Goal: Task Accomplishment & Management: Manage account settings

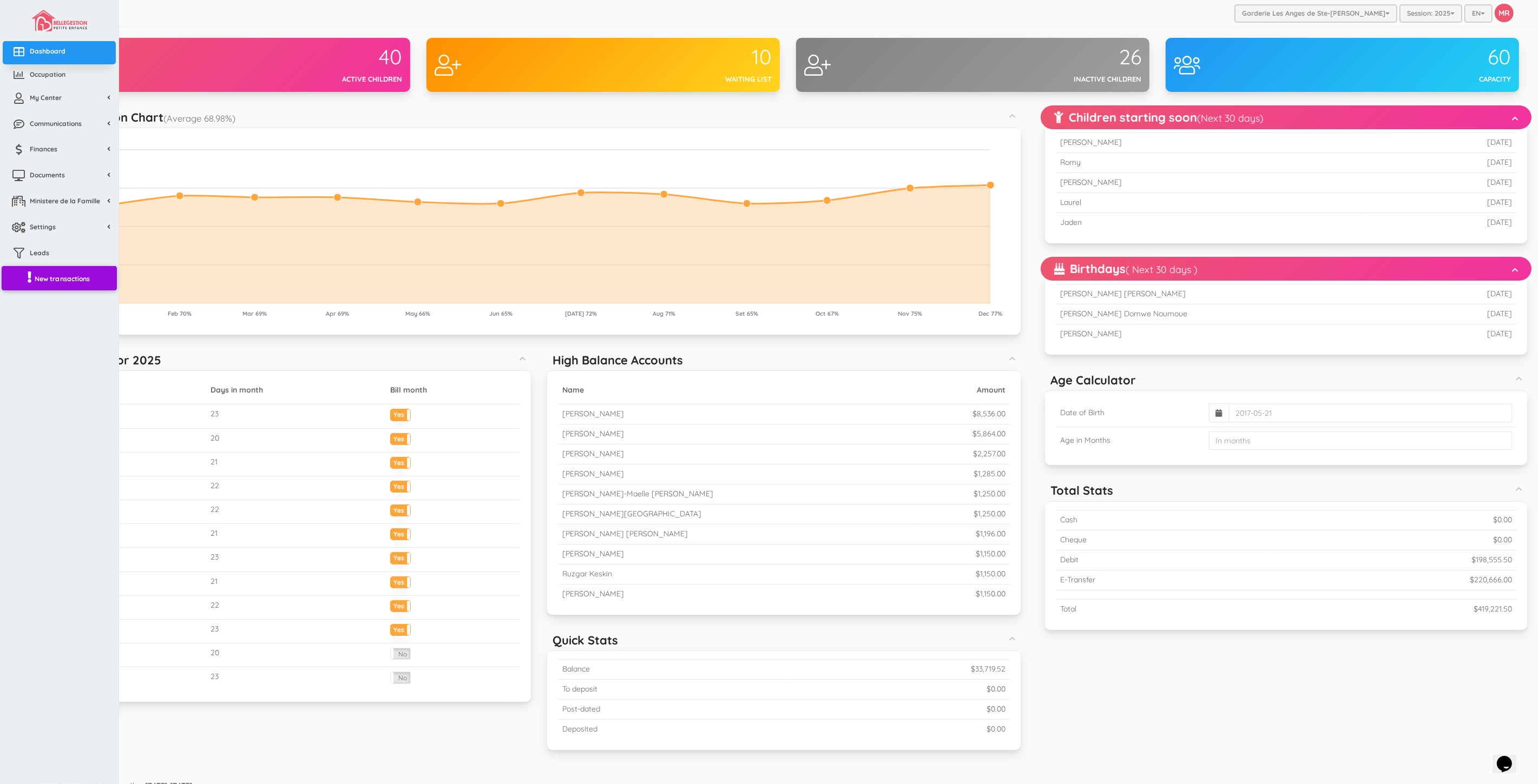
click at [44, 285] on link "New transactions" at bounding box center [59, 278] width 115 height 25
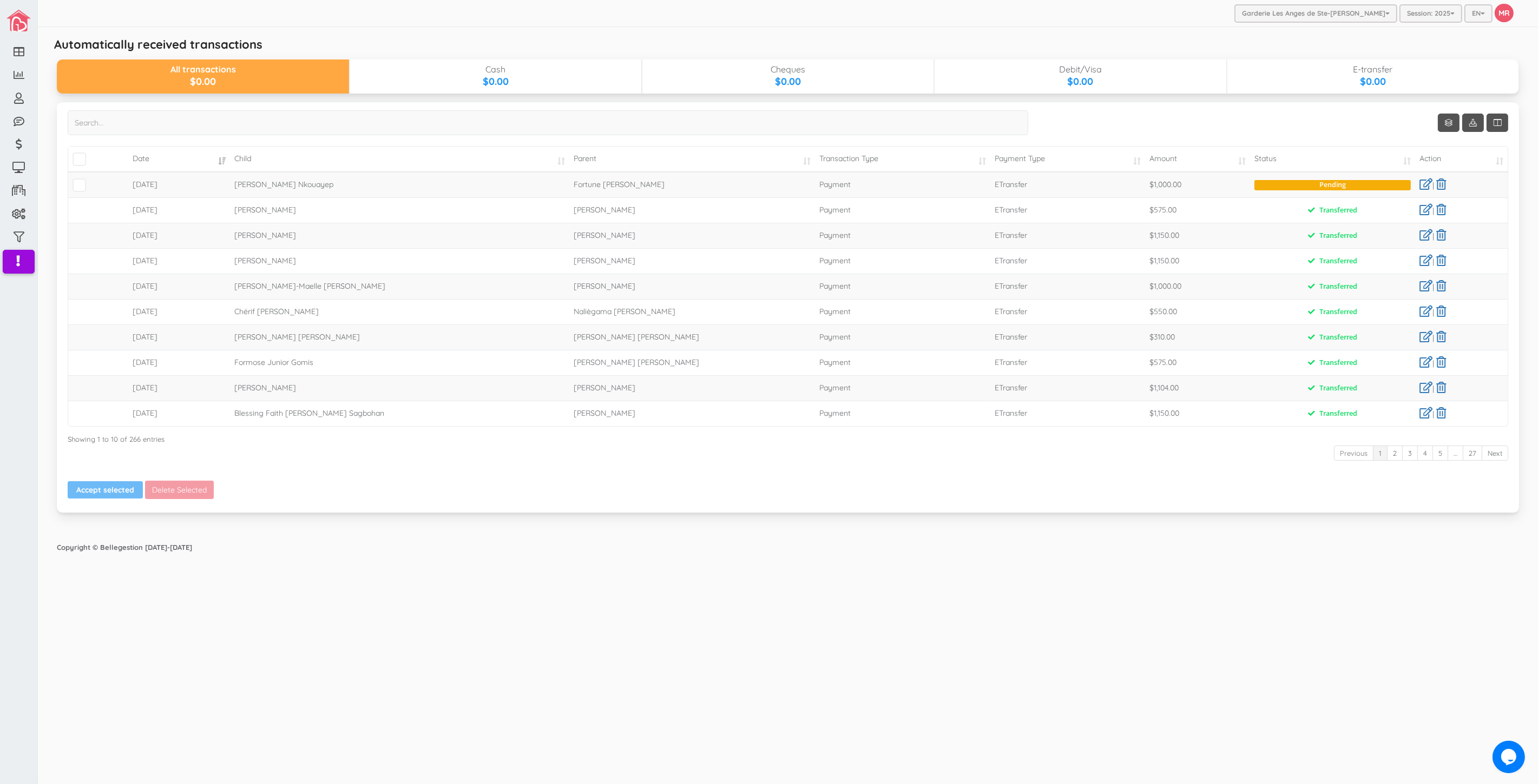
click at [1220, 500] on div "Accept selected Delete Selected" at bounding box center [788, 491] width 1457 height 21
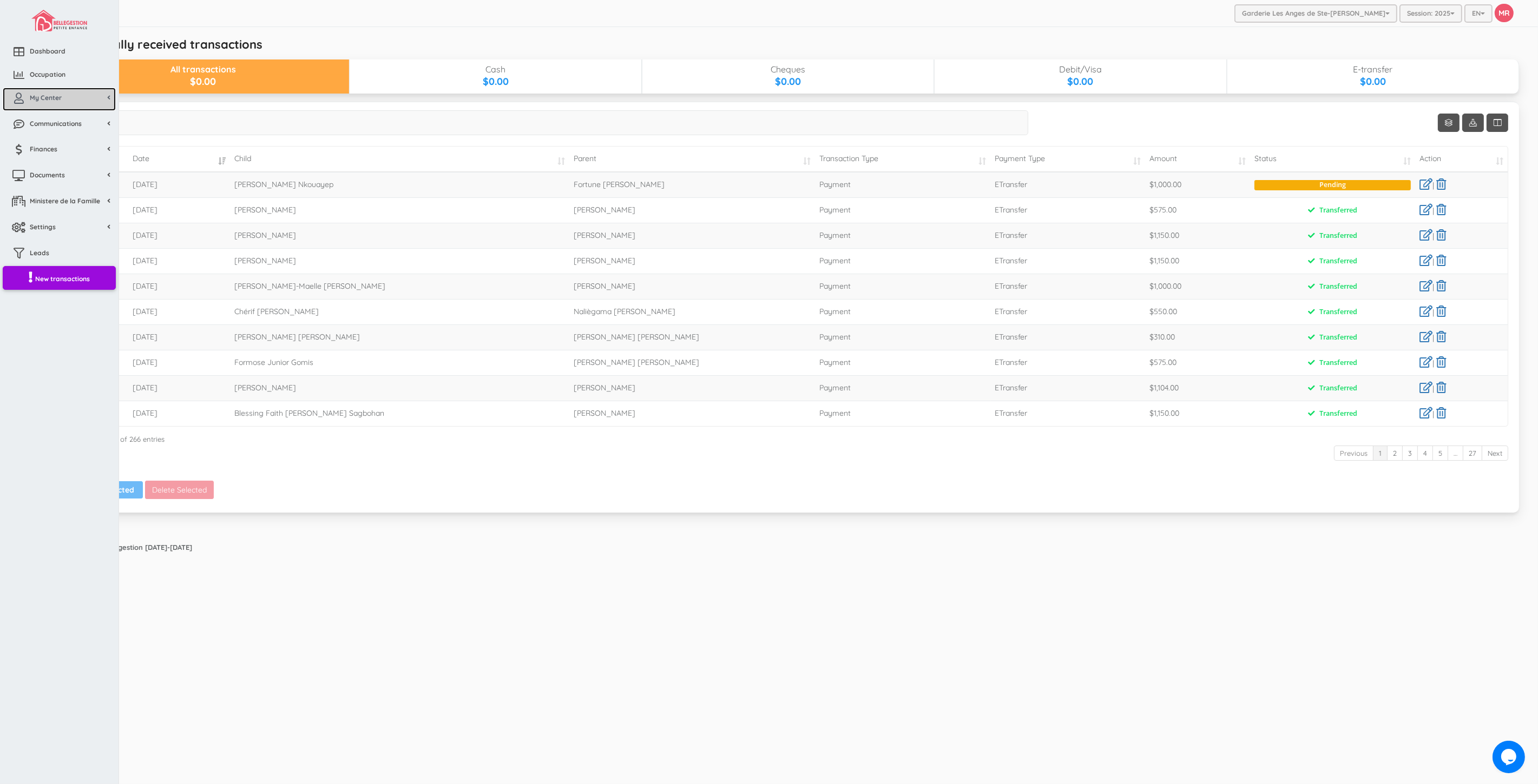
click at [52, 100] on span "My Center" at bounding box center [46, 97] width 32 height 9
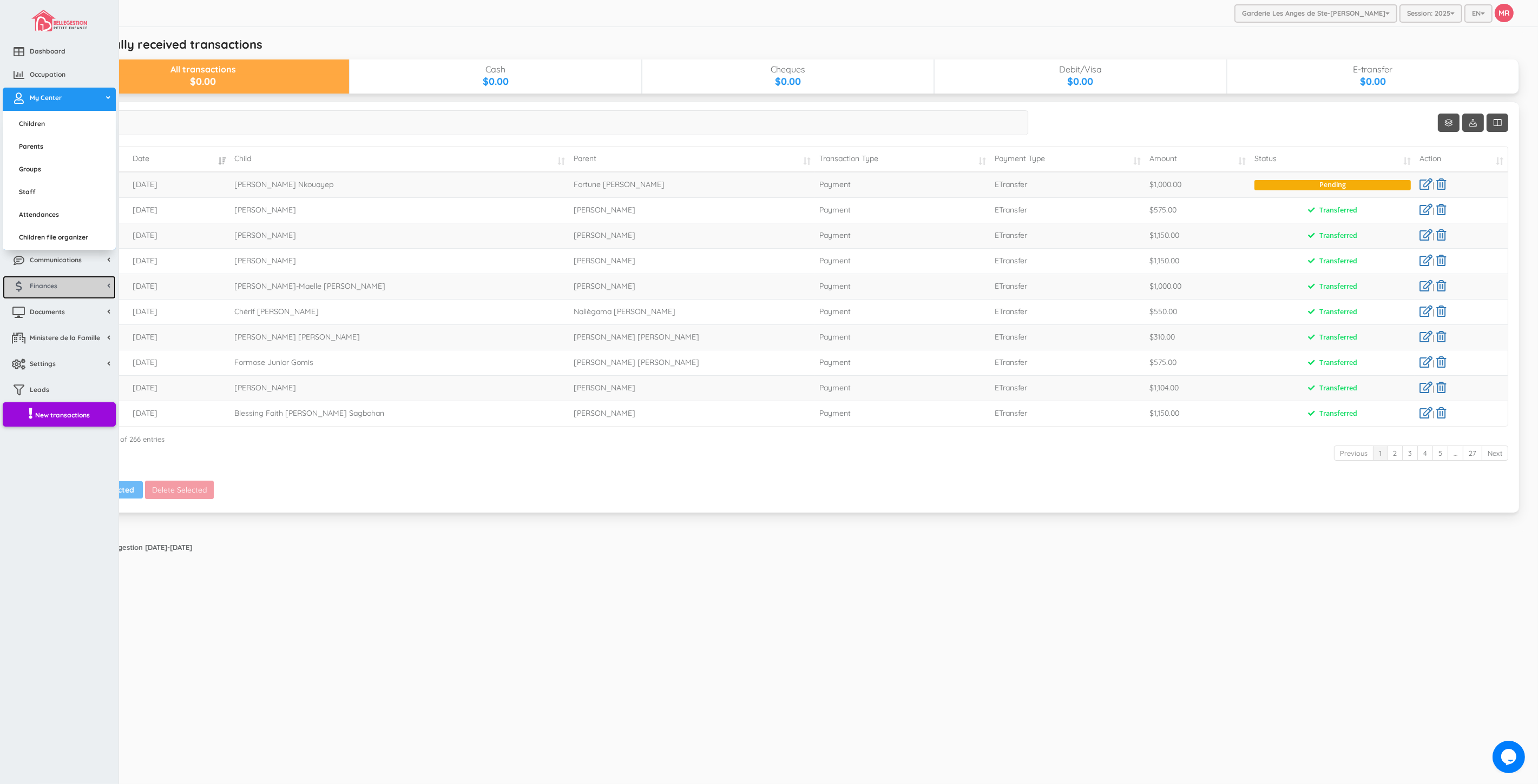
click at [49, 292] on link "Finances" at bounding box center [59, 287] width 113 height 24
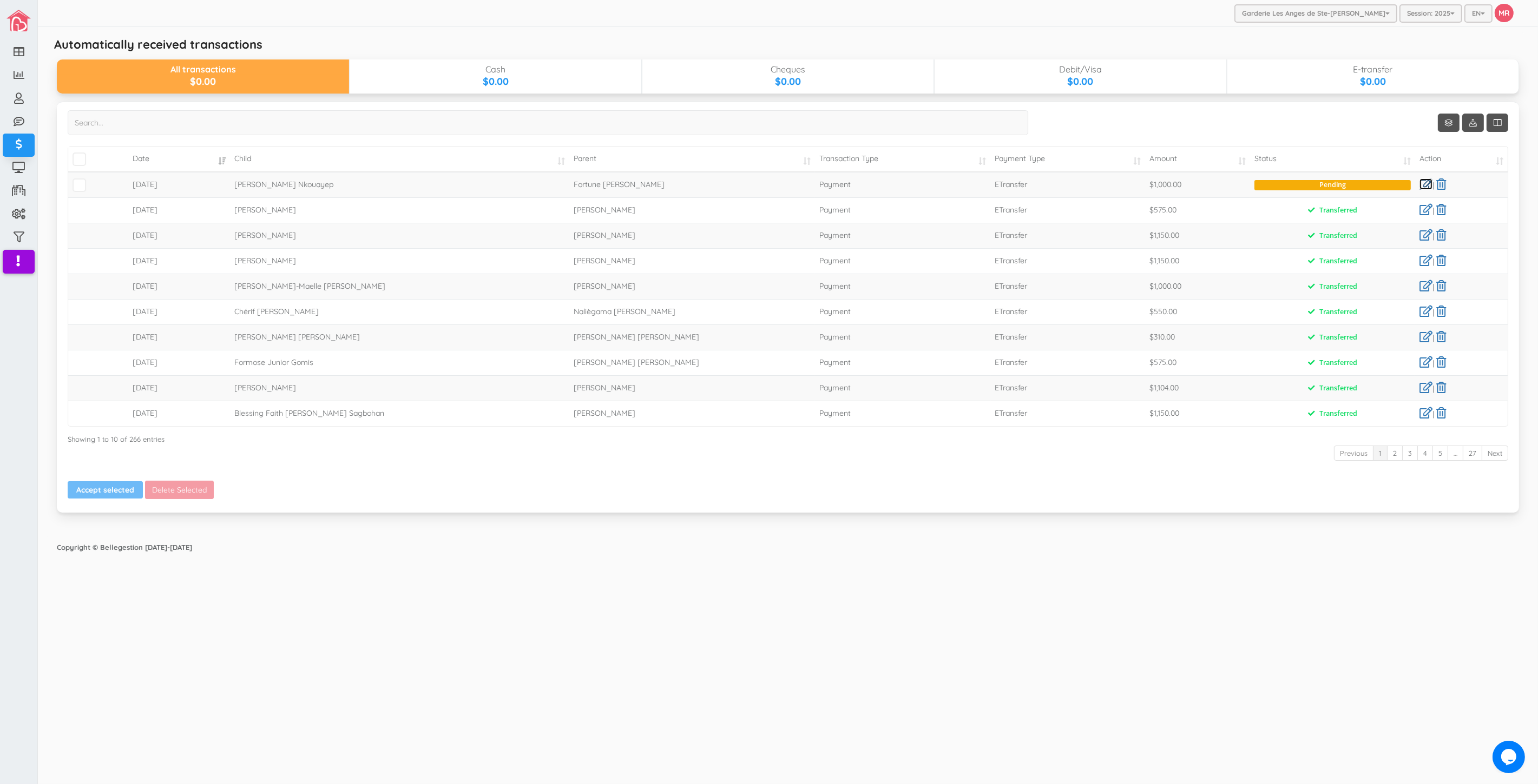
click at [1422, 181] on link at bounding box center [1426, 184] width 13 height 11
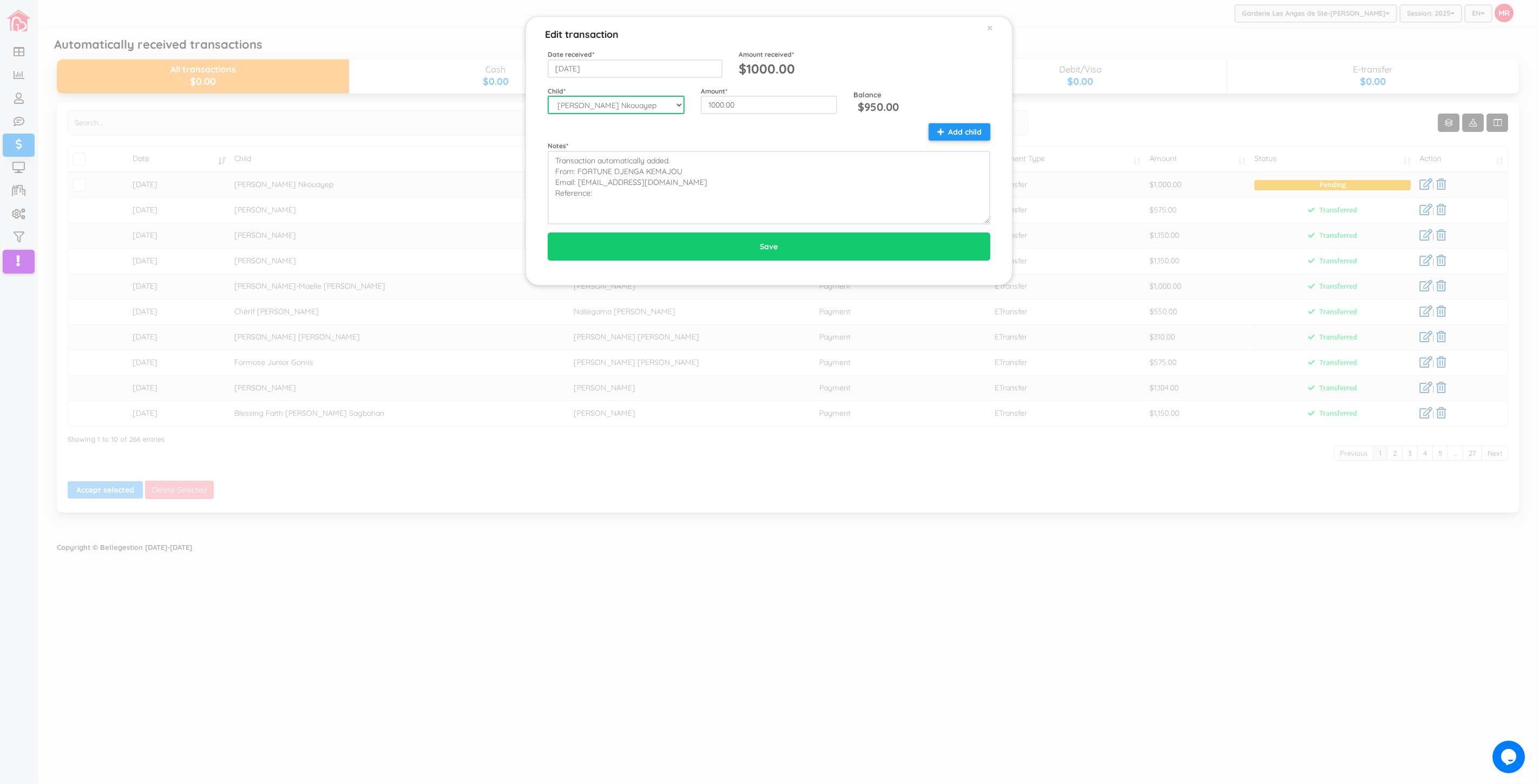
click at [653, 100] on select "--Select-- Aaliyah-Rose Fievre-Rene Alaz Keskin Alianna-Jo Quintal Alice Pellet…" at bounding box center [616, 105] width 137 height 19
click at [622, 103] on select "--Select-- Aaliyah-Rose Fievre-Rene Alaz Keskin Alianna-Jo Quintal Alice Pellet…" at bounding box center [616, 105] width 137 height 19
select select "1613"
click at [548, 96] on select "--Select-- Aaliyah-Rose Fievre-Rene Alaz Keskin Alianna-Jo Quintal Alice Pellet…" at bounding box center [616, 105] width 137 height 19
click at [810, 134] on div "Notes * Transaction automatically added. From: FORTUNE DJENGA KEMAJOU Email: dj…" at bounding box center [769, 173] width 459 height 101
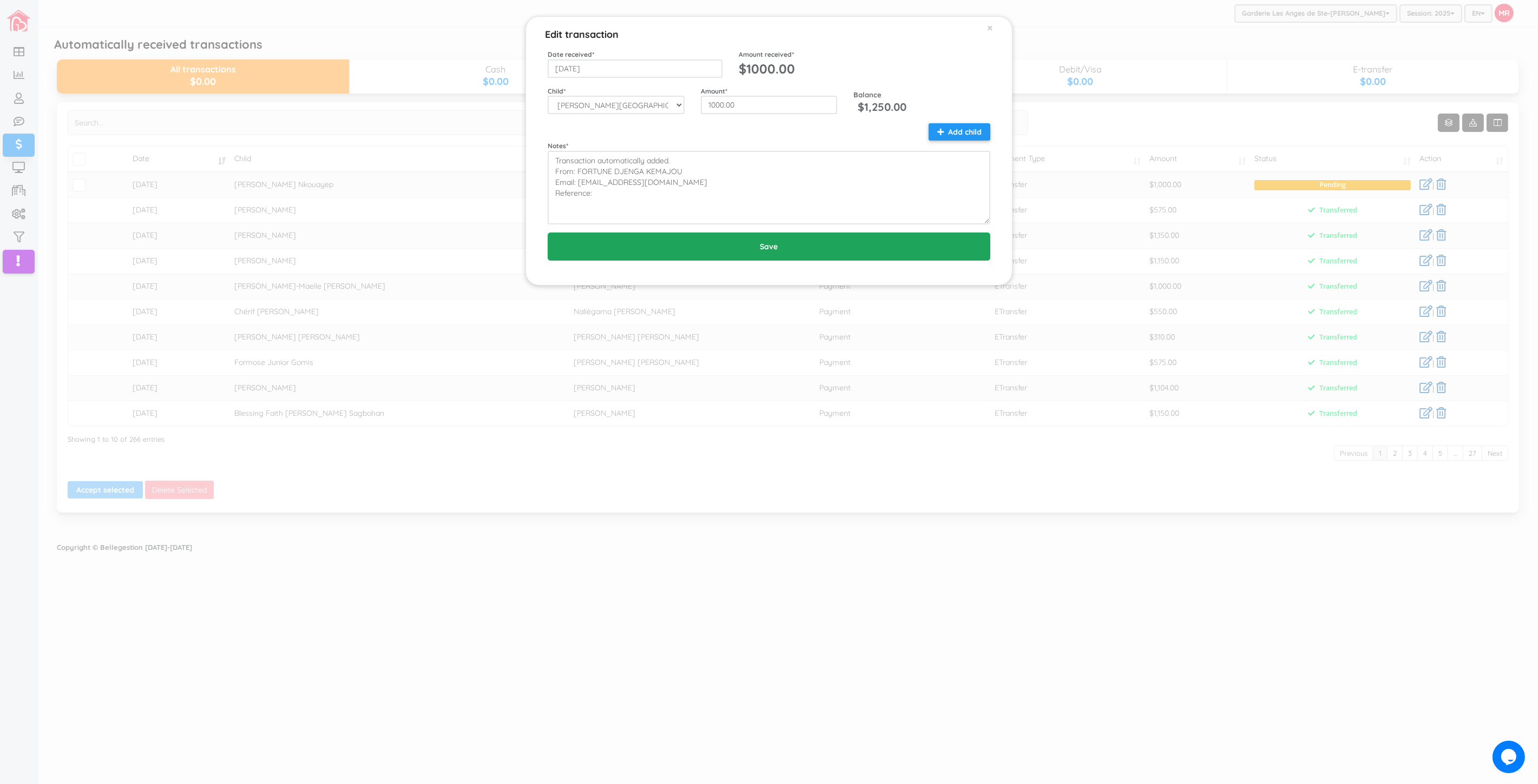
click at [755, 251] on input "Save" at bounding box center [769, 246] width 442 height 28
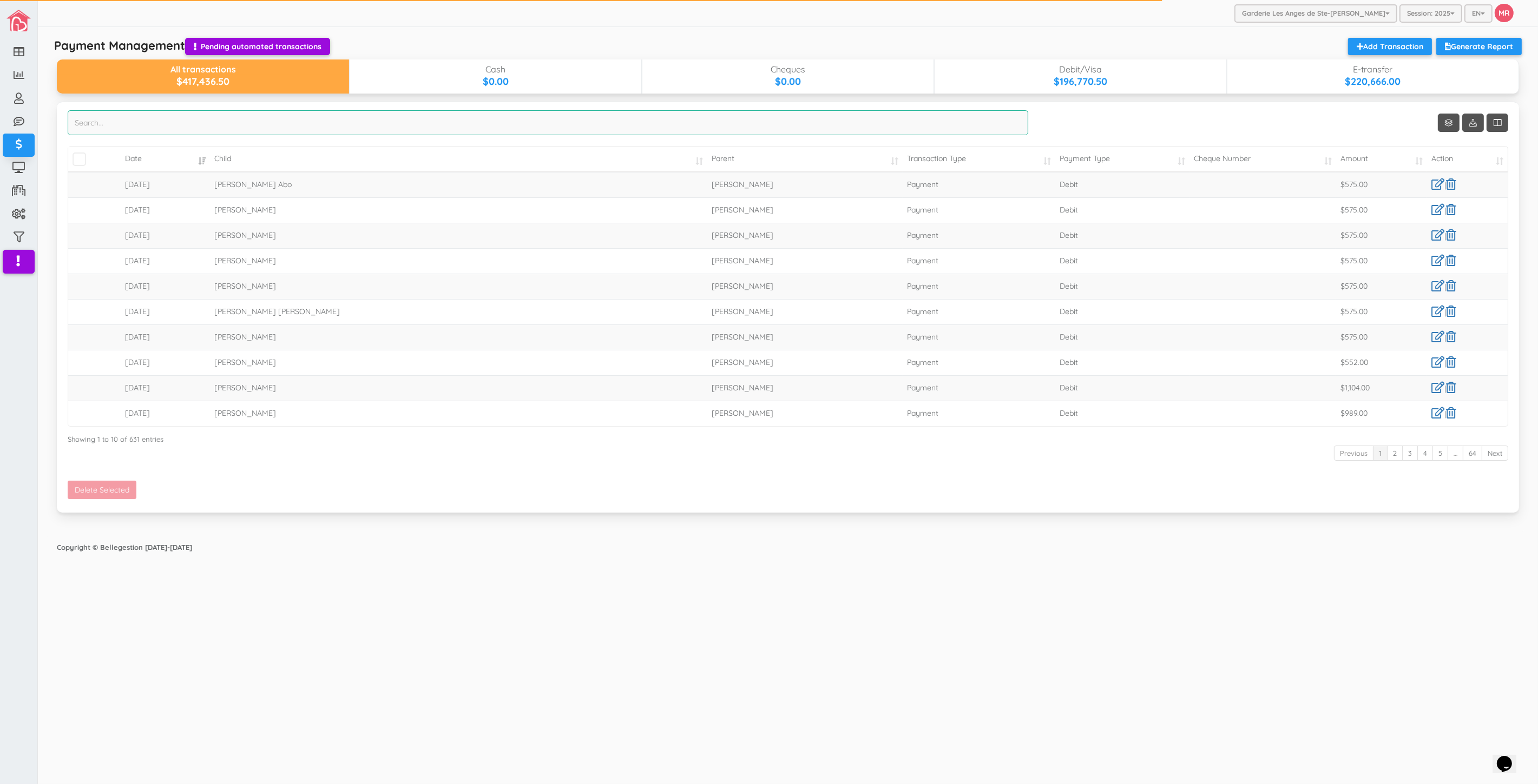
click at [685, 126] on input "search" at bounding box center [548, 123] width 960 height 25
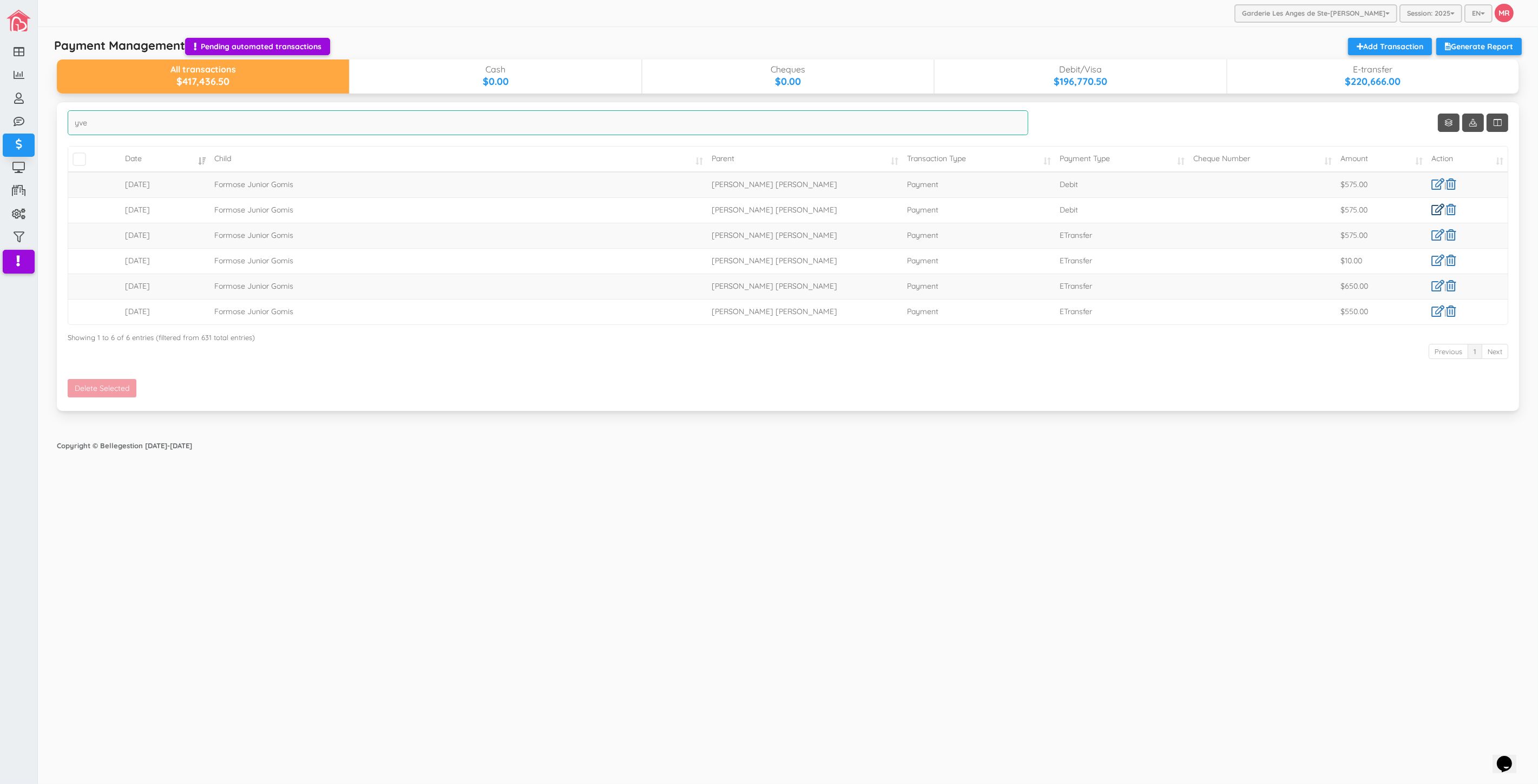
type input "yve"
click at [1436, 210] on link at bounding box center [1438, 209] width 13 height 11
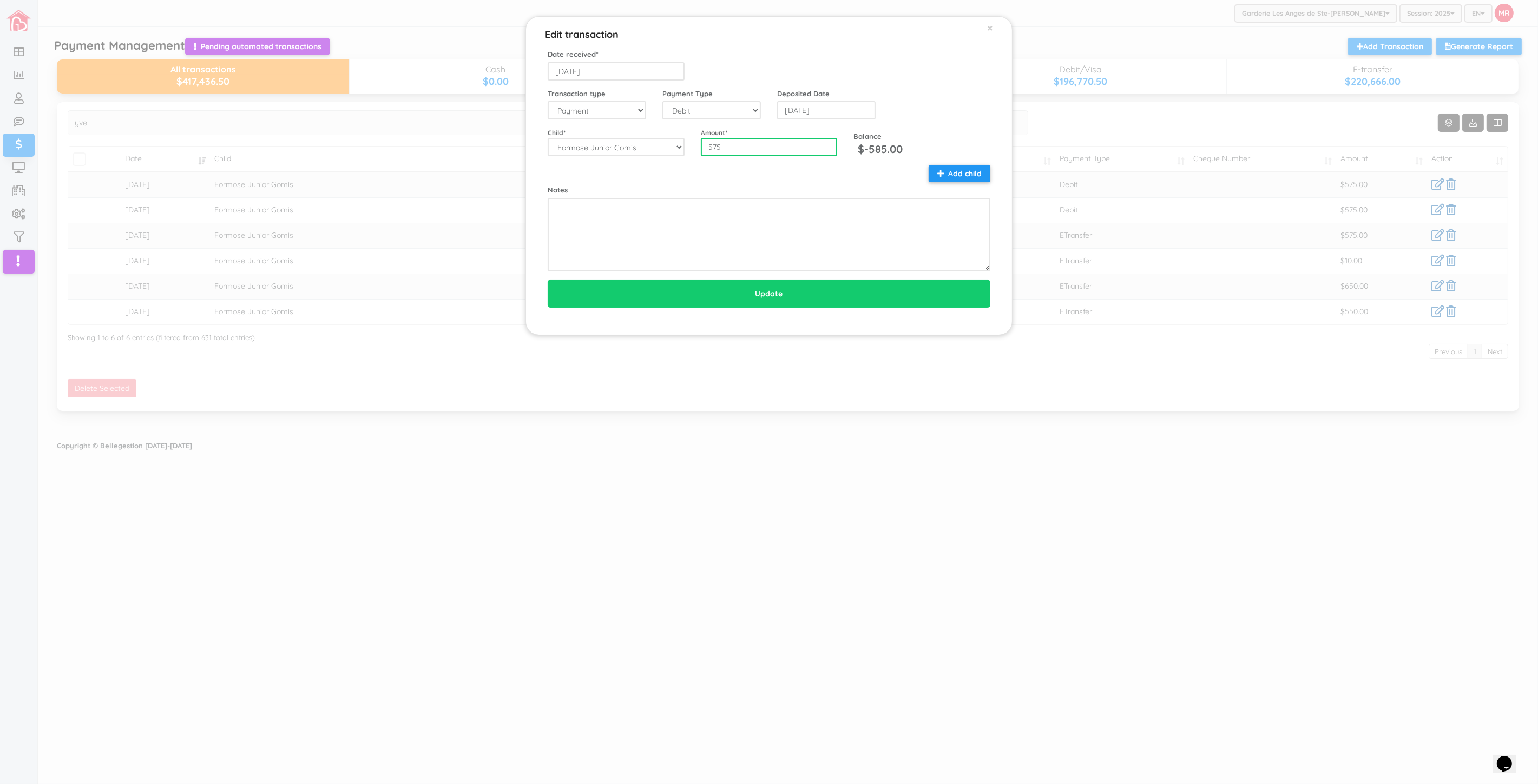
drag, startPoint x: 759, startPoint y: 150, endPoint x: 670, endPoint y: 144, distance: 89.2
click at [670, 144] on div "Child * --Select-- Aaliyah-Rose Fievre-Rene Alaz Keskin Alianna-Jo Quintal Alic…" at bounding box center [769, 142] width 459 height 29
type input "0"
click at [548, 280] on input "Update" at bounding box center [769, 294] width 442 height 28
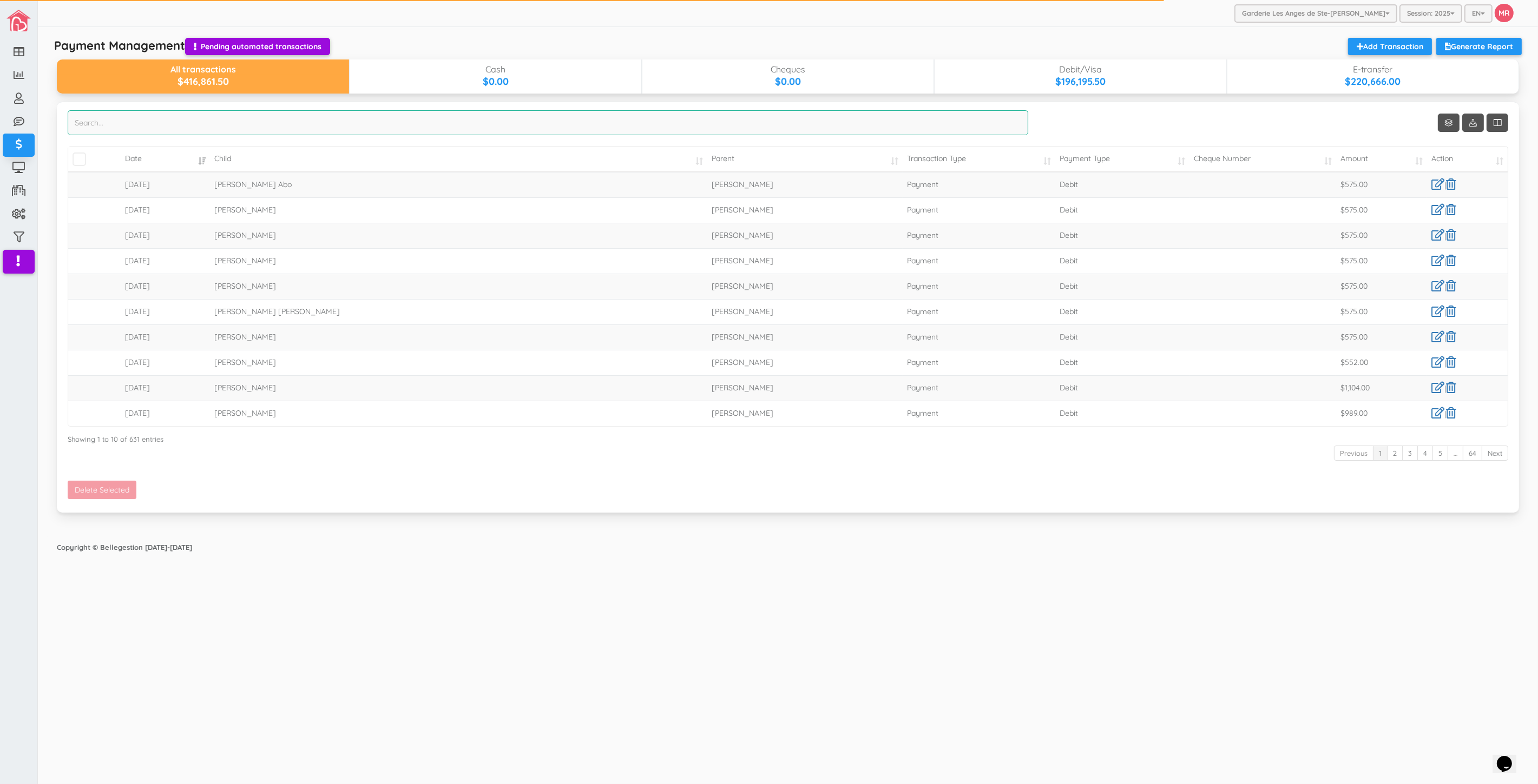
click at [776, 128] on input "search" at bounding box center [548, 123] width 960 height 25
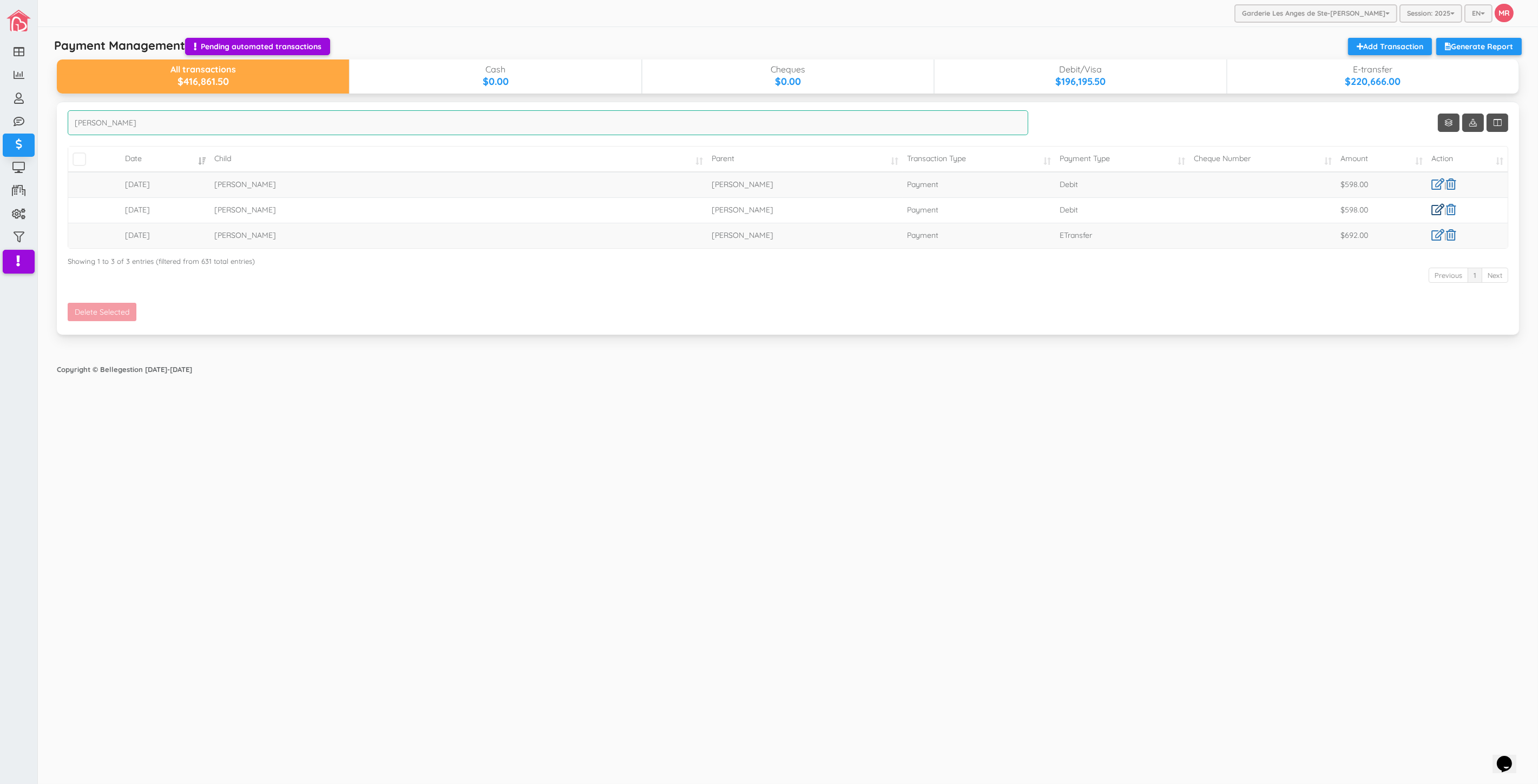
type input "roxan"
click at [1436, 211] on link at bounding box center [1438, 209] width 13 height 11
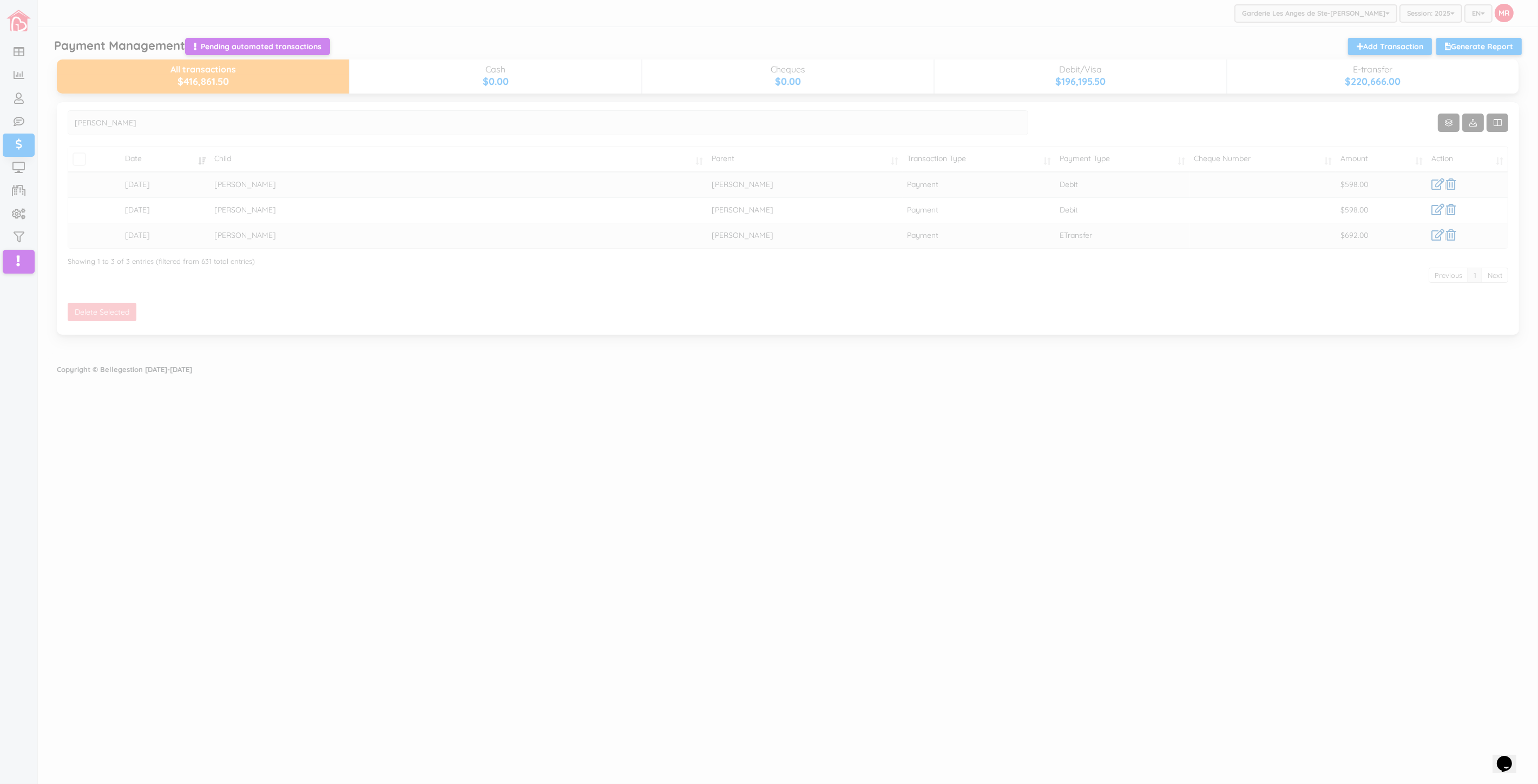
click at [869, 372] on div at bounding box center [769, 392] width 1538 height 784
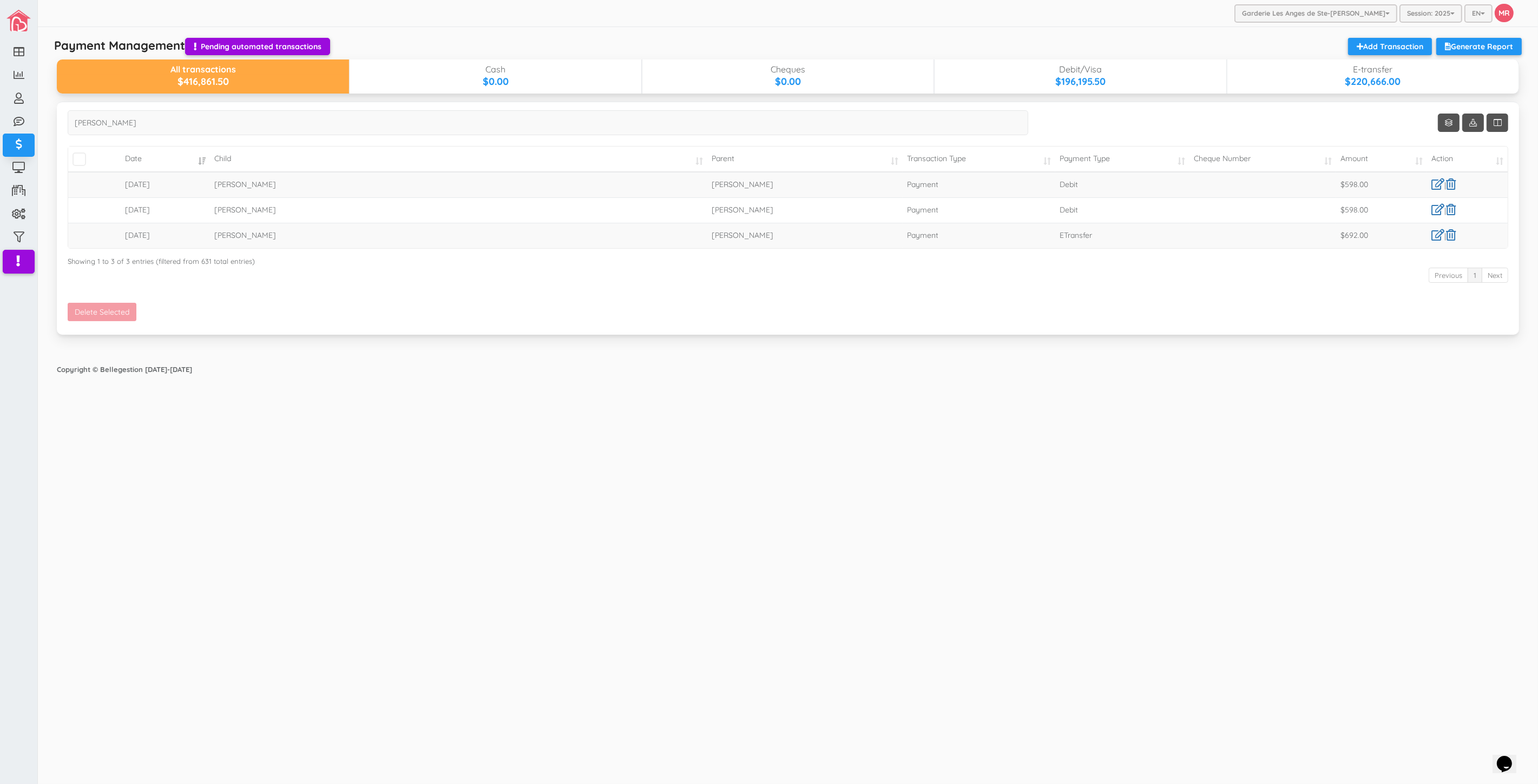
click at [555, 559] on div "Garderie Les Anges de Ste-Therese Garderie Les Anges de Ste-Therese Garderie Le…" at bounding box center [788, 392] width 1500 height 784
click at [1433, 207] on link at bounding box center [1438, 209] width 13 height 11
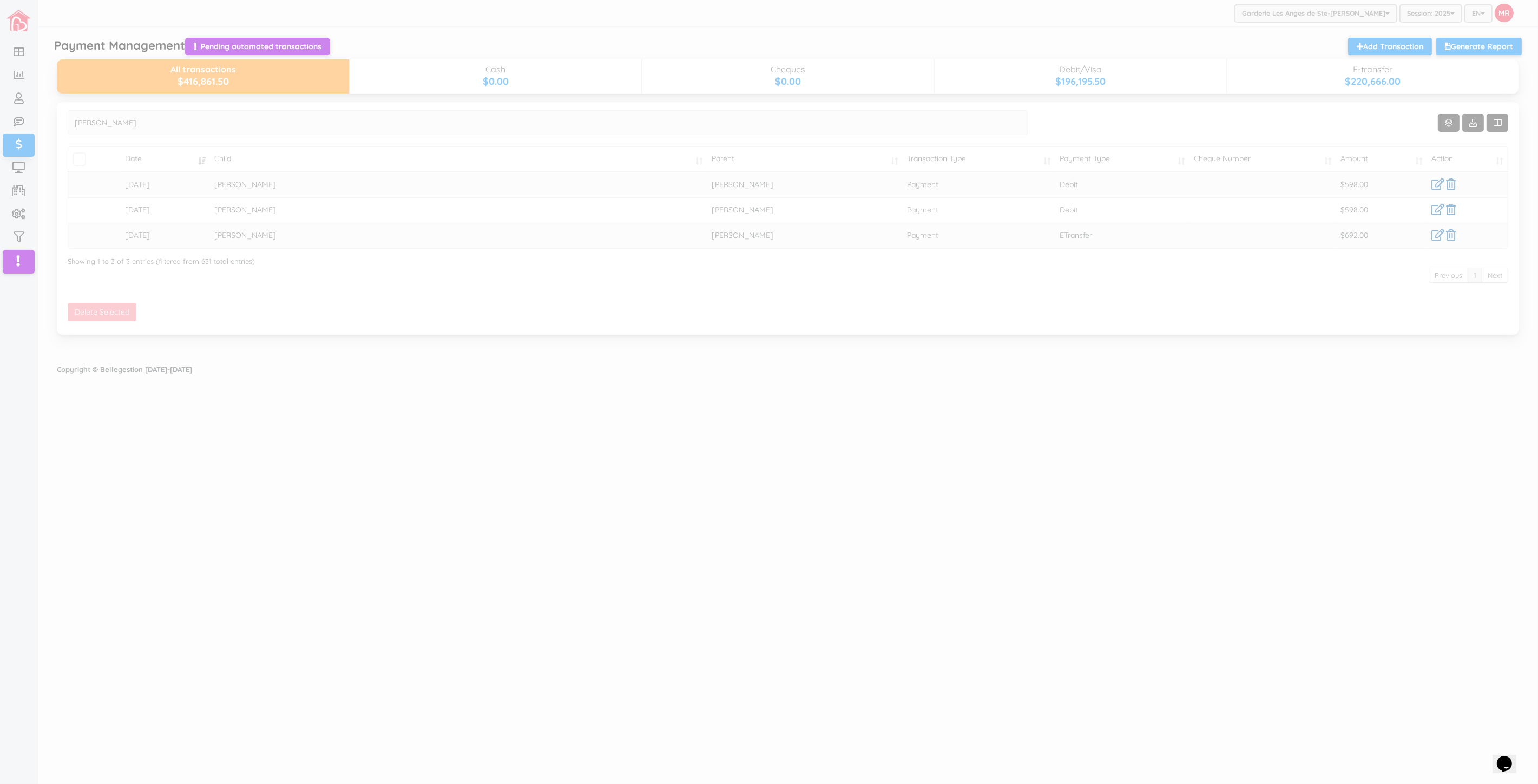
click at [1362, 348] on div at bounding box center [769, 392] width 1538 height 784
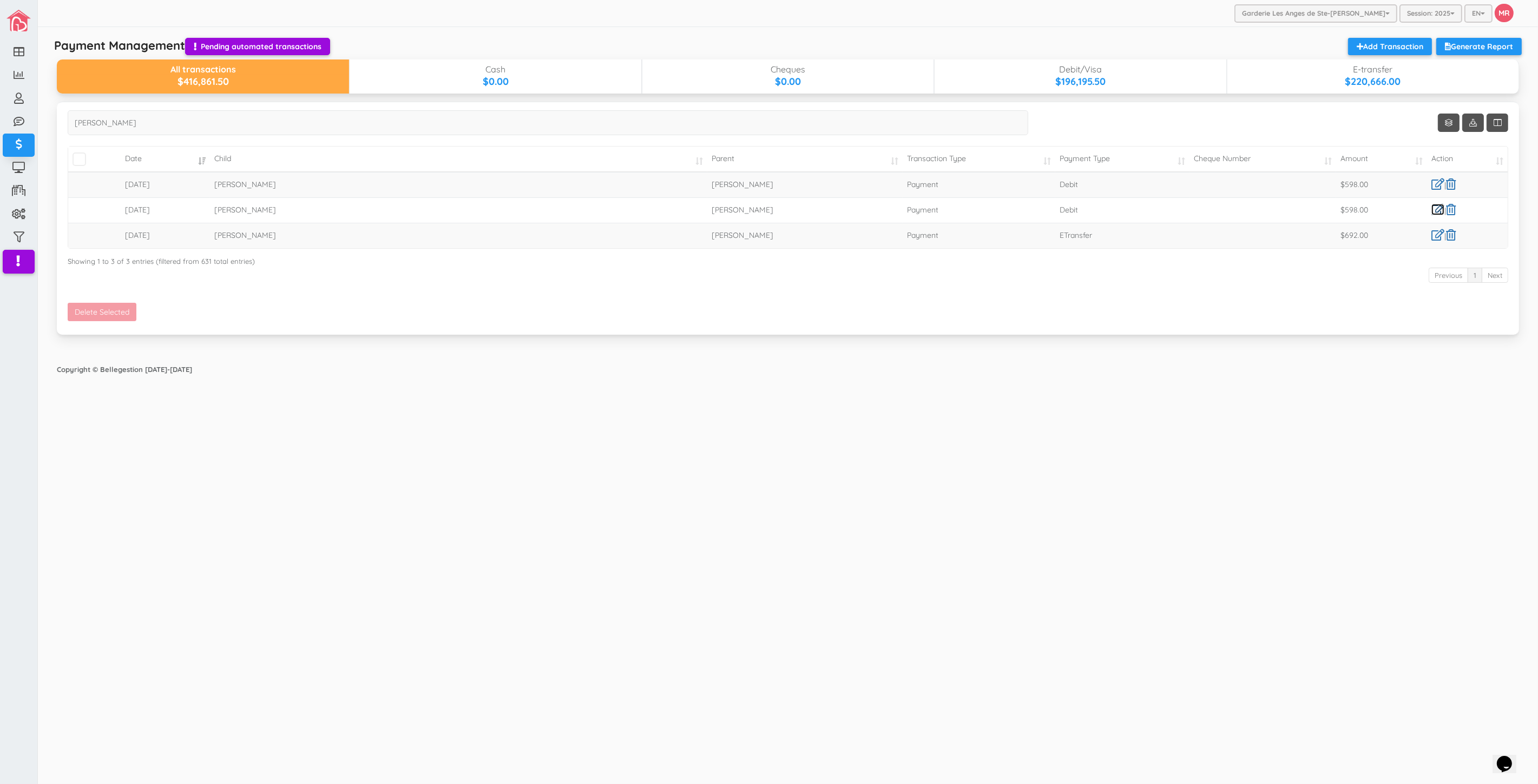
click at [1436, 212] on link at bounding box center [1438, 209] width 13 height 11
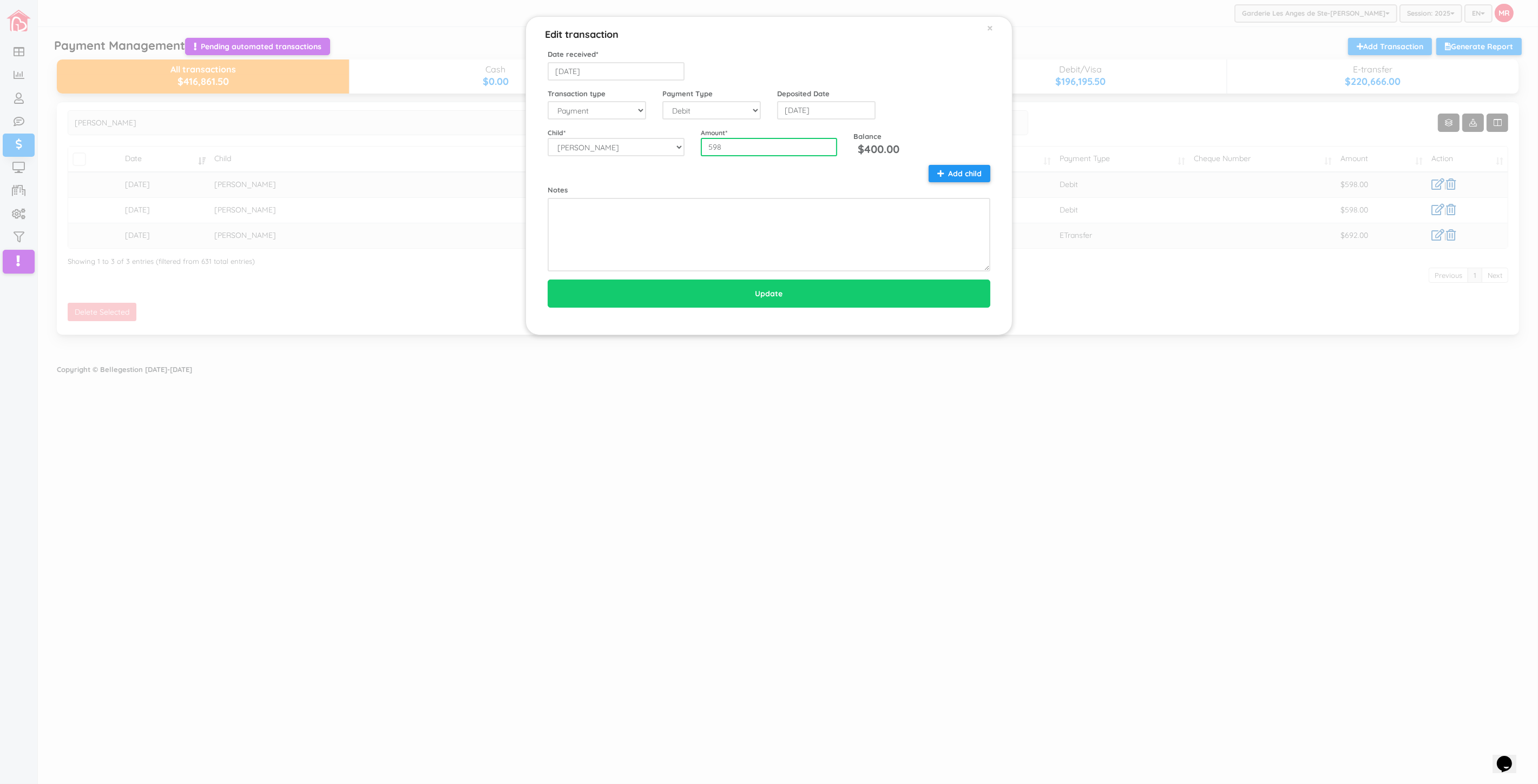
drag, startPoint x: 770, startPoint y: 155, endPoint x: 705, endPoint y: 149, distance: 65.3
click at [705, 149] on input "598" at bounding box center [769, 147] width 137 height 19
type input "0"
click at [548, 280] on input "Update" at bounding box center [769, 294] width 442 height 28
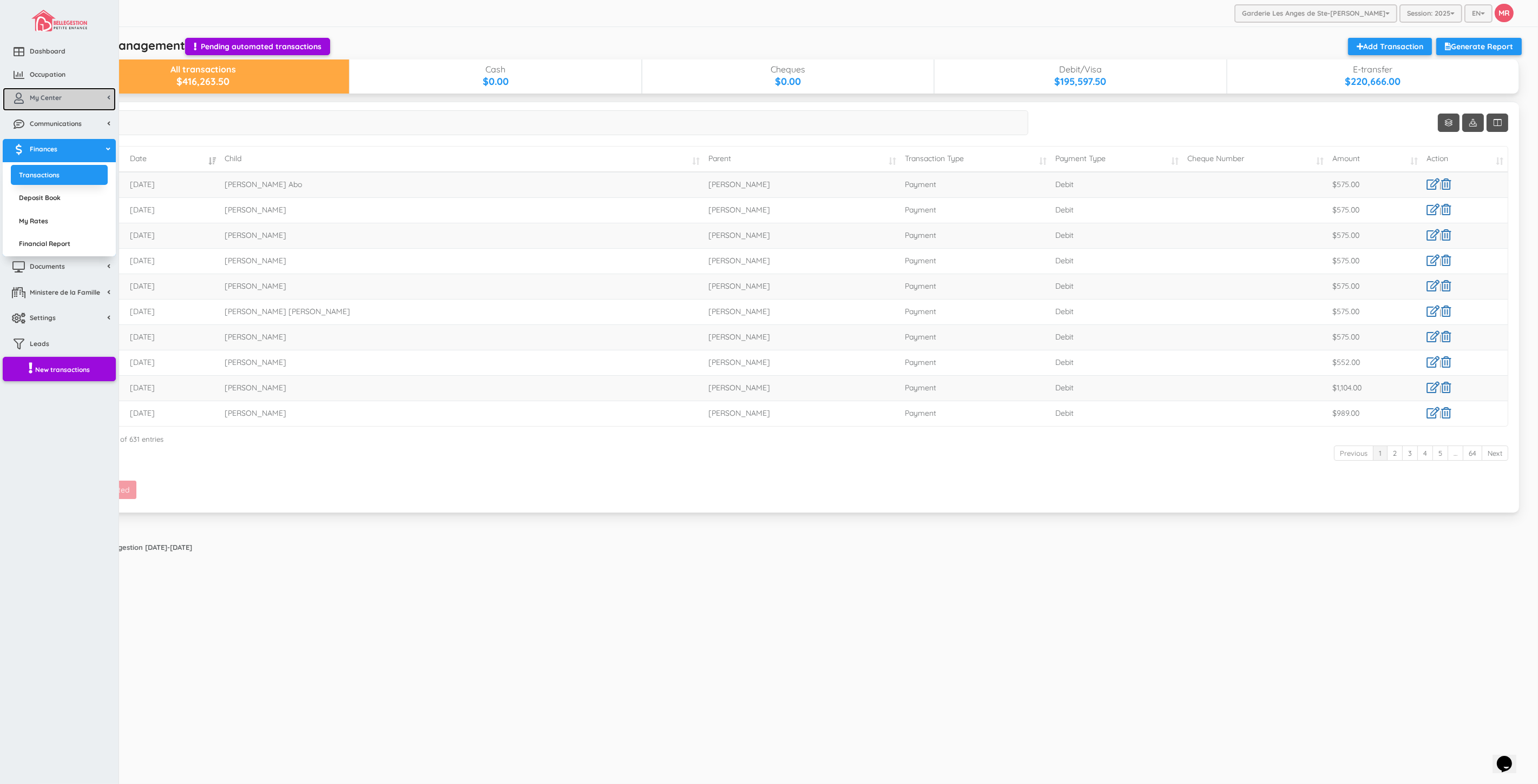
click at [23, 98] on icon at bounding box center [19, 98] width 22 height 11
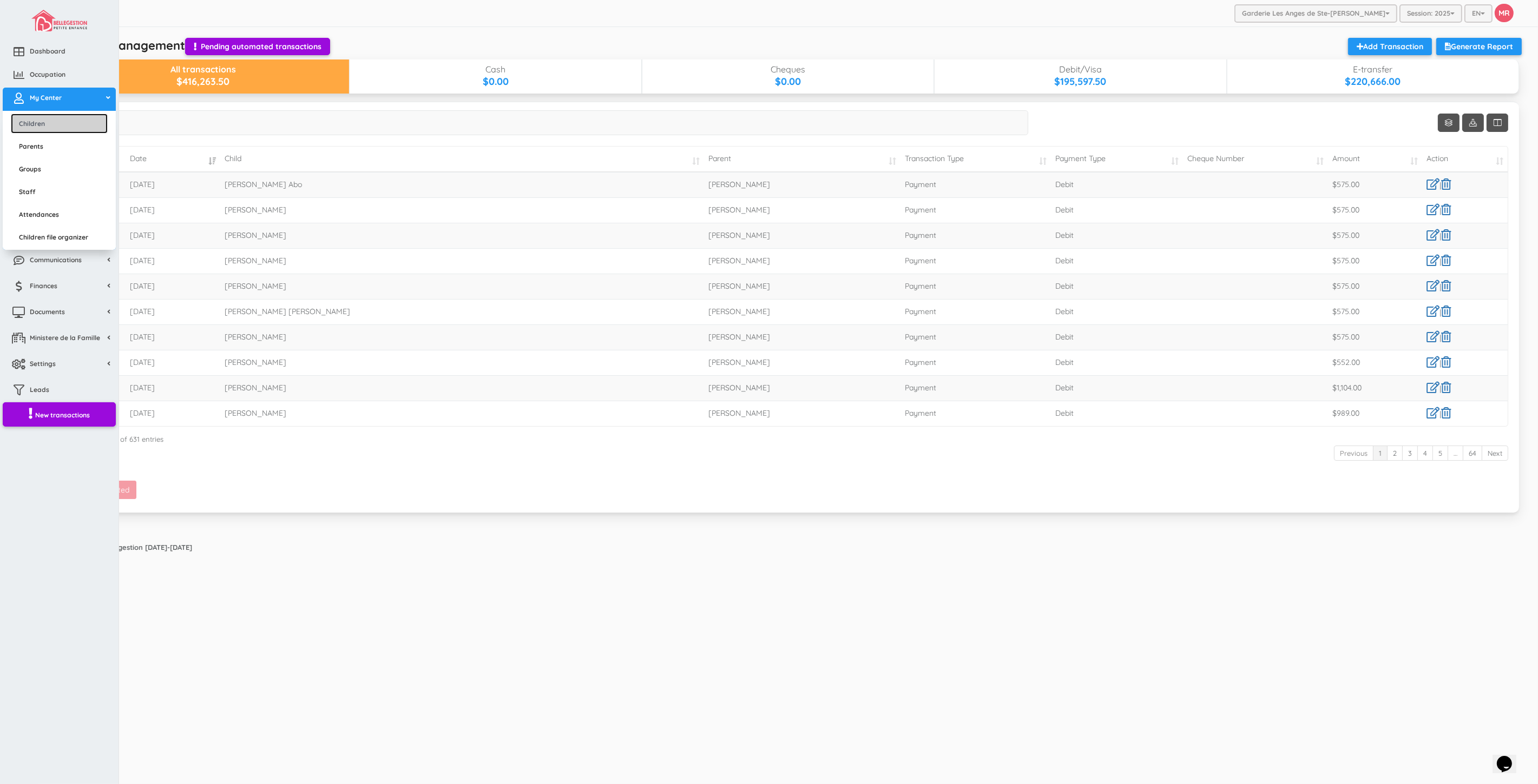
click at [37, 120] on link "Children" at bounding box center [59, 123] width 97 height 20
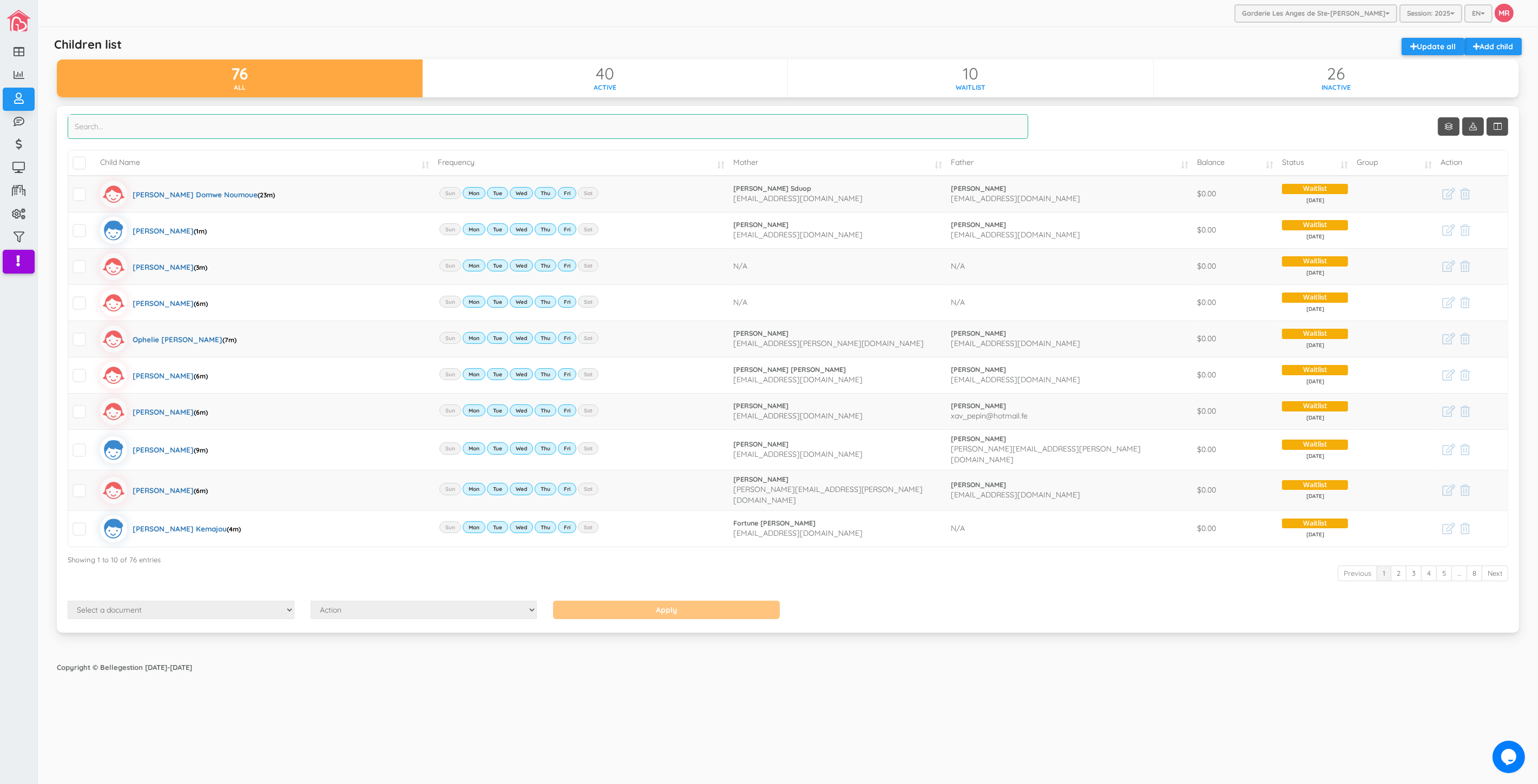
click at [490, 123] on input "search" at bounding box center [548, 126] width 960 height 25
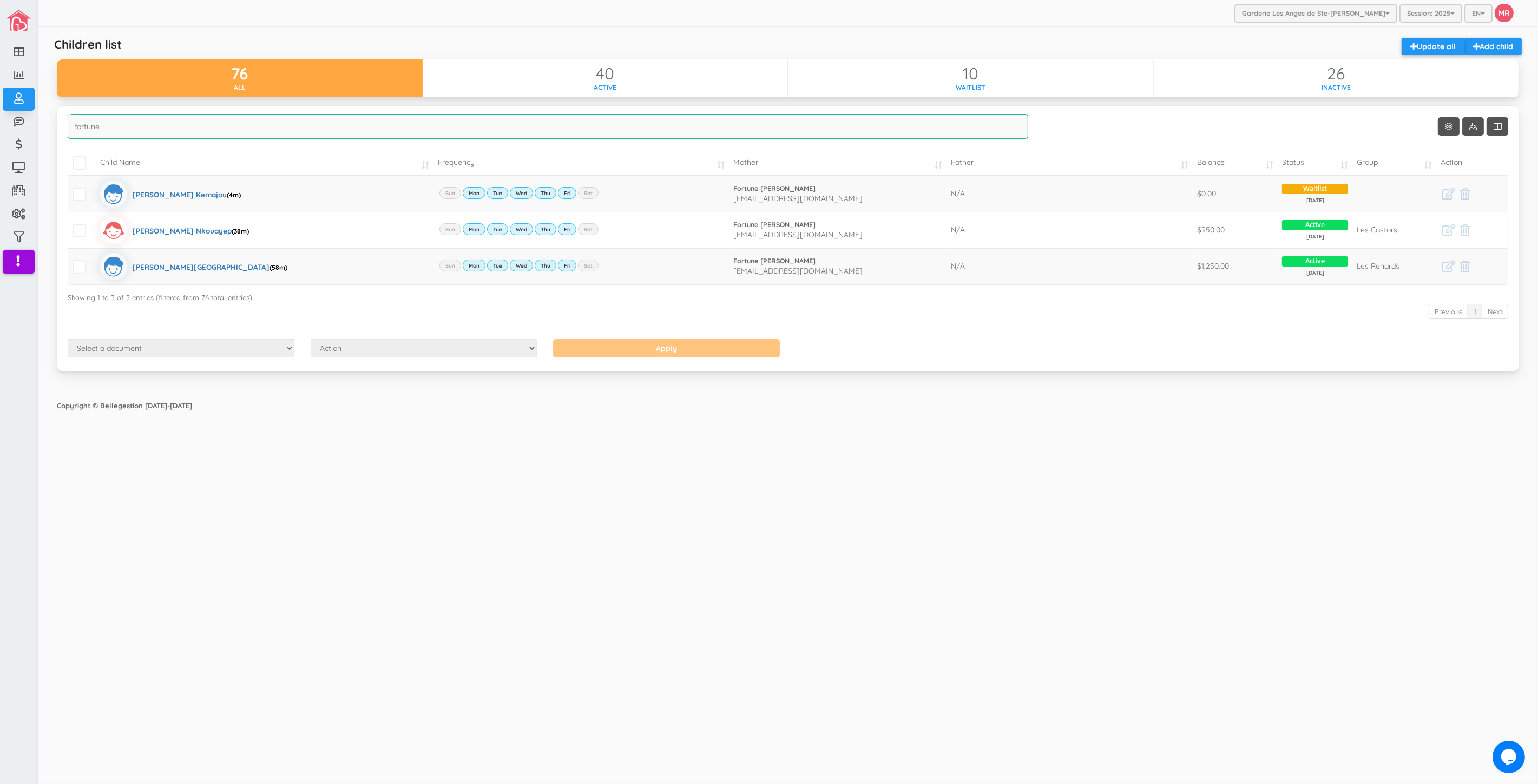
type input "fortune"
click at [1101, 358] on div "Select a document Account Statement Pay Plan Dual Pay Plan Action Send Email Vi…" at bounding box center [788, 350] width 1457 height 21
click at [607, 536] on div "Garderie Les Anges de Ste-Therese Garderie Les Anges de Ste-Therese Garderie Le…" at bounding box center [788, 392] width 1500 height 784
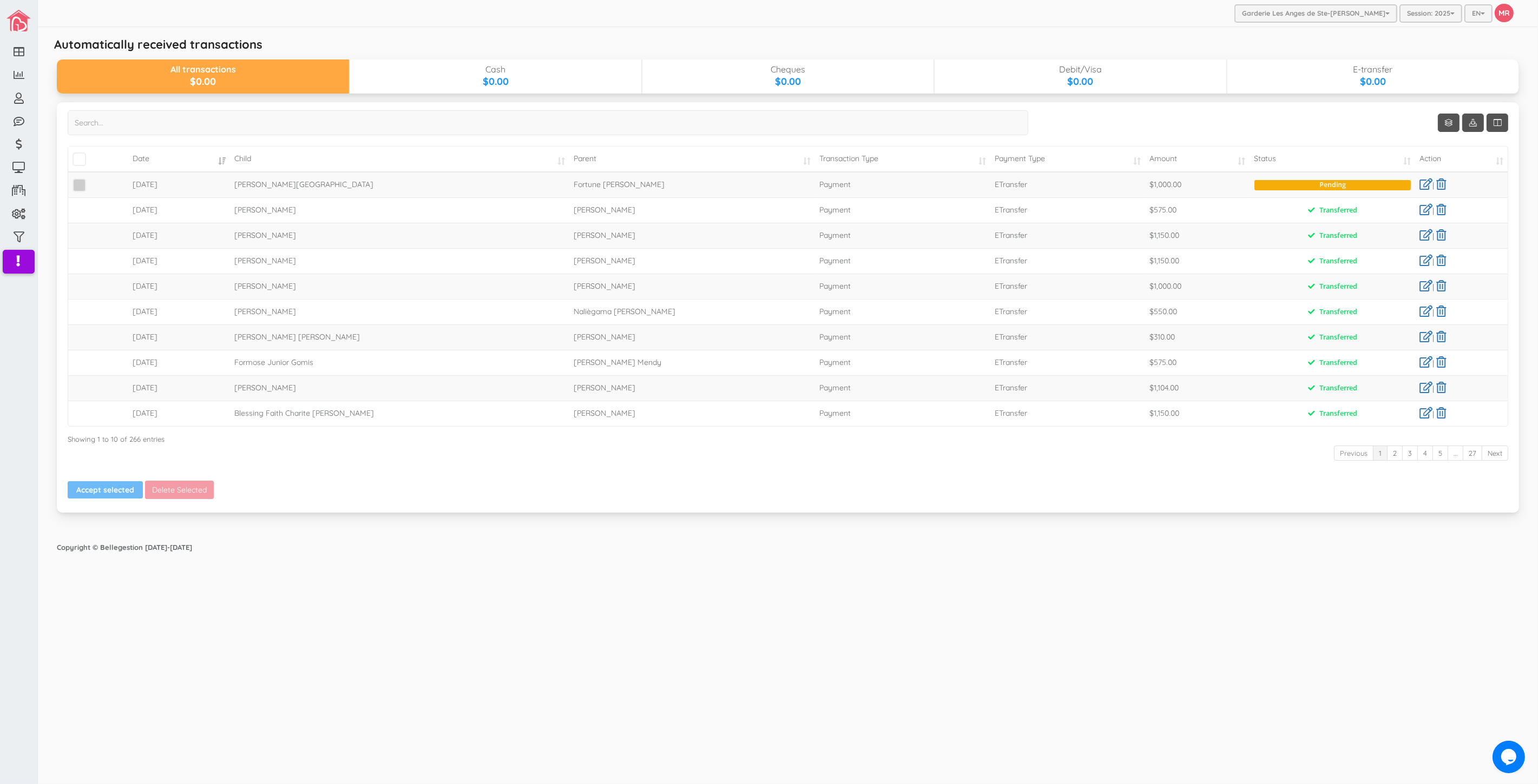
click at [79, 185] on span at bounding box center [79, 185] width 14 height 14
click at [92, 181] on input "checkbox" at bounding box center [92, 181] width 0 height 0
click at [105, 484] on button "Accept selected" at bounding box center [105, 490] width 75 height 17
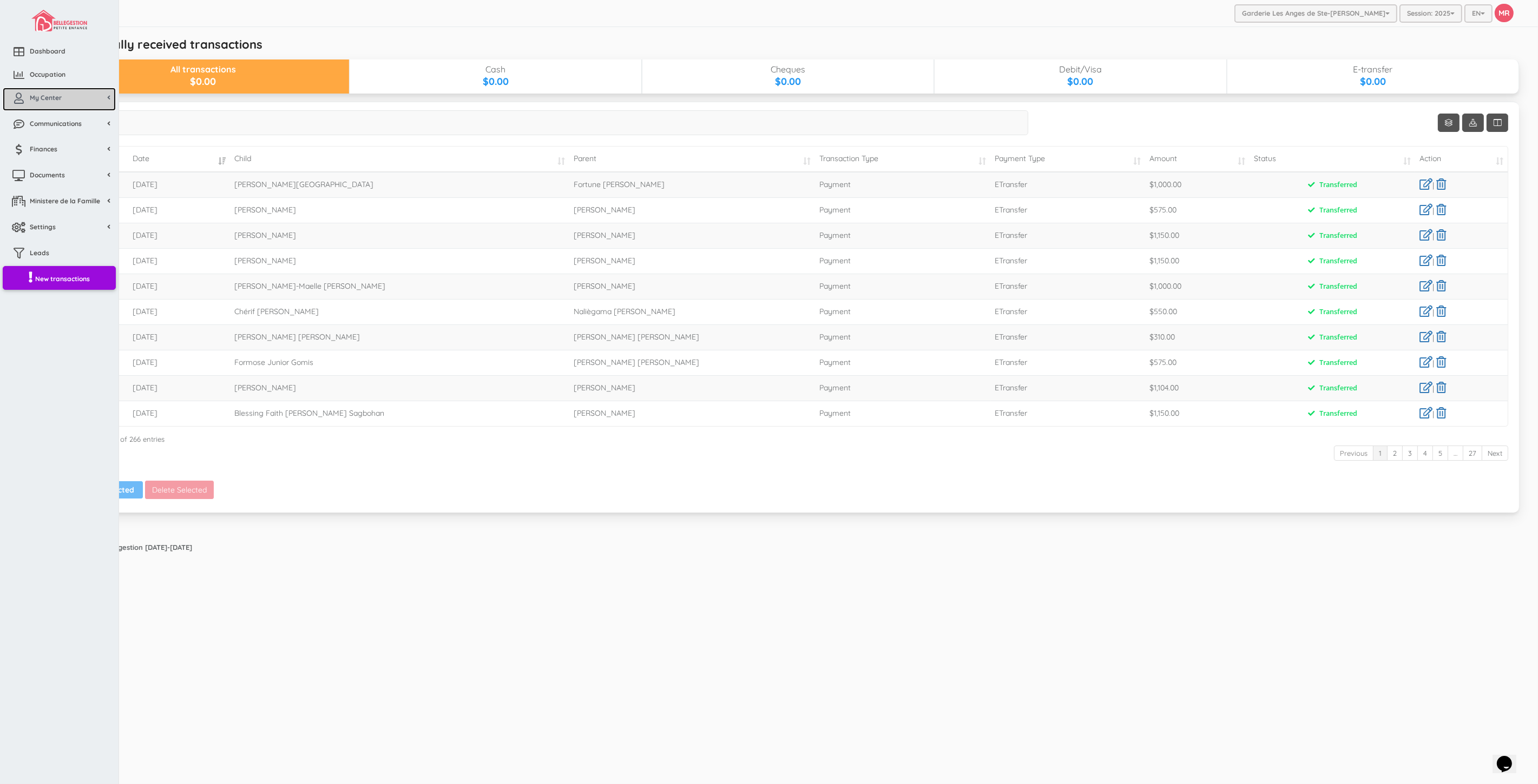
click at [37, 96] on span "My Center" at bounding box center [46, 97] width 32 height 9
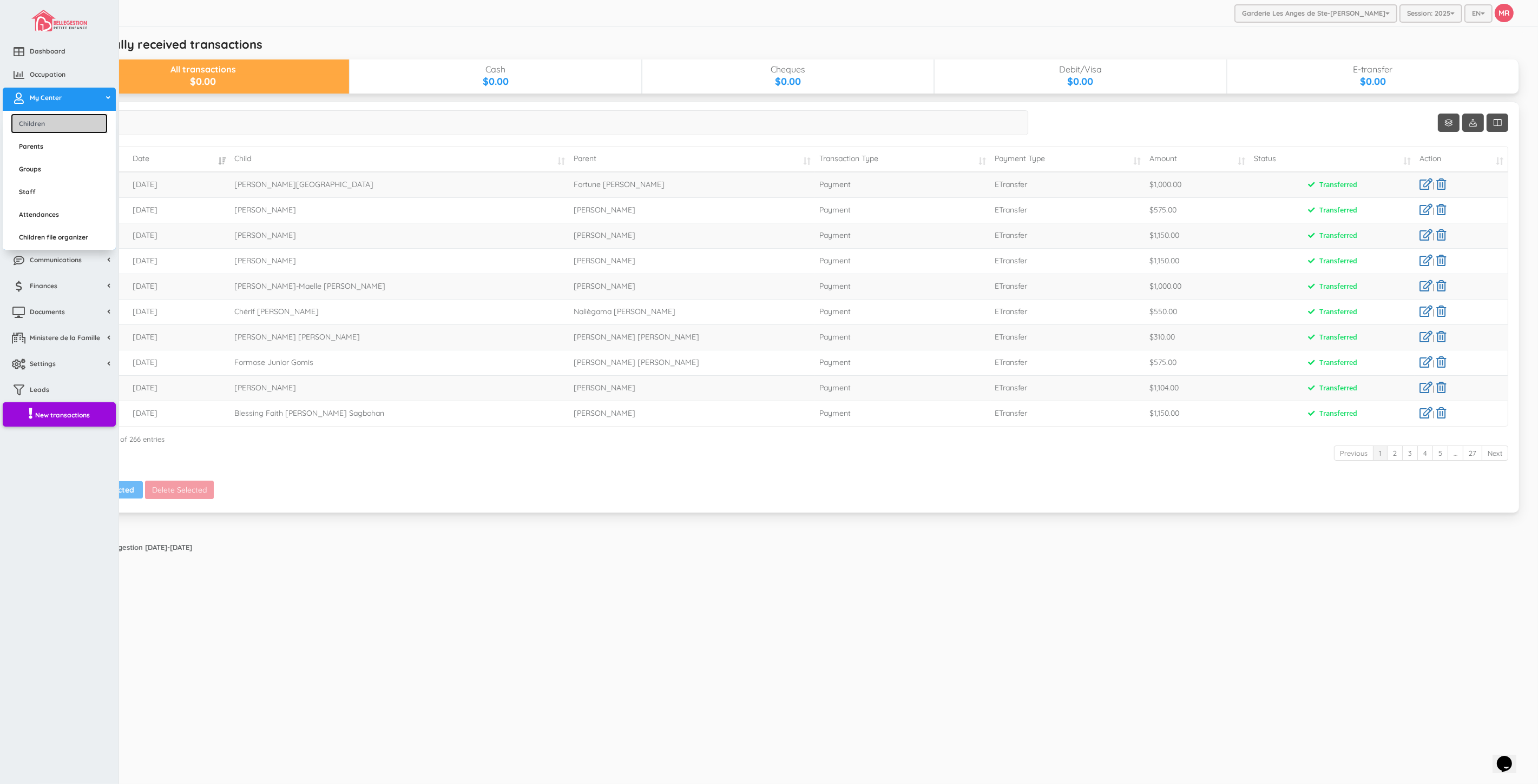
click at [31, 120] on link "Children" at bounding box center [59, 123] width 97 height 20
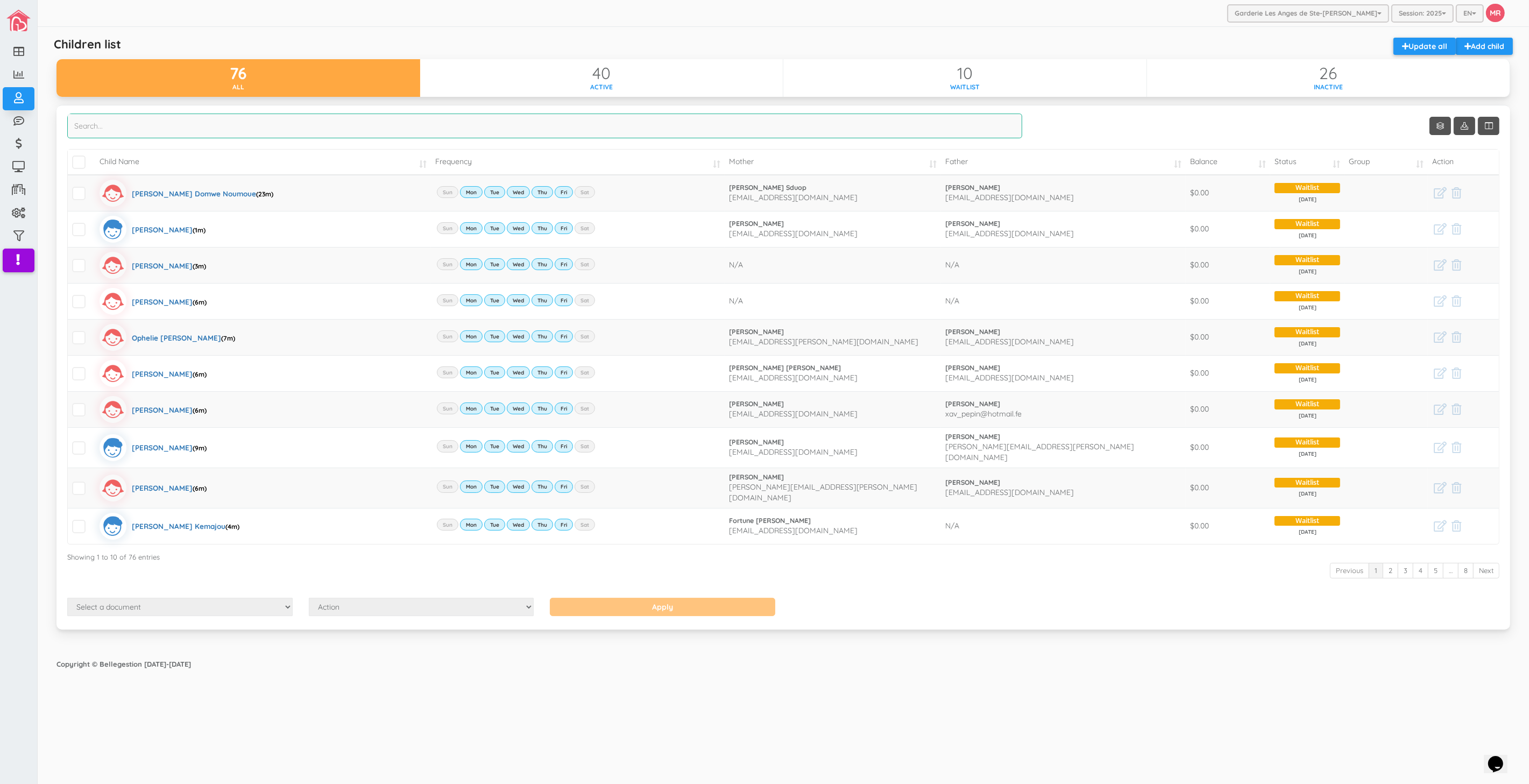
click at [310, 130] on input "search" at bounding box center [545, 126] width 955 height 25
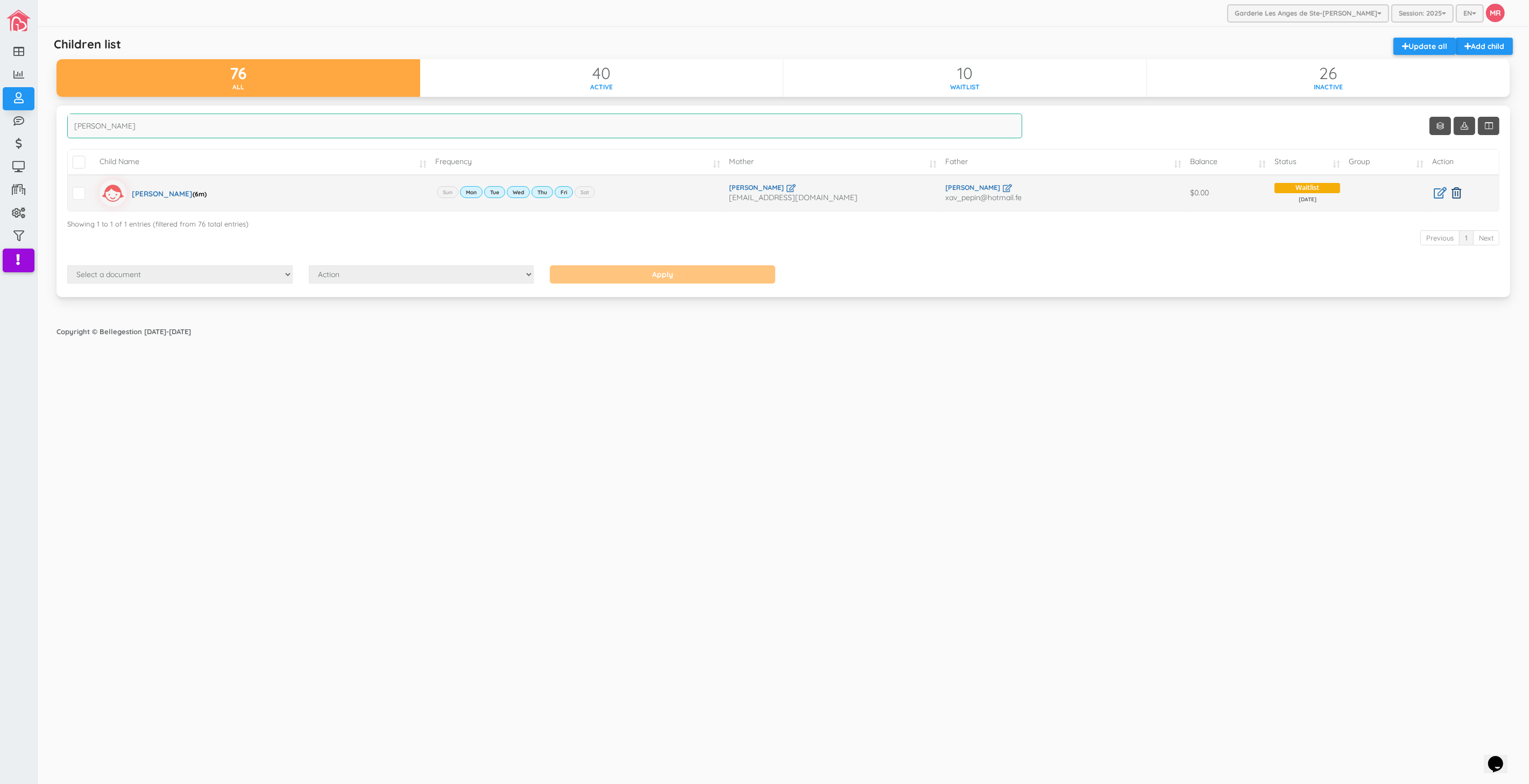
type input "karin"
click at [1454, 193] on icon at bounding box center [1457, 193] width 10 height 11
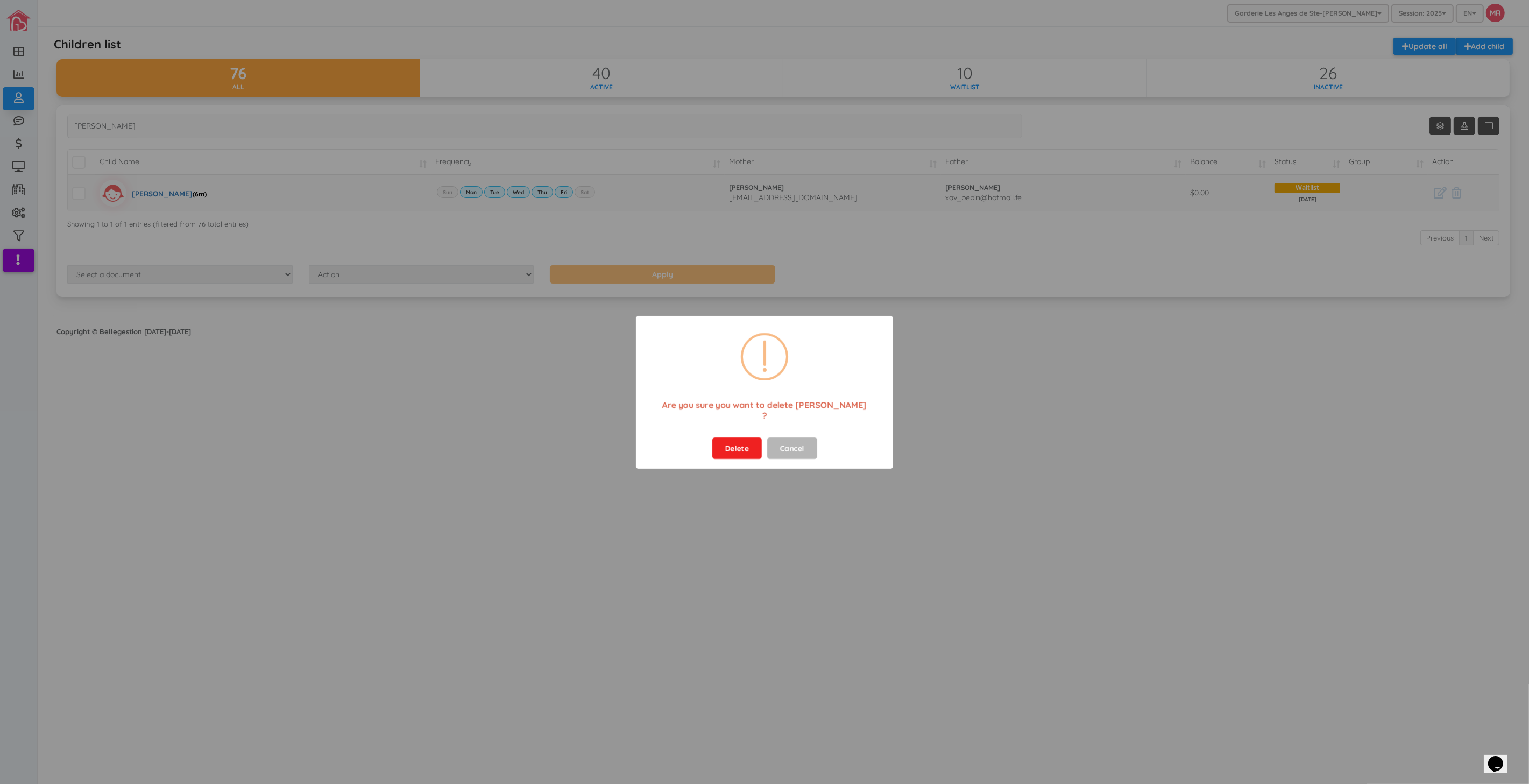
click at [748, 437] on button "Delete" at bounding box center [737, 448] width 49 height 22
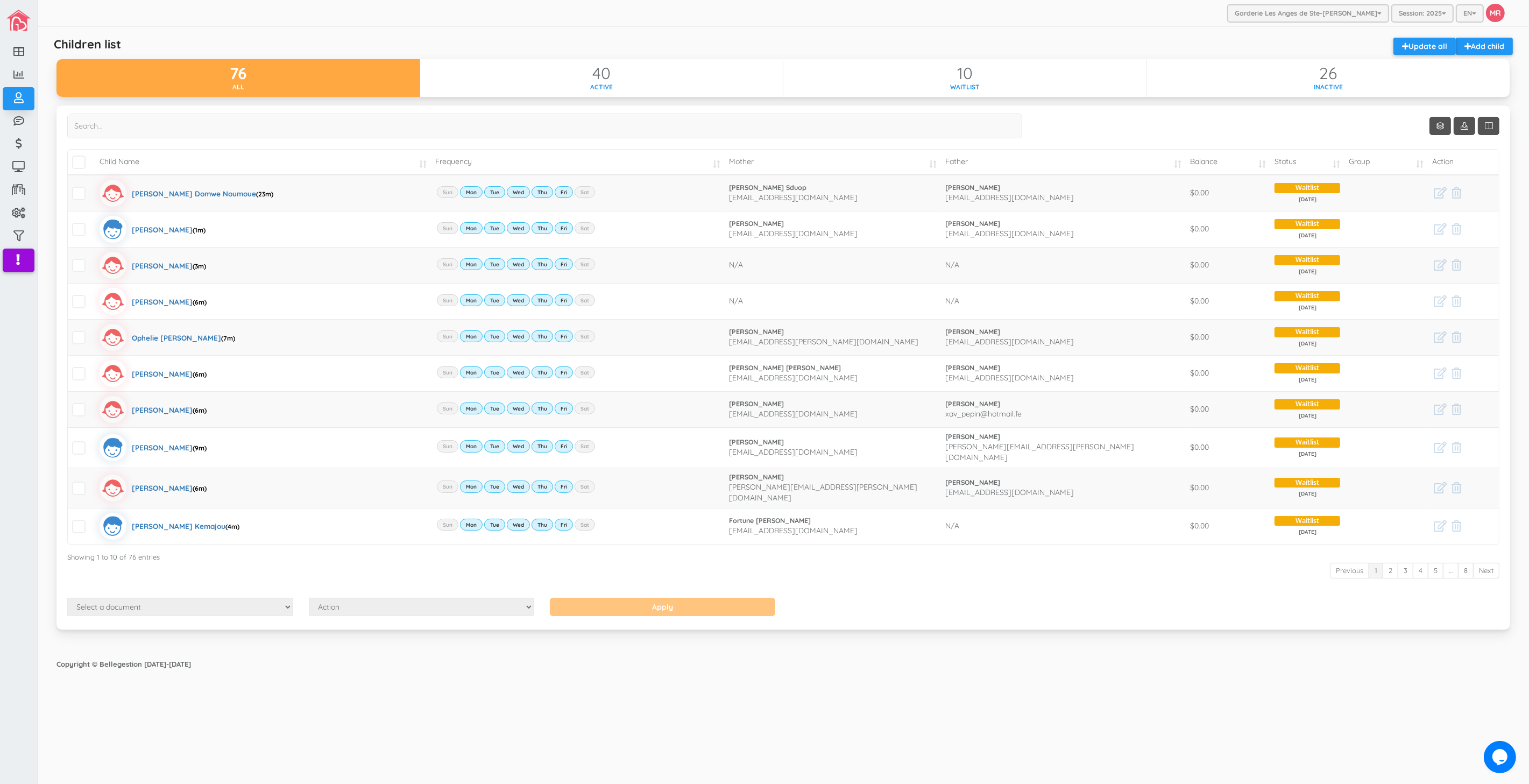
click at [550, 748] on div "Garderie Les Anges de Ste-[PERSON_NAME] Garderie Les Anges de Ste-[PERSON_NAME]…" at bounding box center [783, 392] width 1491 height 784
click at [1392, 563] on link "2" at bounding box center [1390, 570] width 15 height 15
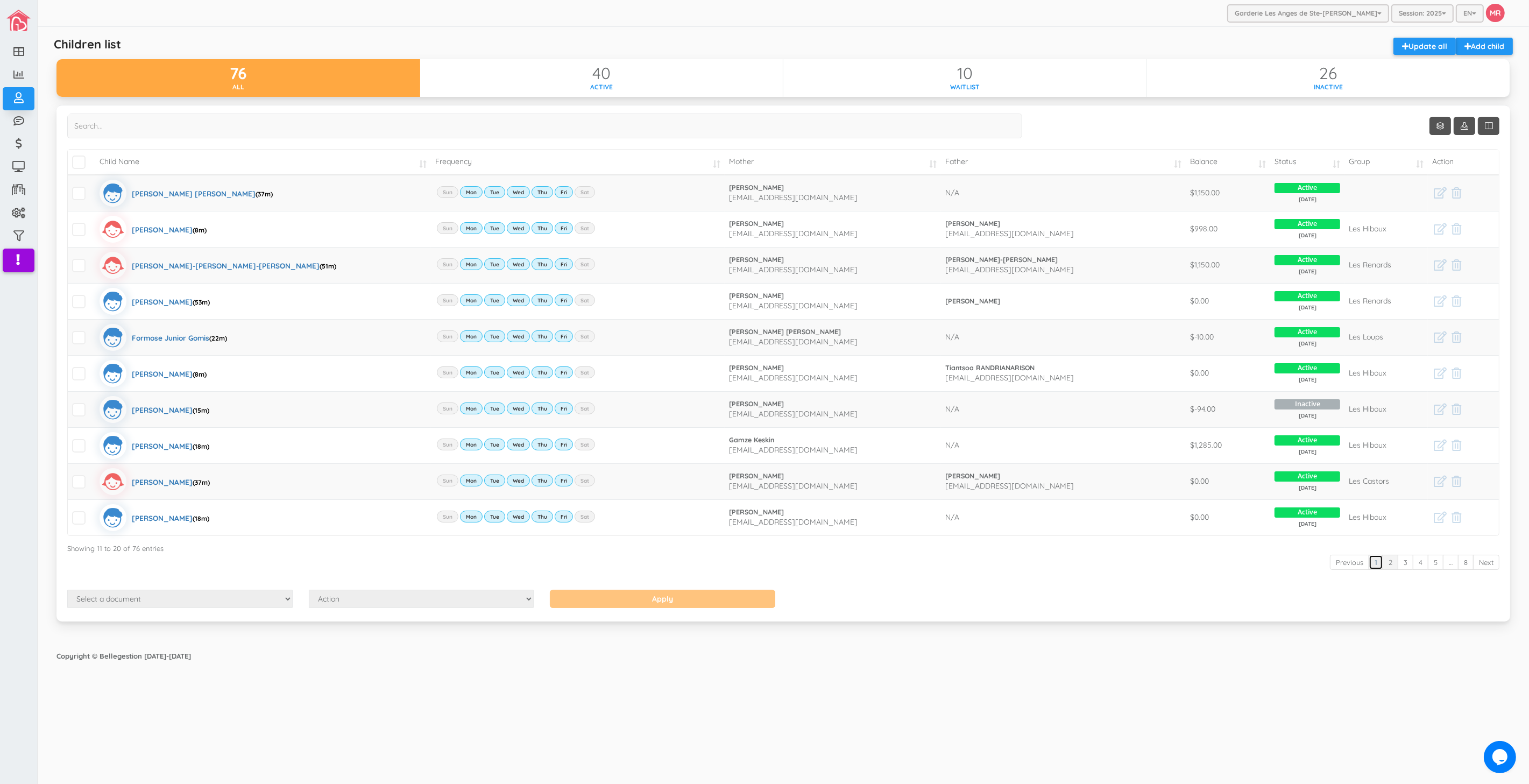
click at [1376, 561] on link "1" at bounding box center [1376, 562] width 15 height 15
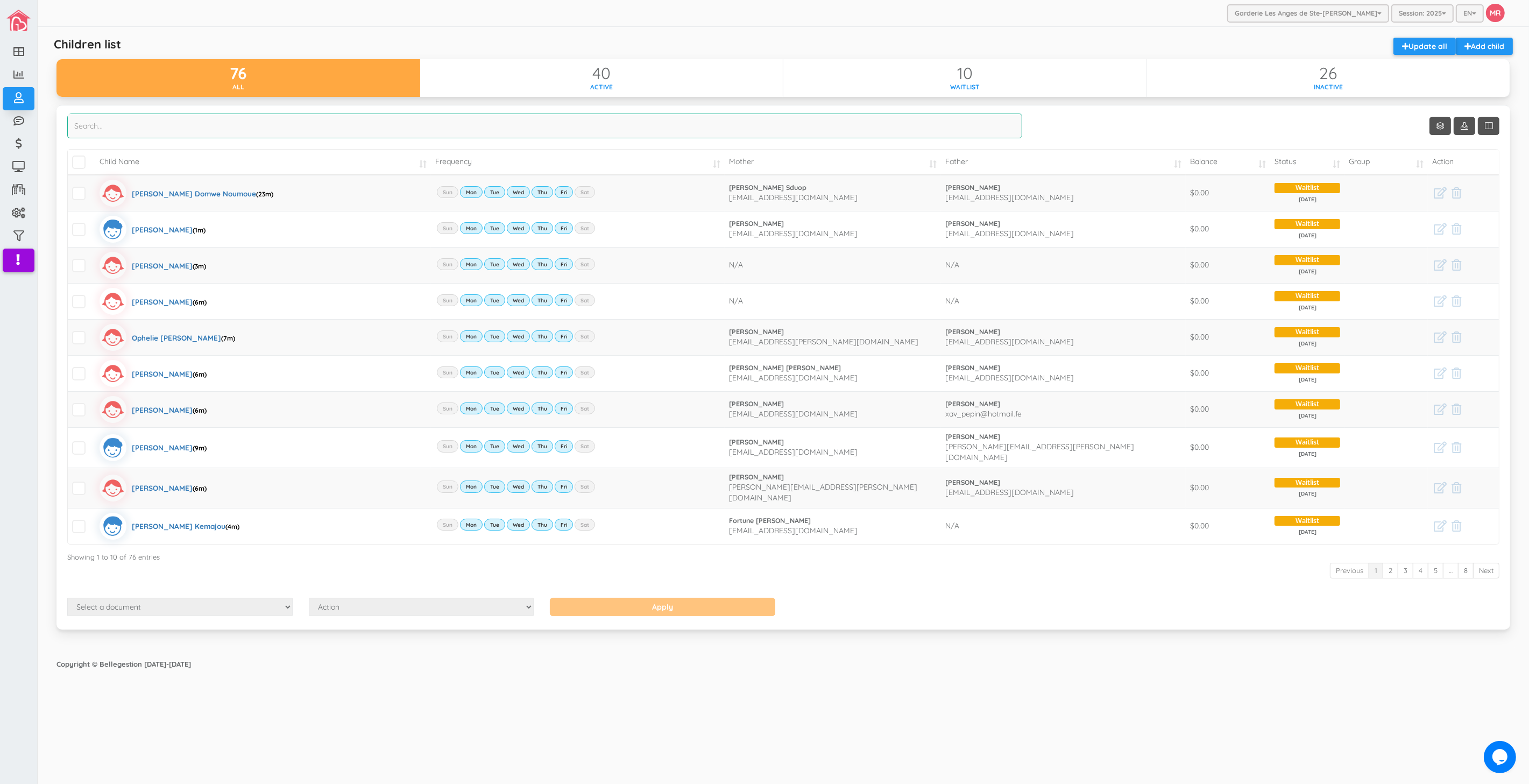
click at [510, 126] on input "search" at bounding box center [545, 126] width 955 height 25
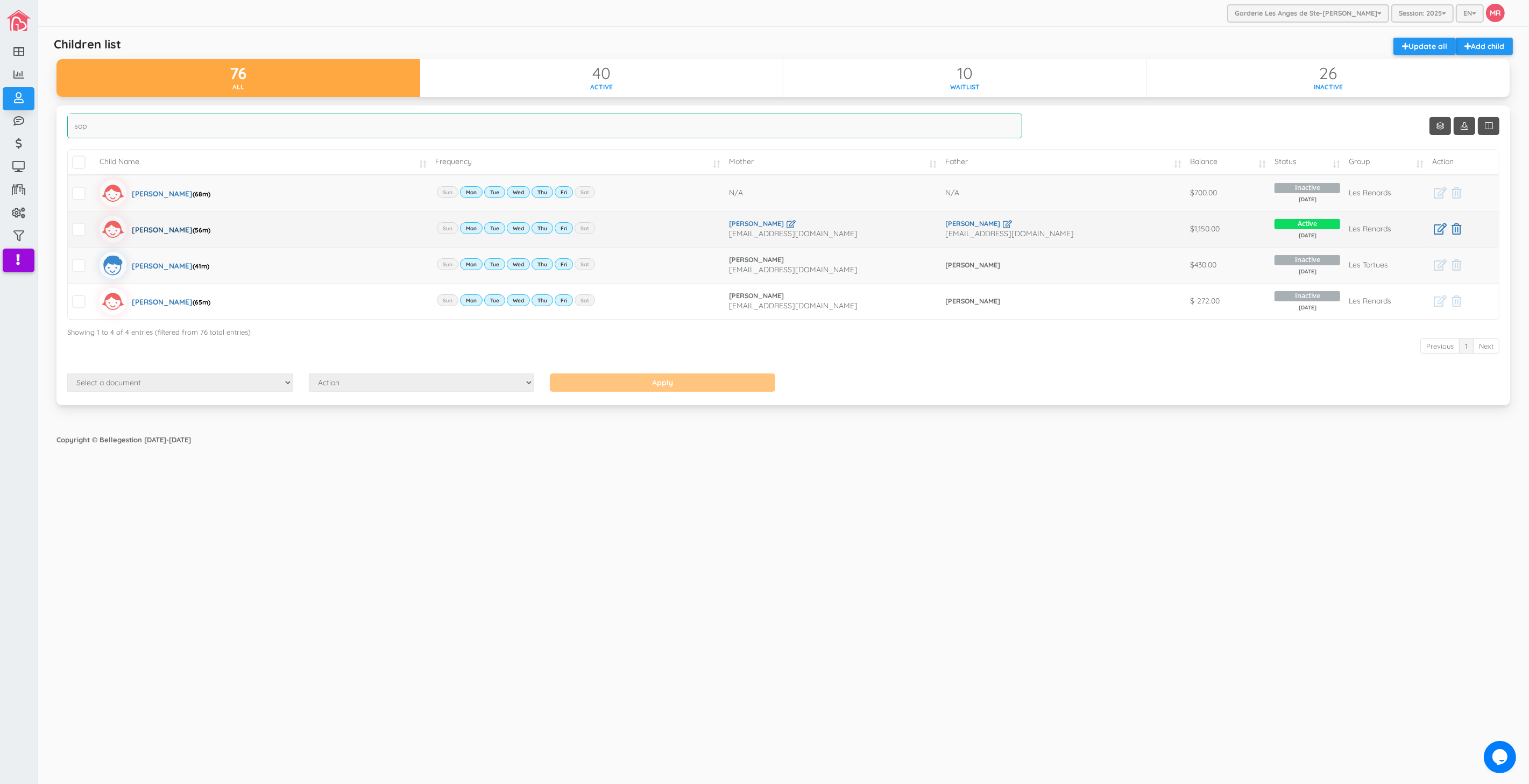
type input "sop"
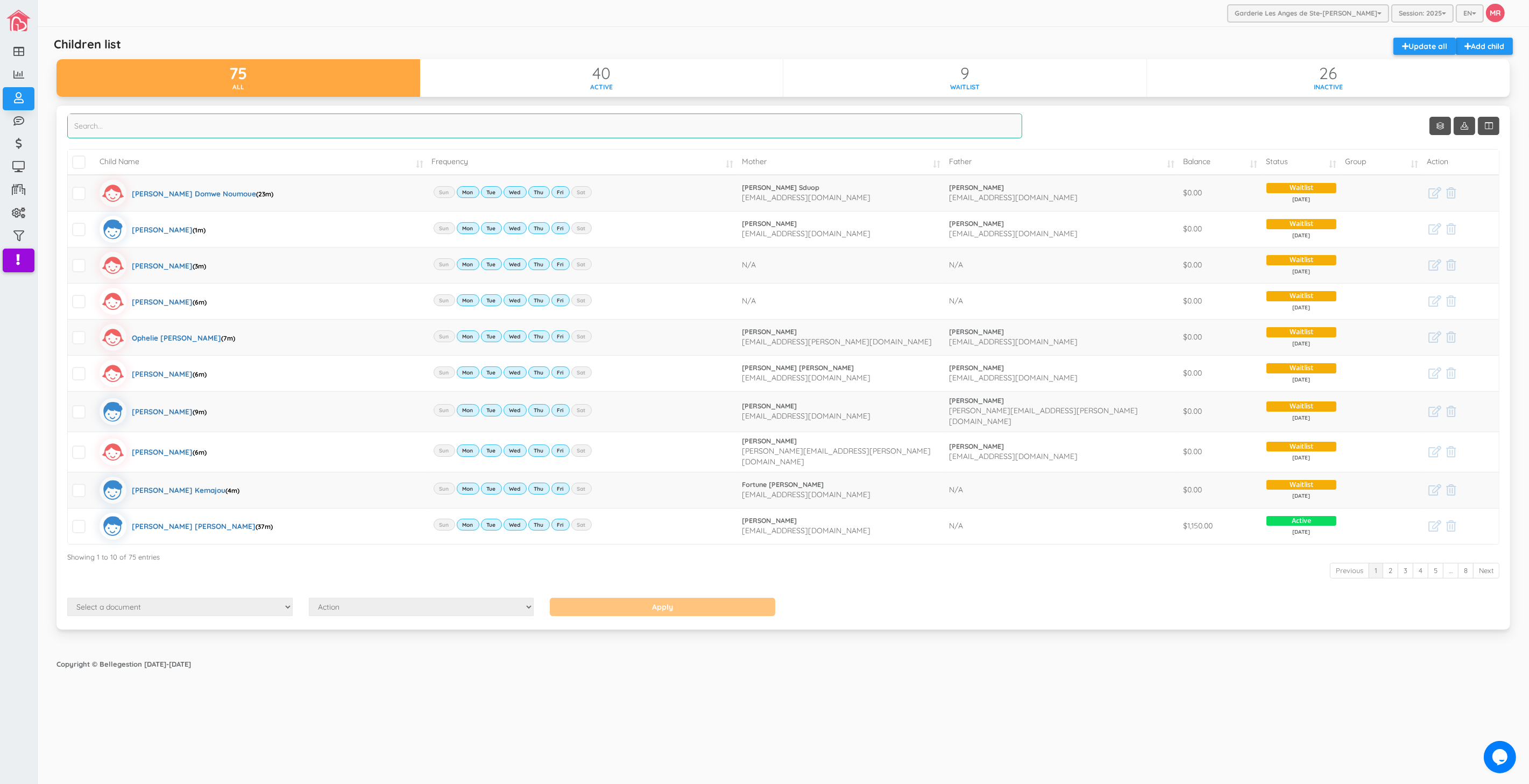
click at [264, 123] on input "search" at bounding box center [545, 126] width 955 height 25
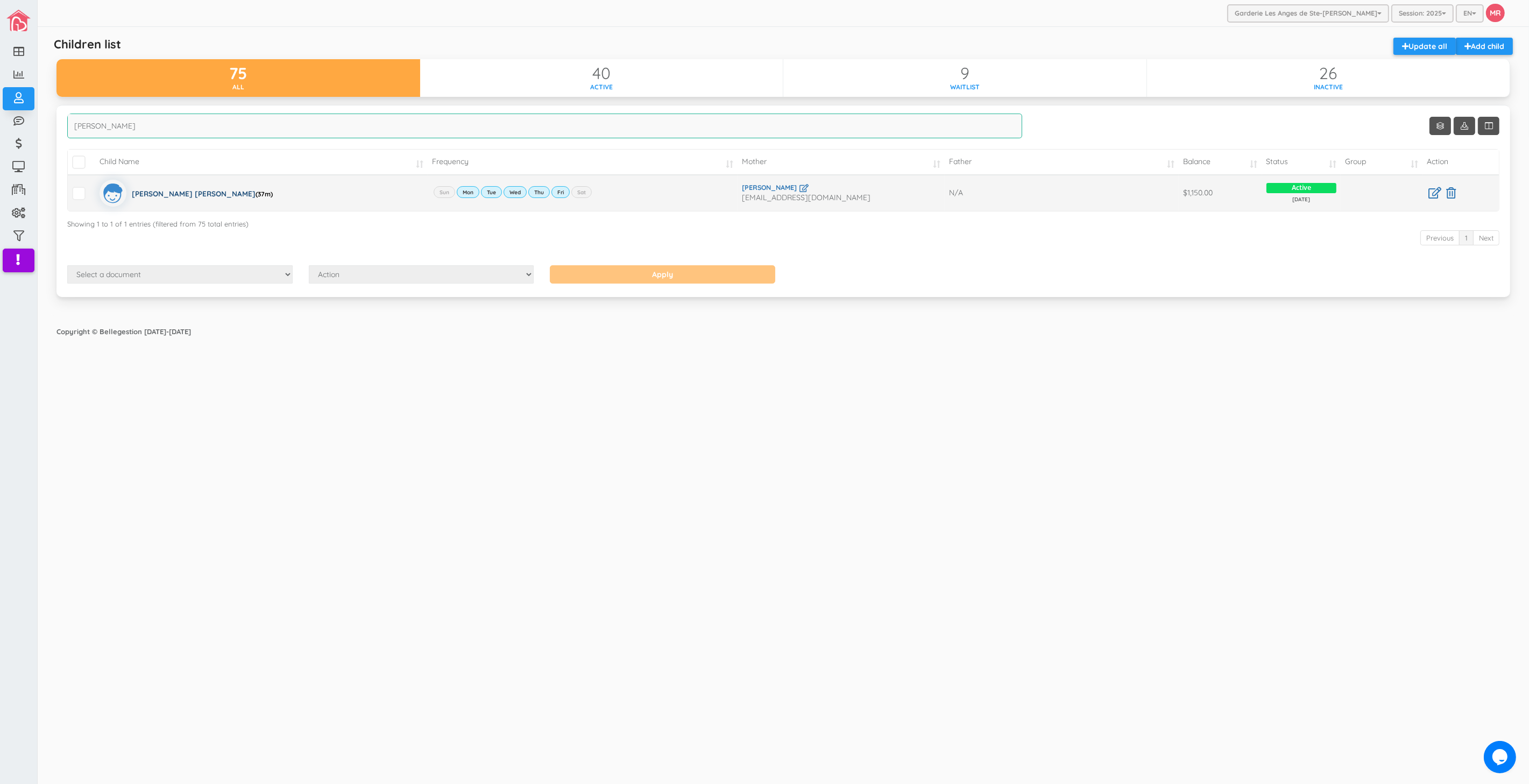
type input "thom"
click at [175, 193] on div "Thomas Eli Louis (37m)" at bounding box center [202, 193] width 141 height 27
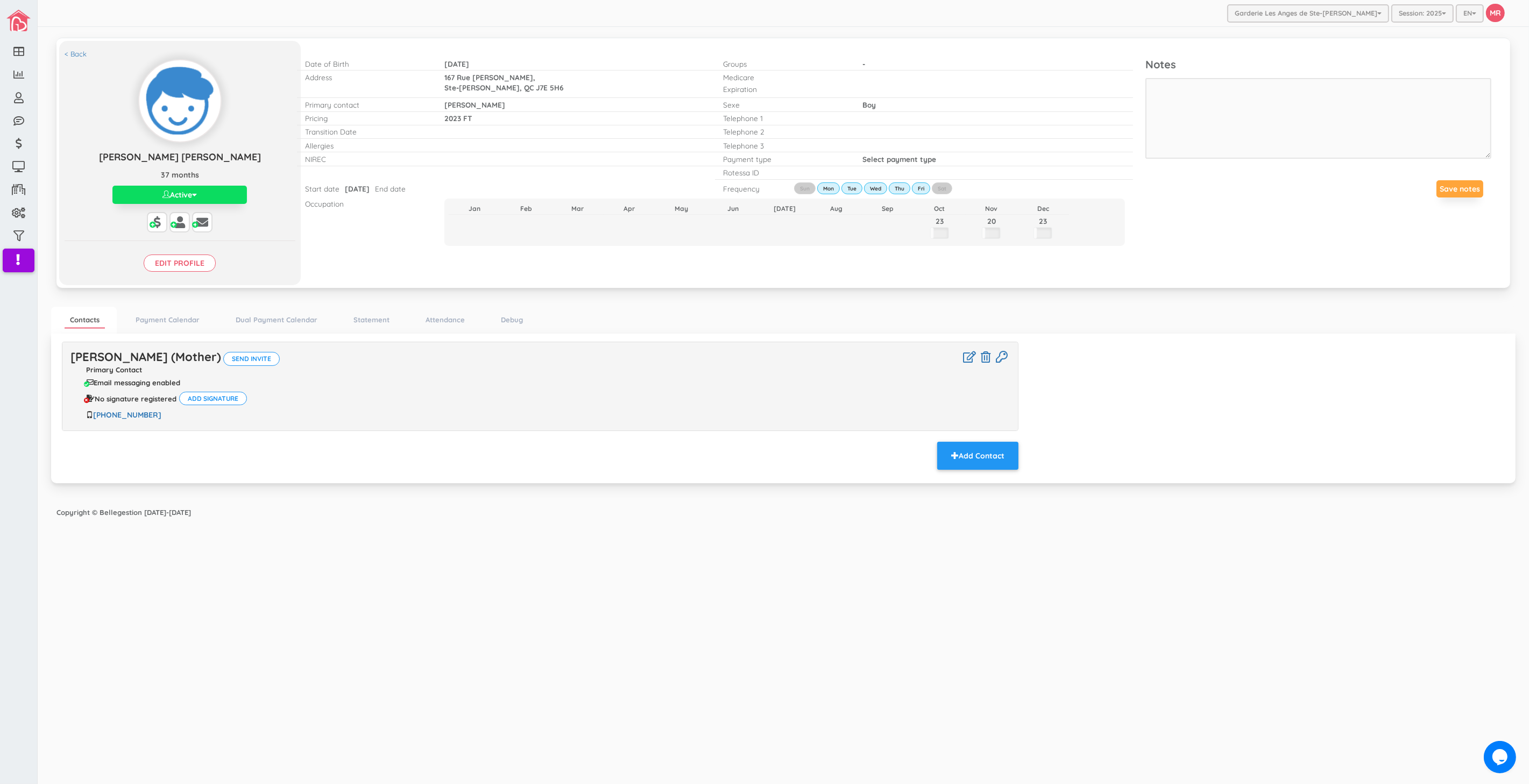
click at [189, 266] on input "Edit profile" at bounding box center [179, 263] width 72 height 17
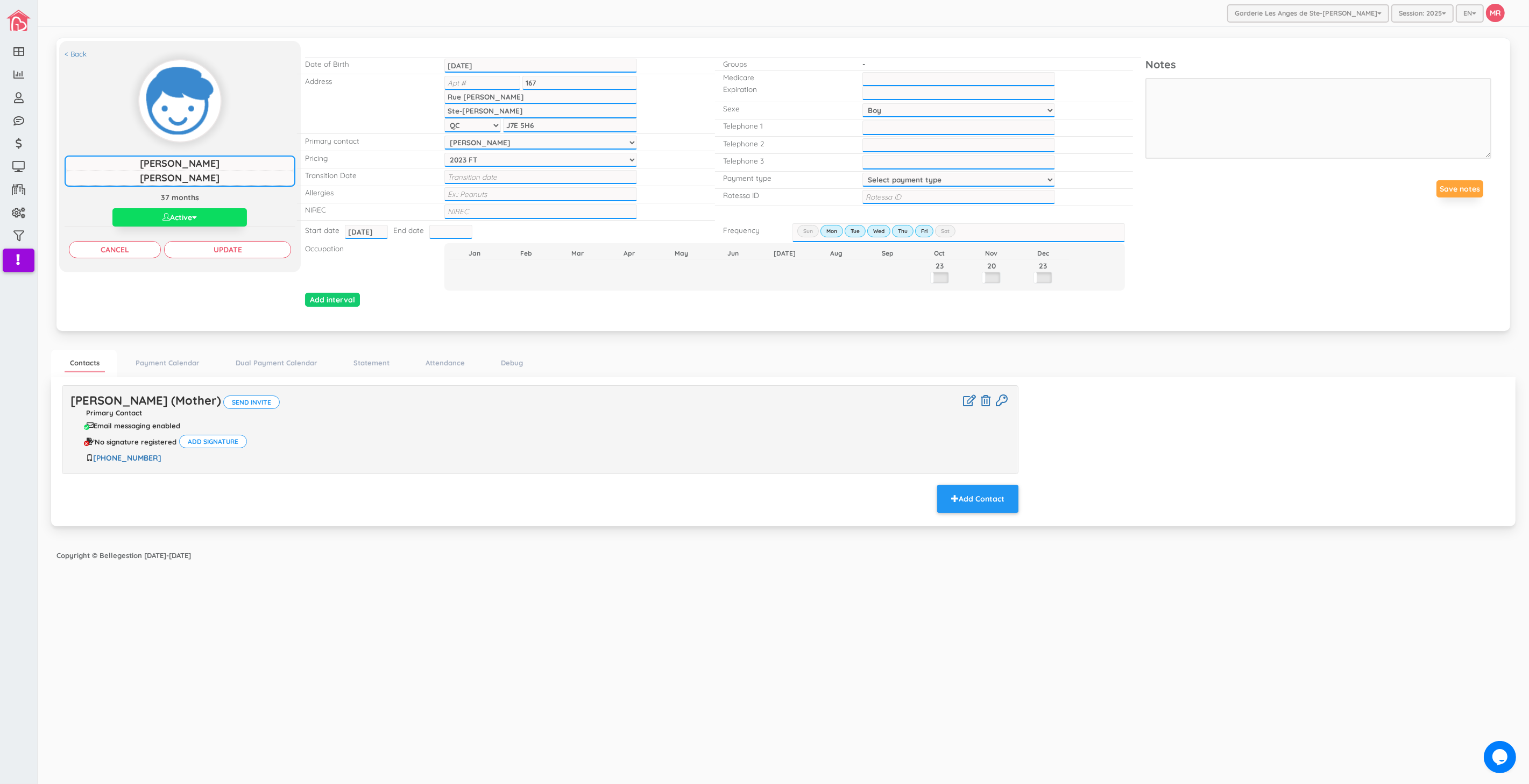
click at [479, 204] on input "text" at bounding box center [541, 211] width 193 height 14
type input "1202204209547"
click at [286, 248] on input "Update" at bounding box center [227, 249] width 127 height 17
click at [185, 399] on link "[PERSON_NAME] (Mother)" at bounding box center [145, 400] width 151 height 15
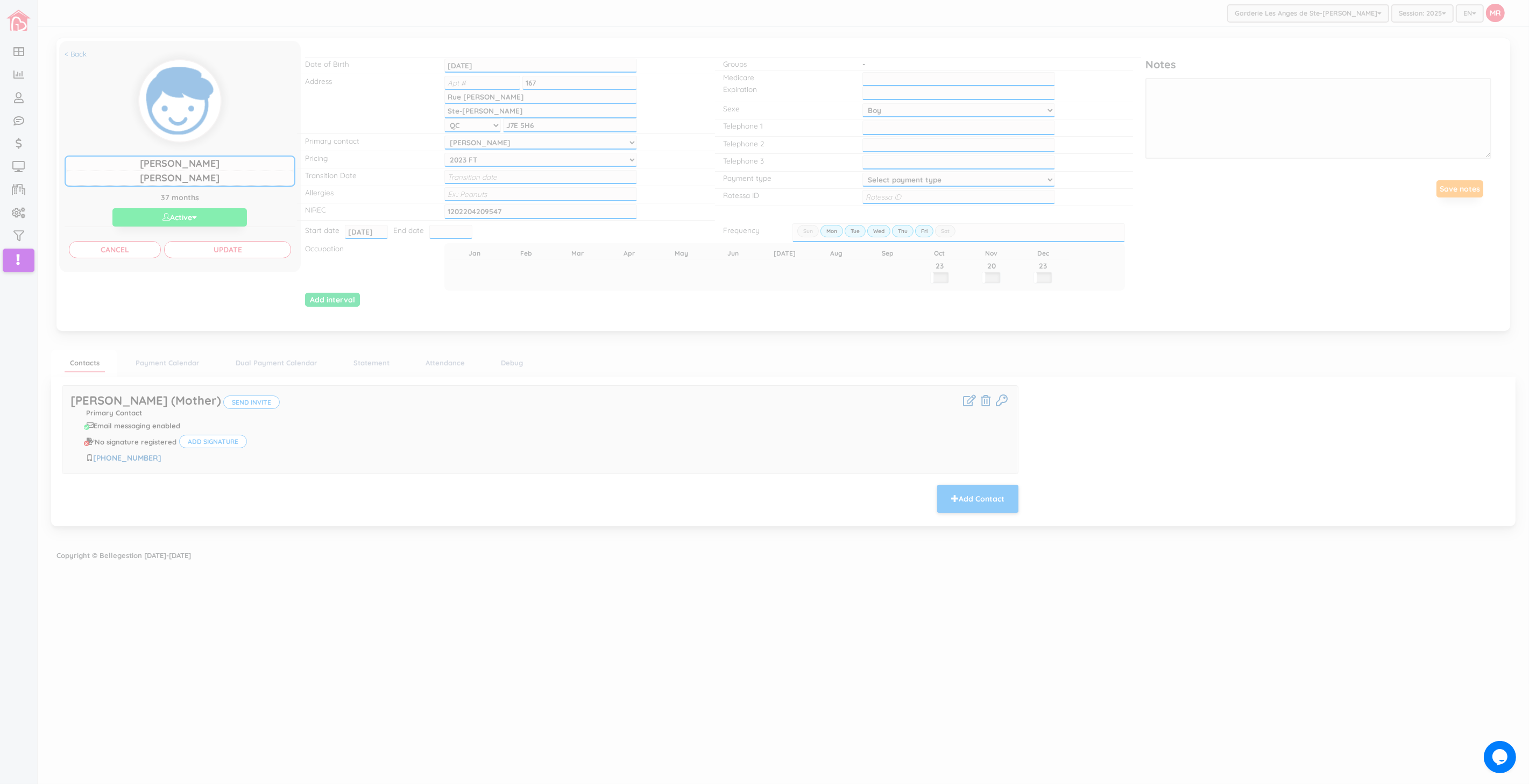
click at [1167, 375] on div at bounding box center [764, 392] width 1529 height 784
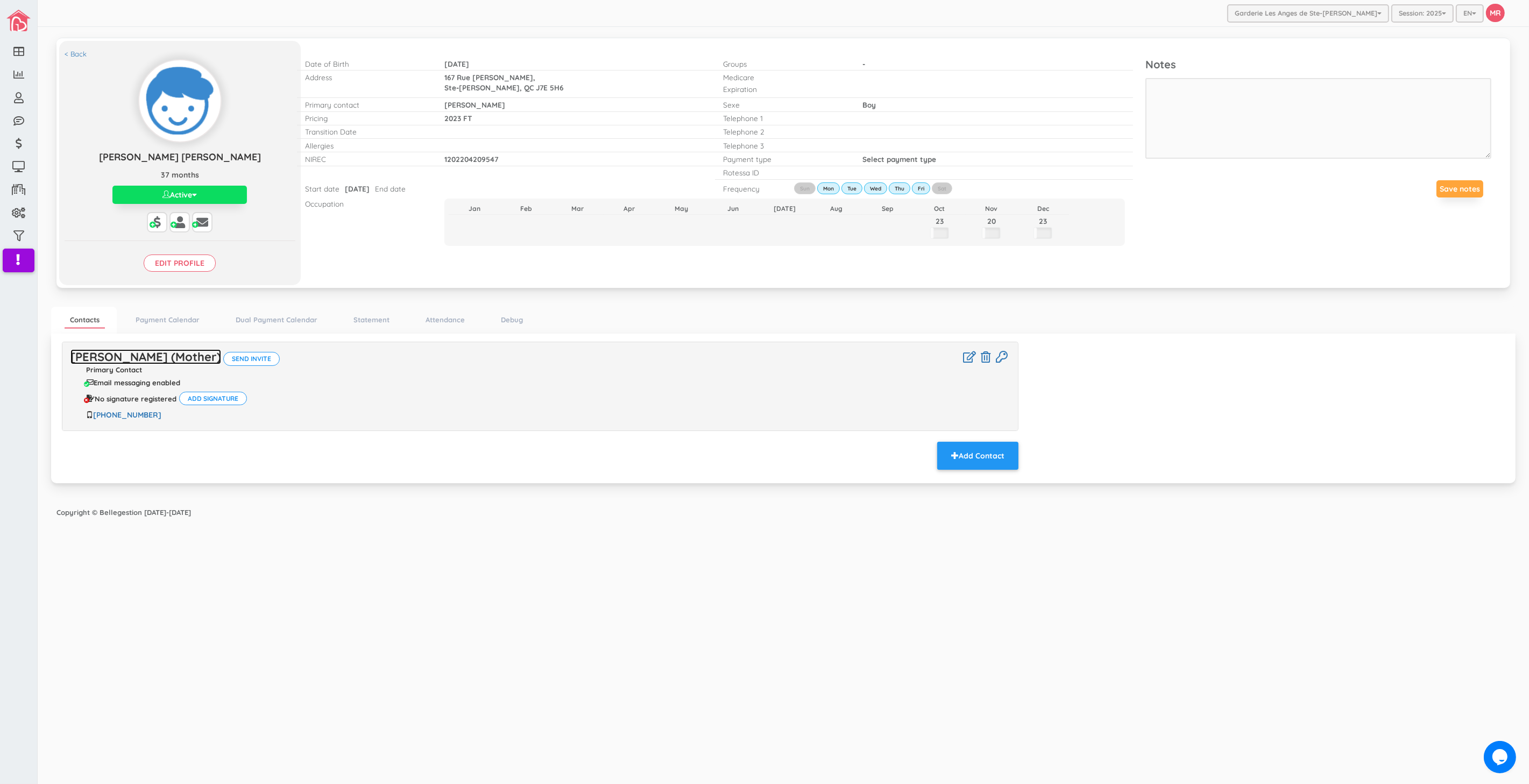
click at [181, 355] on link "[PERSON_NAME] (Mother)" at bounding box center [145, 357] width 151 height 15
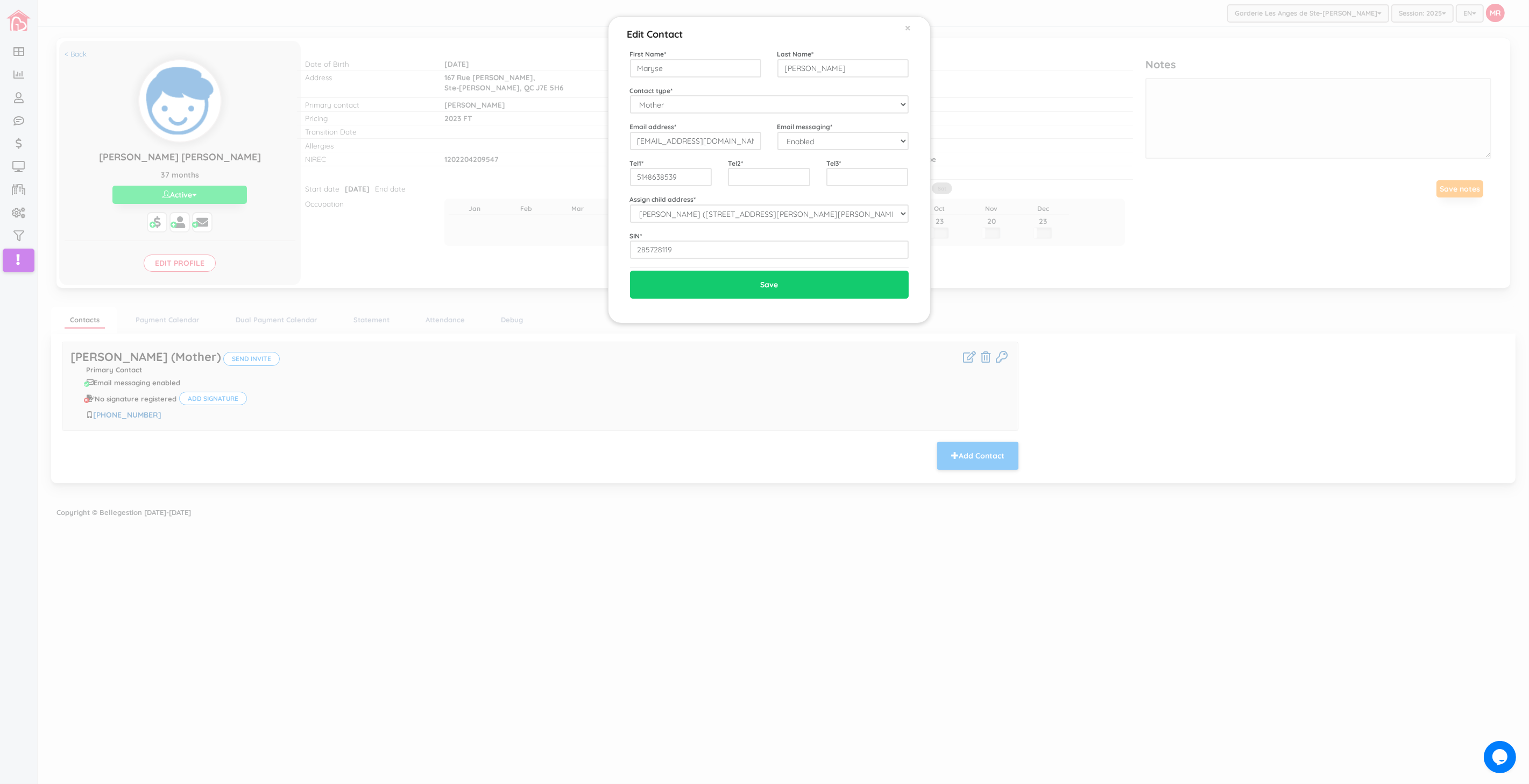
click at [1209, 437] on div "Edit Contact × Close First Name * Maryse Last Name * Legros Contact type * Moth…" at bounding box center [764, 392] width 1529 height 784
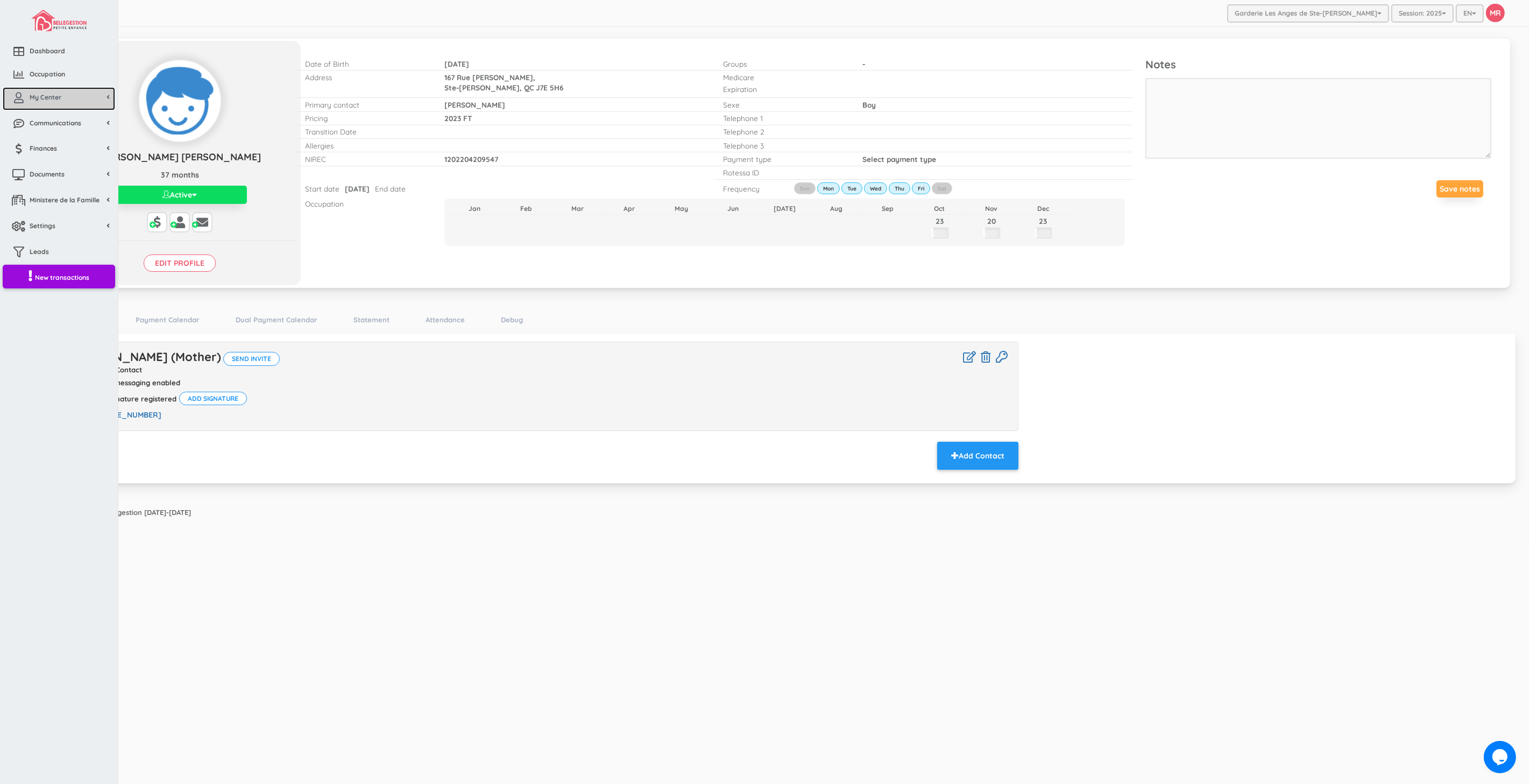
click at [63, 99] on link "My Center" at bounding box center [59, 99] width 113 height 23
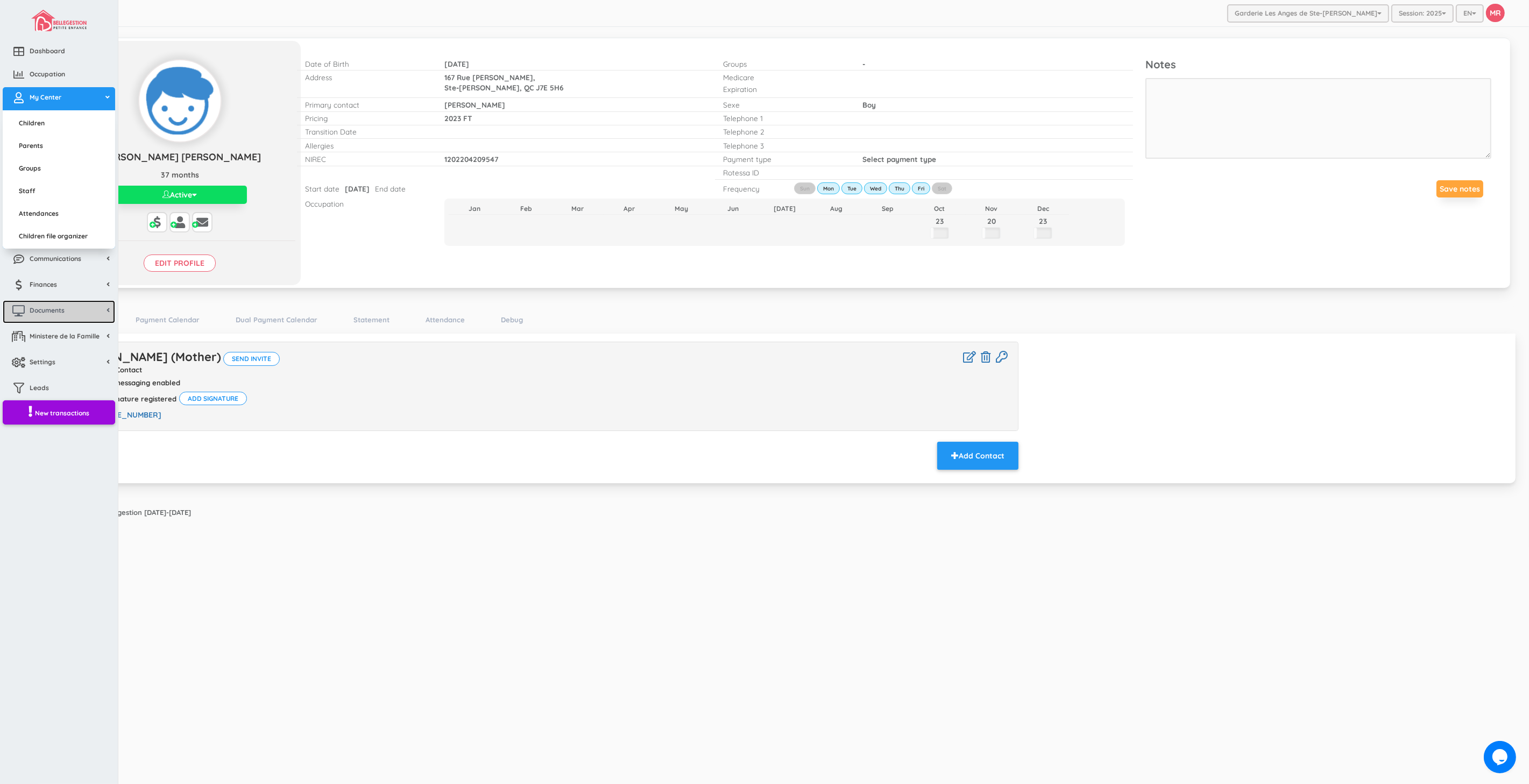
click at [65, 312] on span "Documents" at bounding box center [47, 310] width 35 height 9
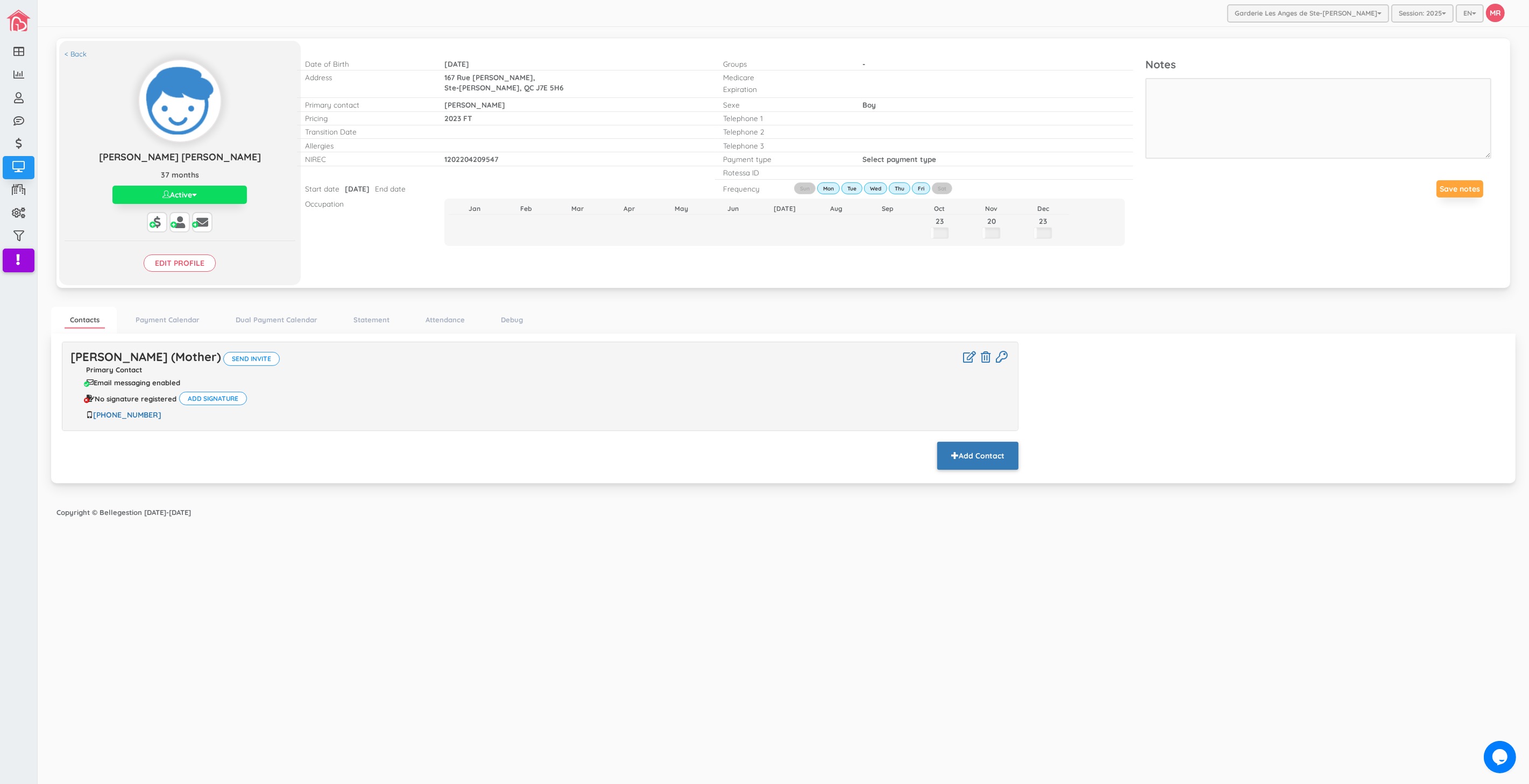
click at [980, 455] on button "Add Contact" at bounding box center [978, 455] width 81 height 28
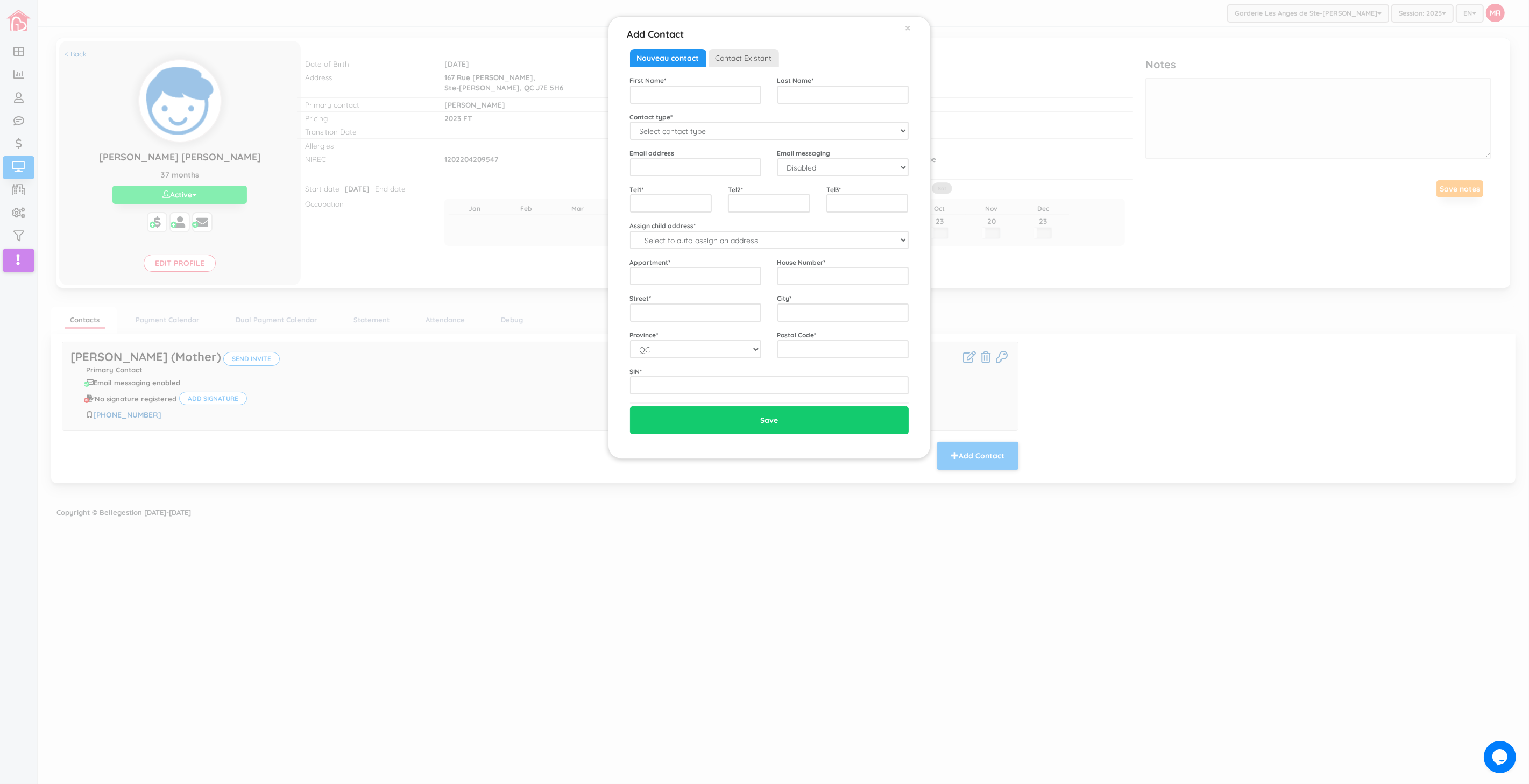
click at [707, 148] on div "Email address" at bounding box center [696, 162] width 147 height 28
click at [702, 135] on select "Select contact type Mother Father Emergency" at bounding box center [769, 131] width 278 height 18
select select "Father"
click at [630, 121] on select "Select contact type Mother Father Emergency" at bounding box center [769, 131] width 278 height 18
click at [684, 105] on div "First Name * Last Name * Contact type * Select contact type Mother Father Emerg…" at bounding box center [769, 235] width 278 height 319
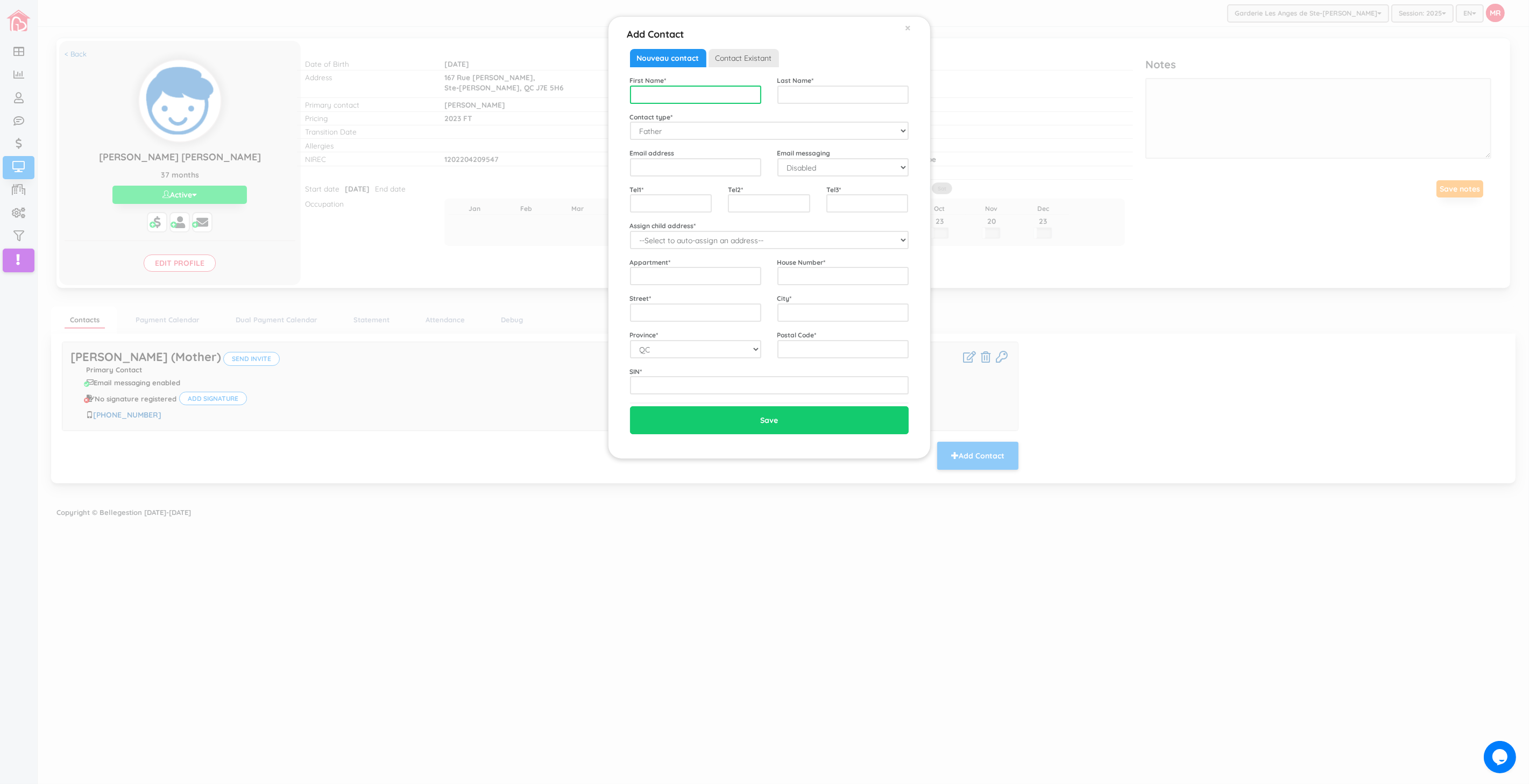
click at [684, 95] on input "text" at bounding box center [696, 95] width 131 height 18
type input "Patrick"
type input "Louis"
type input "patrick.louis215@gmail.com"
select select "1"
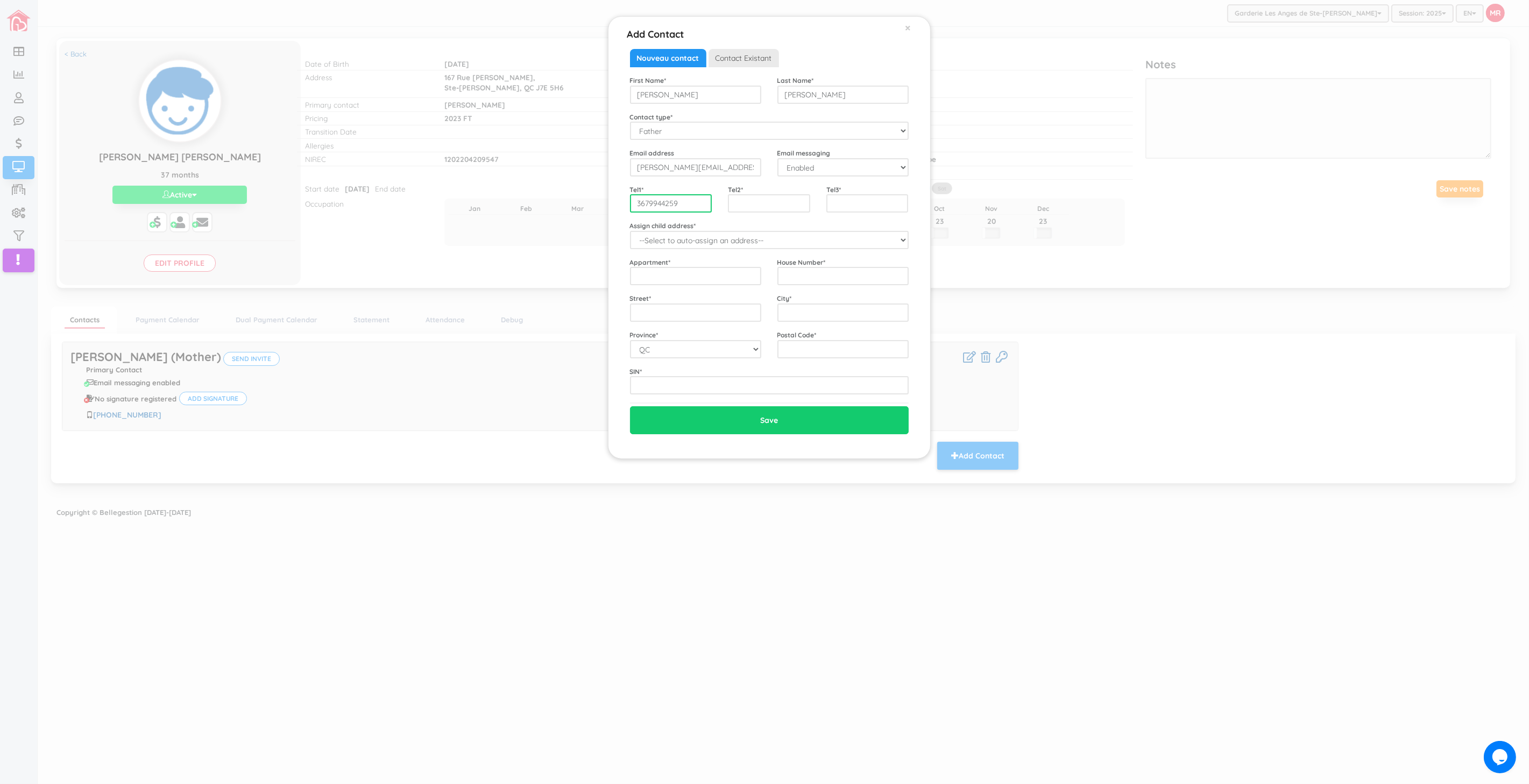
type input "3679944259"
click at [727, 246] on select "--Select to auto-assign an address-- Thomas Eli (167 Rue Chappuis, Ste-Therese,…" at bounding box center [769, 240] width 278 height 18
select select "2325"
click at [630, 231] on select "--Select to auto-assign an address-- Thomas Eli (167 Rue Chappuis, Ste-Therese,…" at bounding box center [769, 240] width 278 height 18
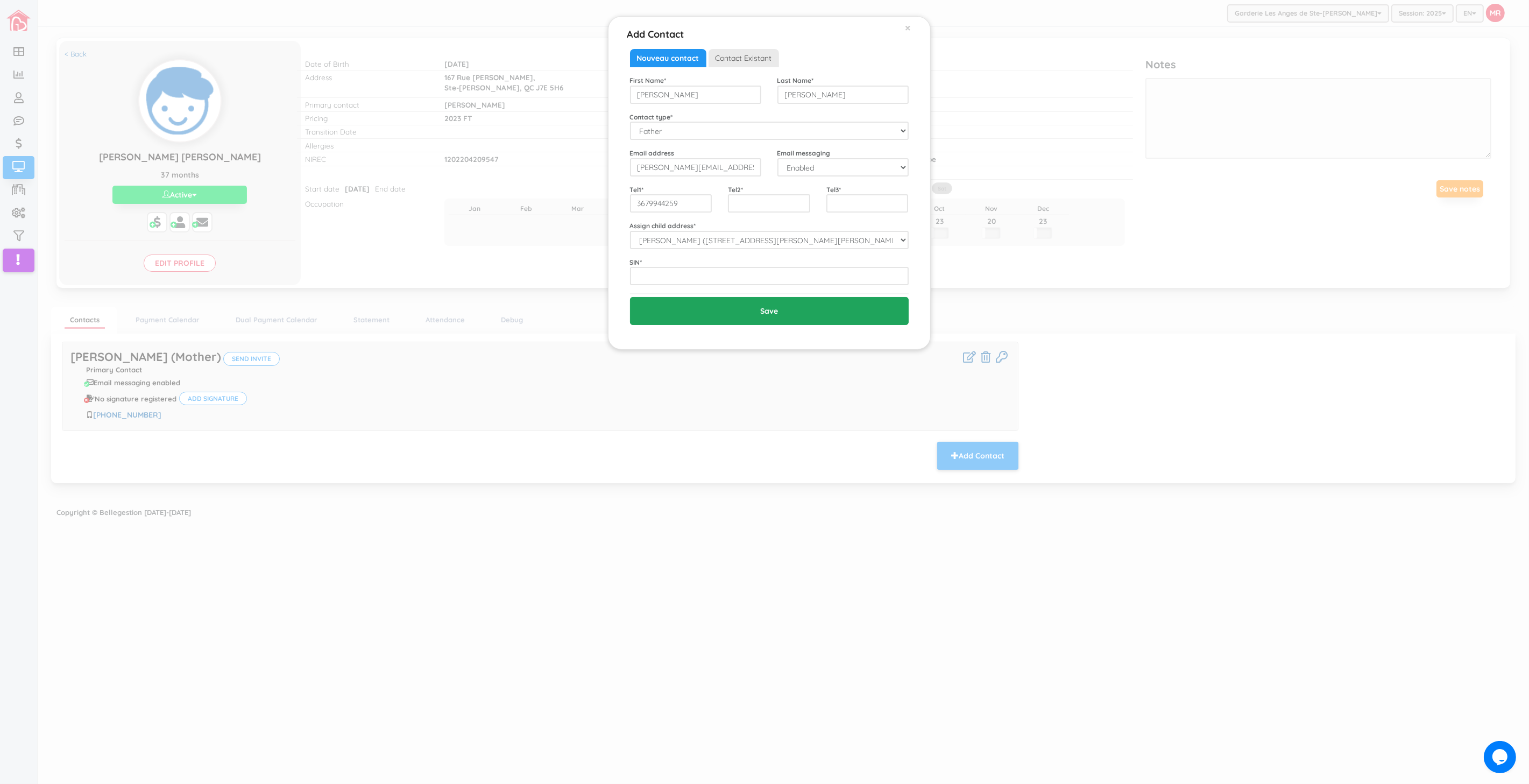
click at [659, 313] on input "Save" at bounding box center [769, 310] width 278 height 28
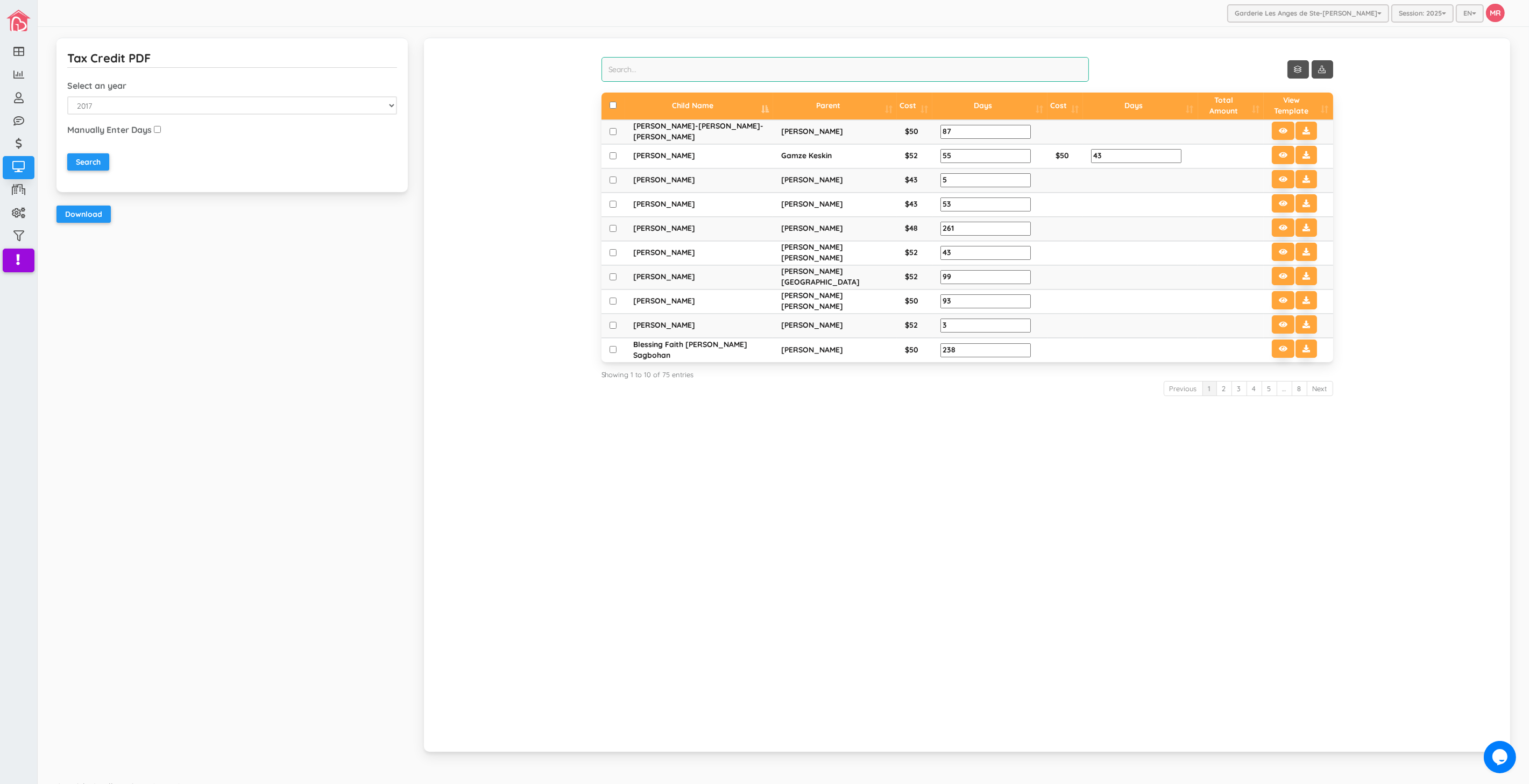
click at [776, 62] on input "search" at bounding box center [845, 70] width 488 height 25
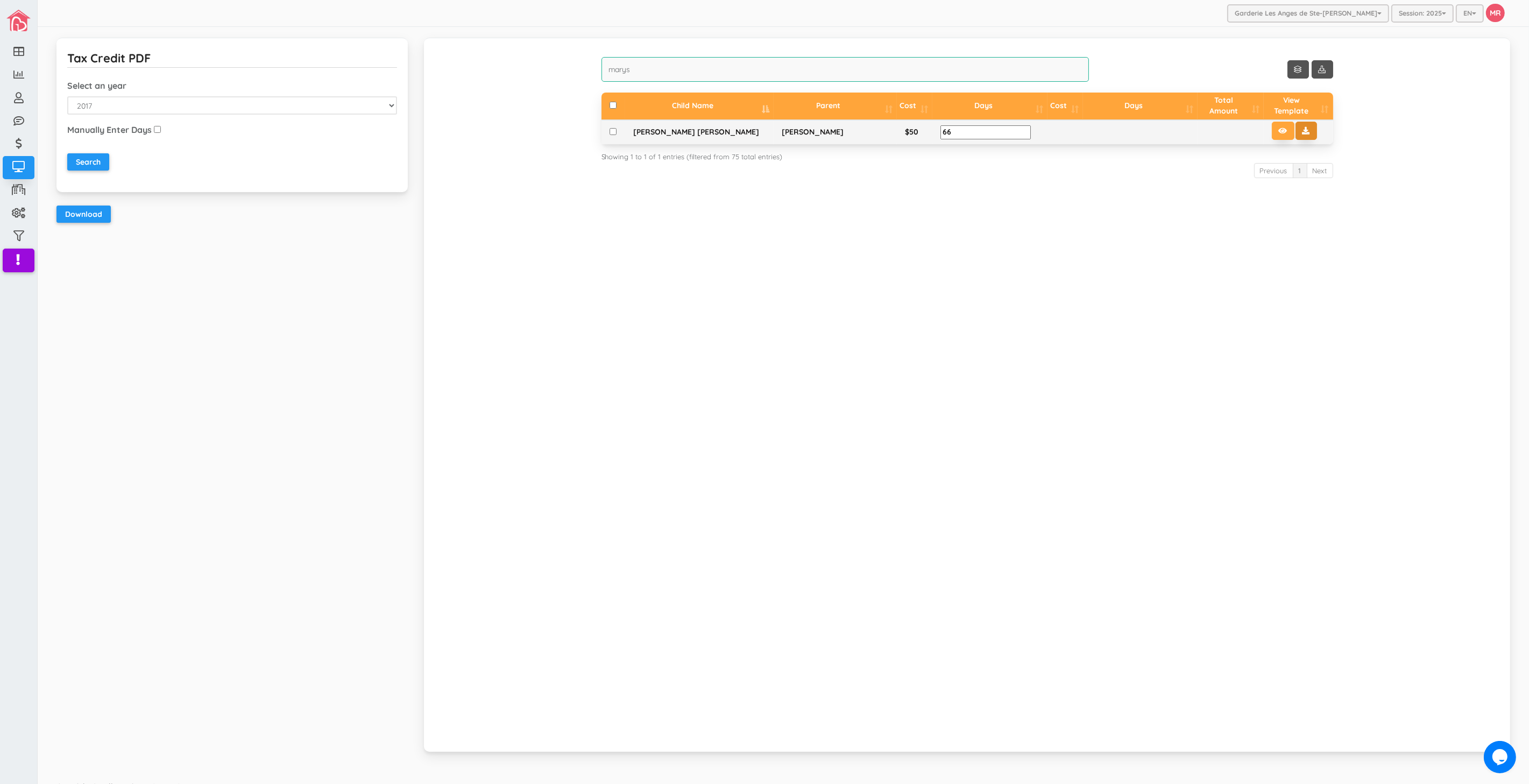
type input "marys"
click at [1303, 132] on icon at bounding box center [1307, 131] width 7 height 7
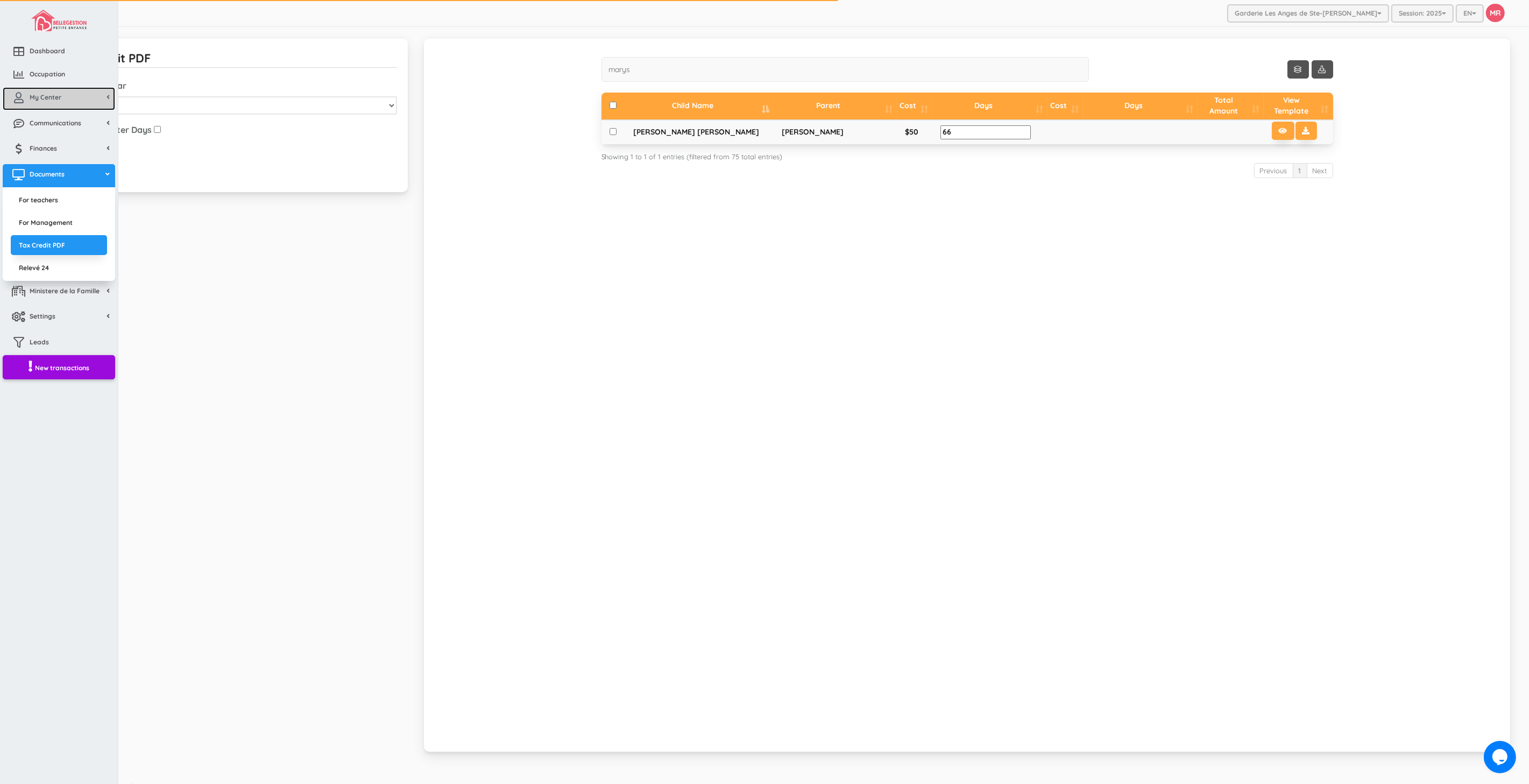
click at [25, 101] on icon at bounding box center [18, 97] width 22 height 10
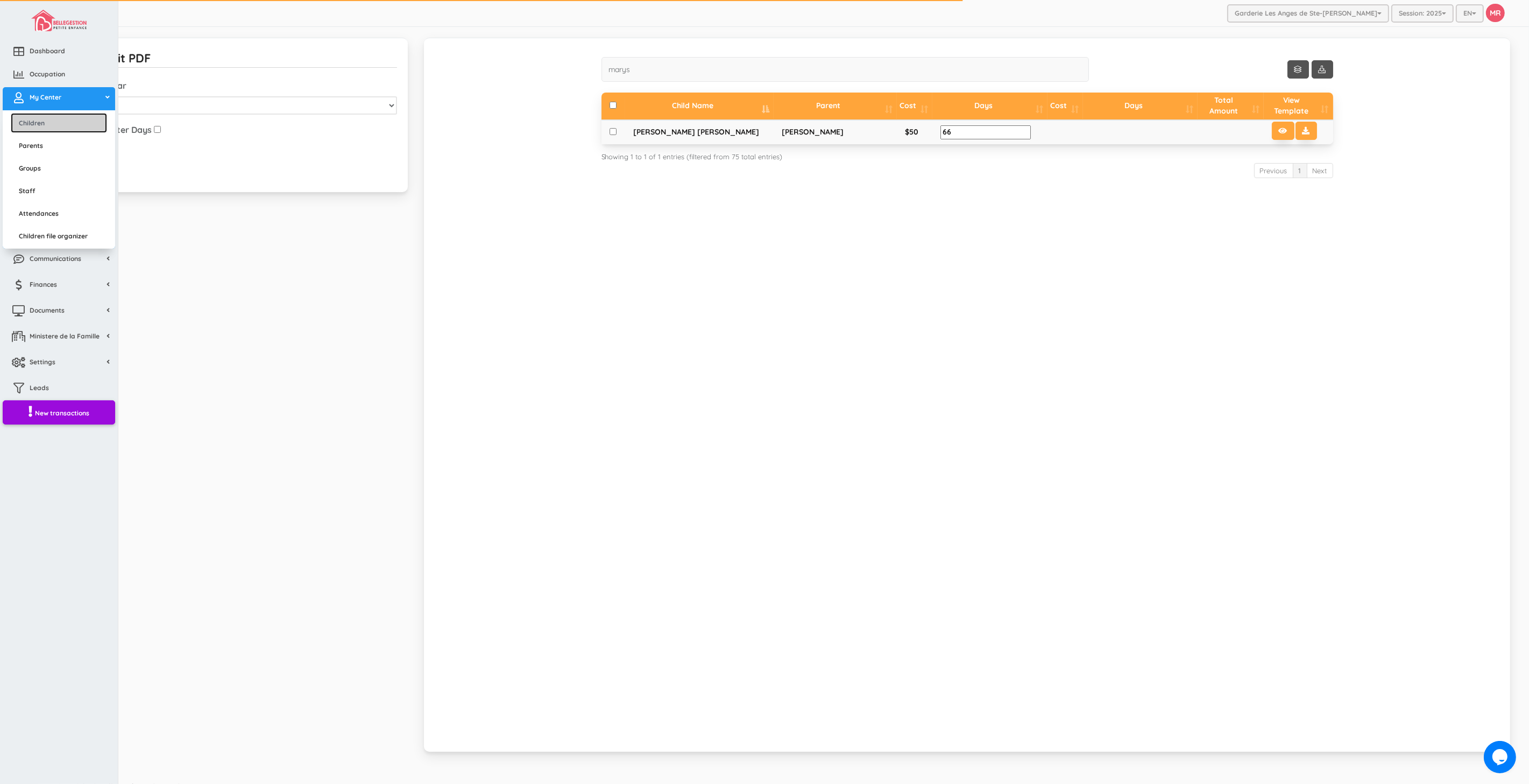
click at [32, 117] on link "Children" at bounding box center [59, 123] width 96 height 20
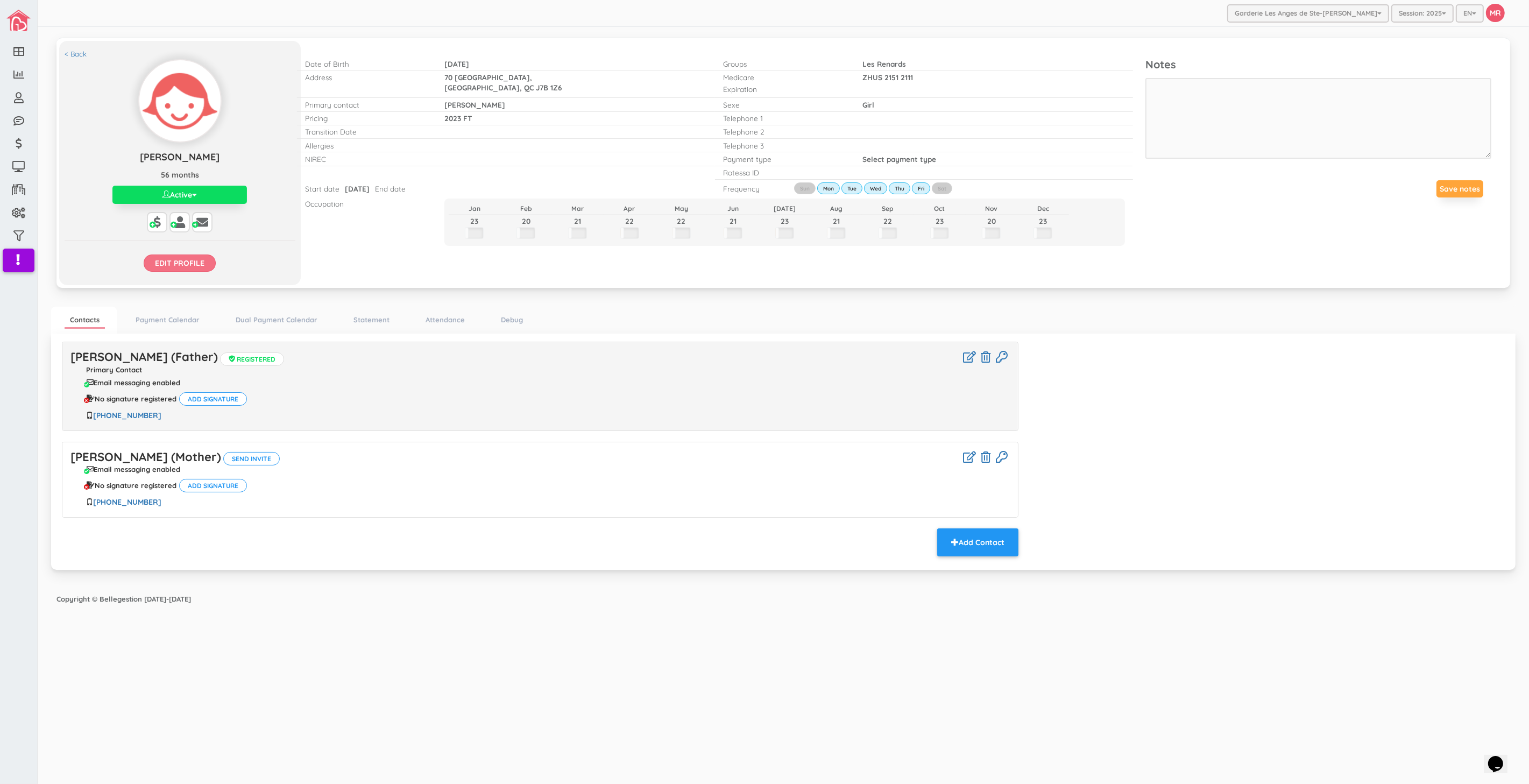
click at [180, 269] on input "Edit profile" at bounding box center [179, 263] width 72 height 17
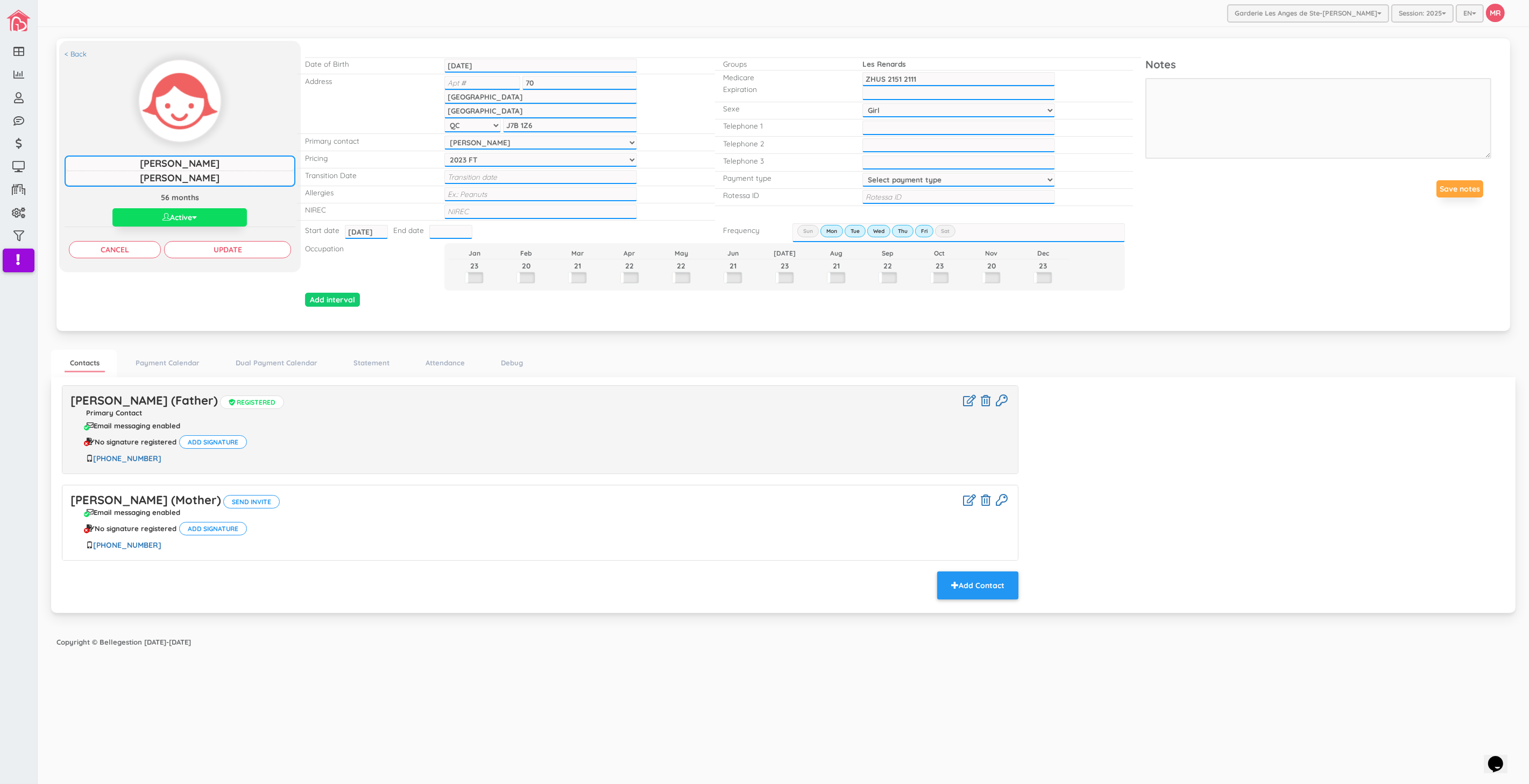
click at [448, 226] on input "text" at bounding box center [451, 232] width 43 height 14
click at [486, 277] on td "30" at bounding box center [482, 277] width 16 height 16
type input "[DATE]"
click at [269, 249] on input "Update" at bounding box center [227, 249] width 127 height 17
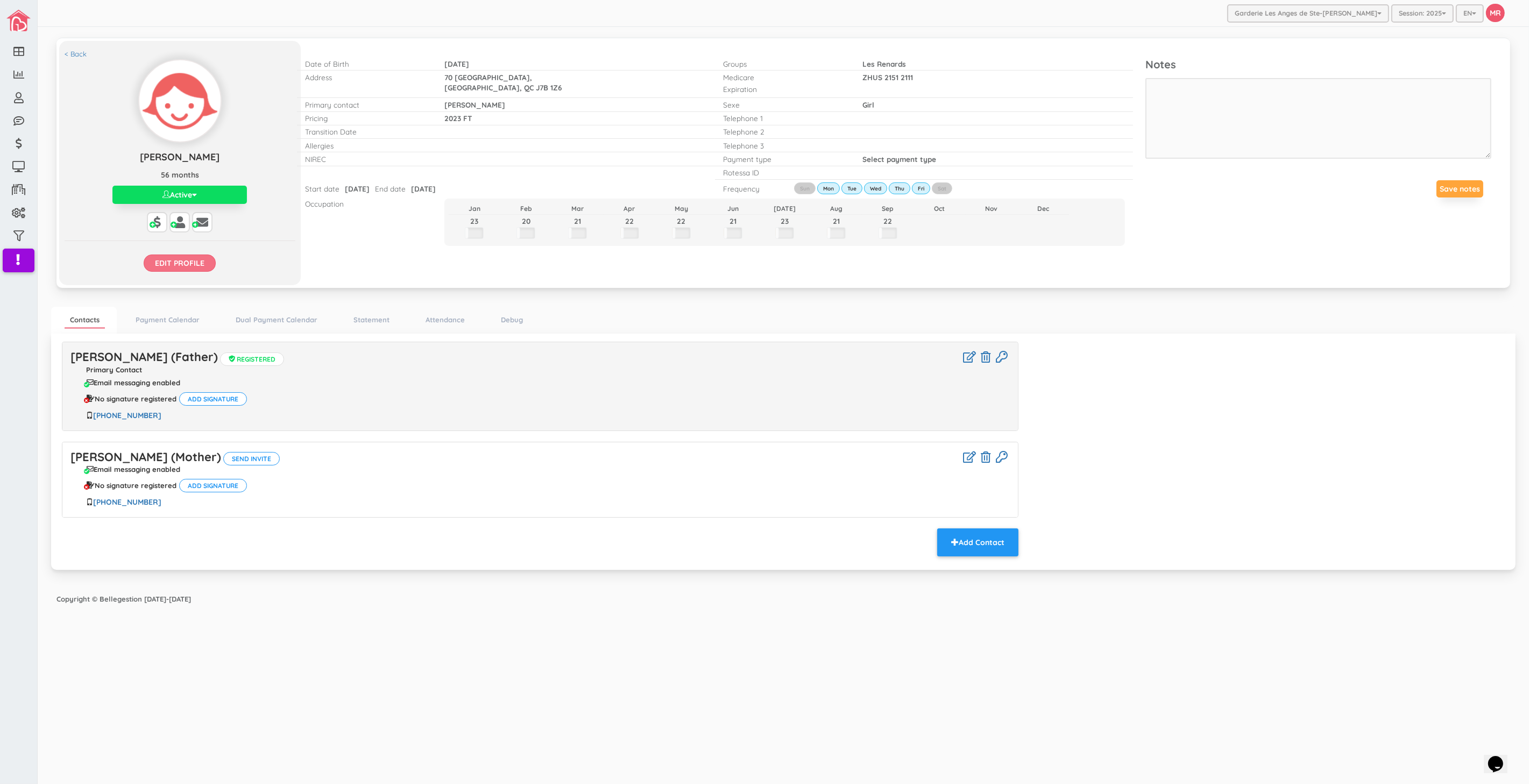
click at [189, 265] on input "Edit profile" at bounding box center [179, 263] width 72 height 17
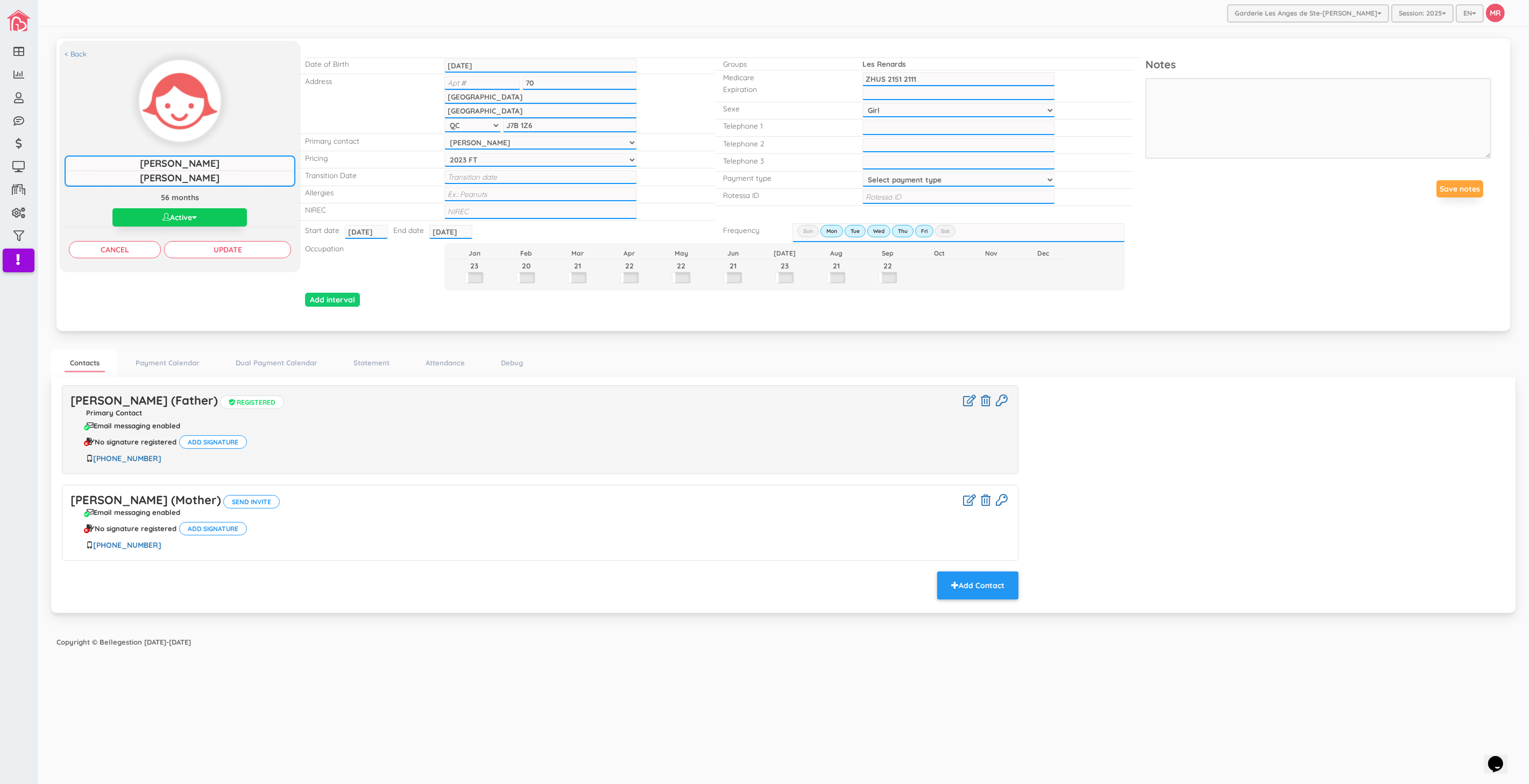
click at [232, 211] on button "Active" at bounding box center [180, 217] width 134 height 18
click at [164, 262] on link "Inactive" at bounding box center [180, 259] width 180 height 17
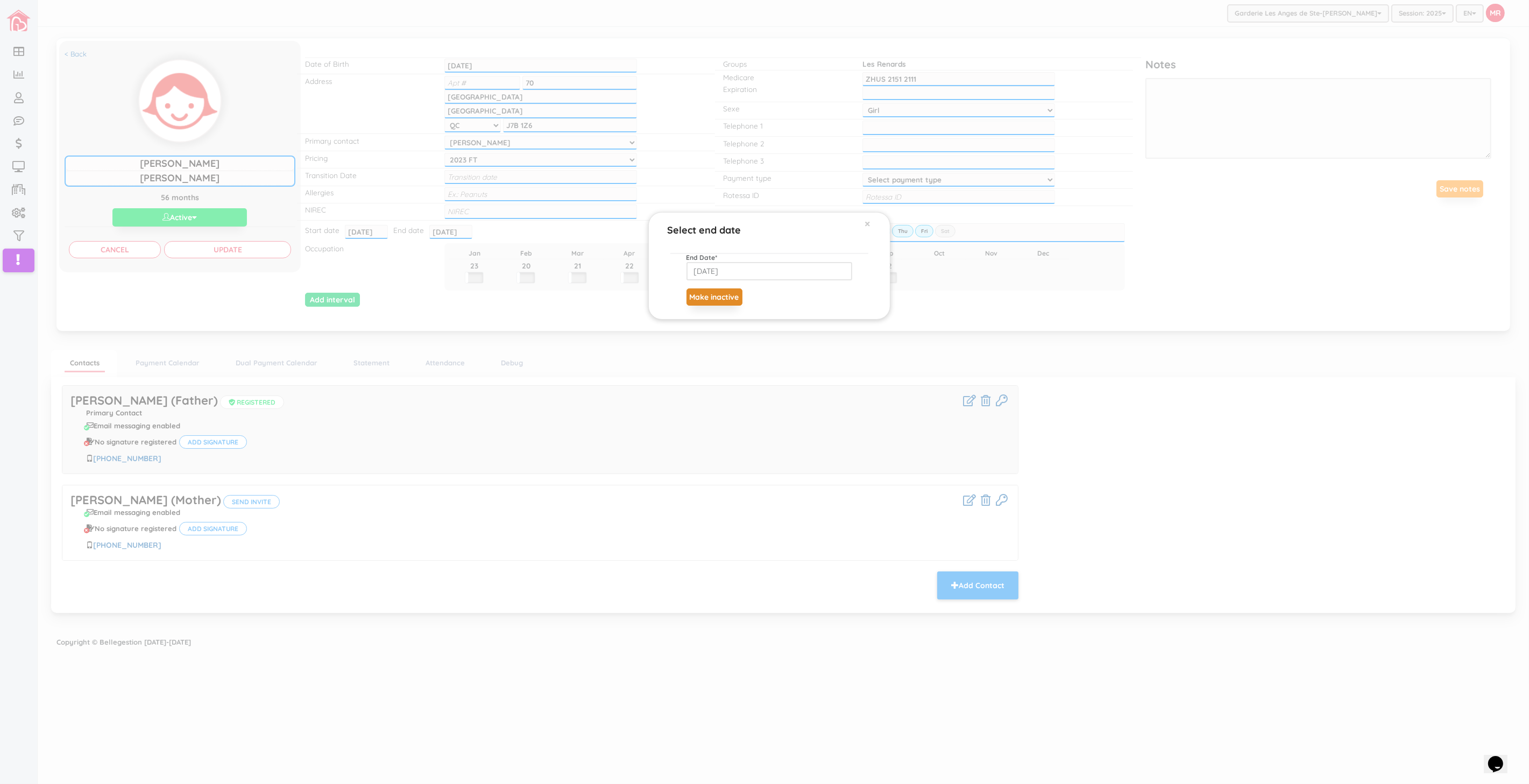
click at [721, 294] on button "Make inactive" at bounding box center [714, 297] width 56 height 17
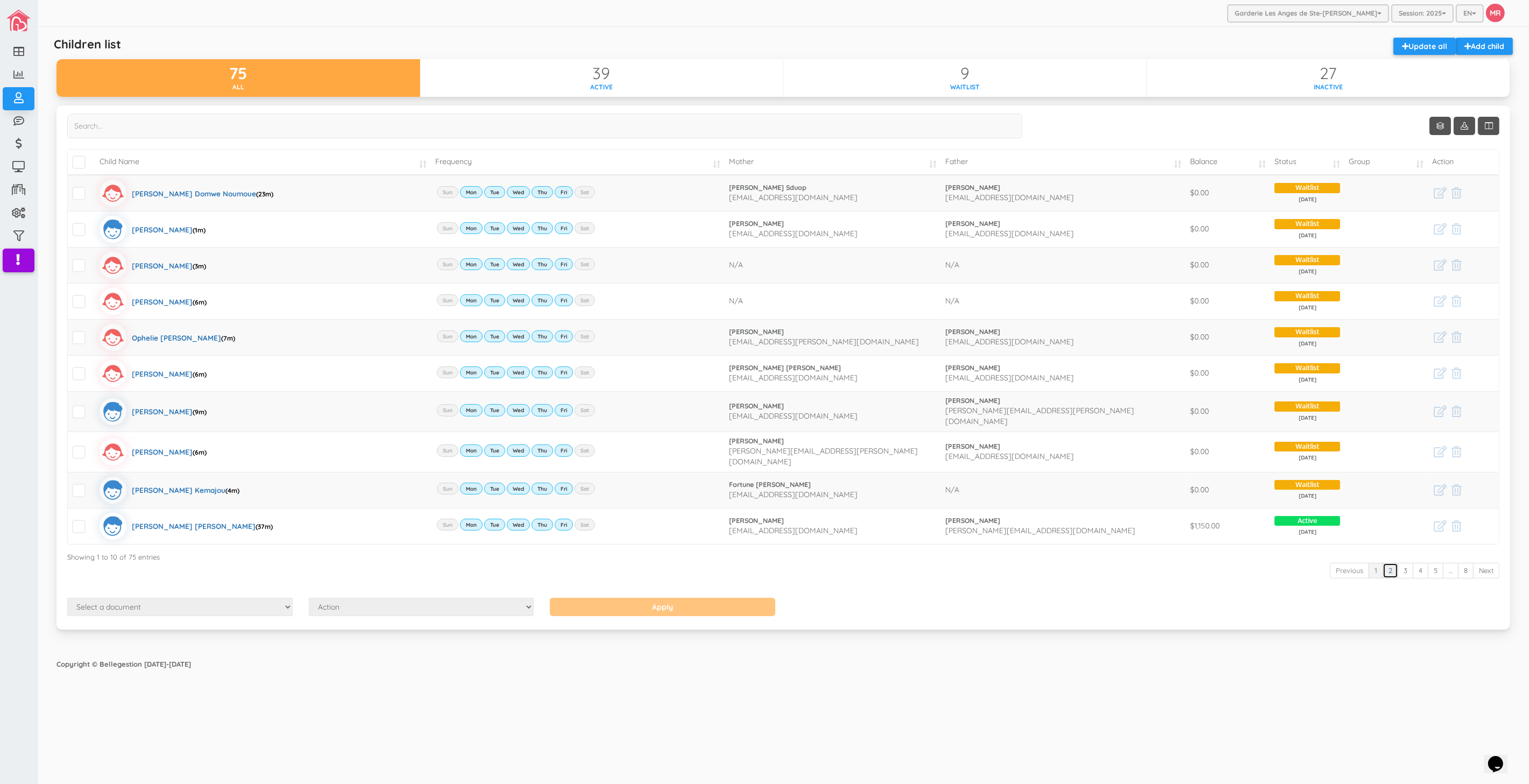
click at [1388, 563] on link "2" at bounding box center [1390, 570] width 15 height 15
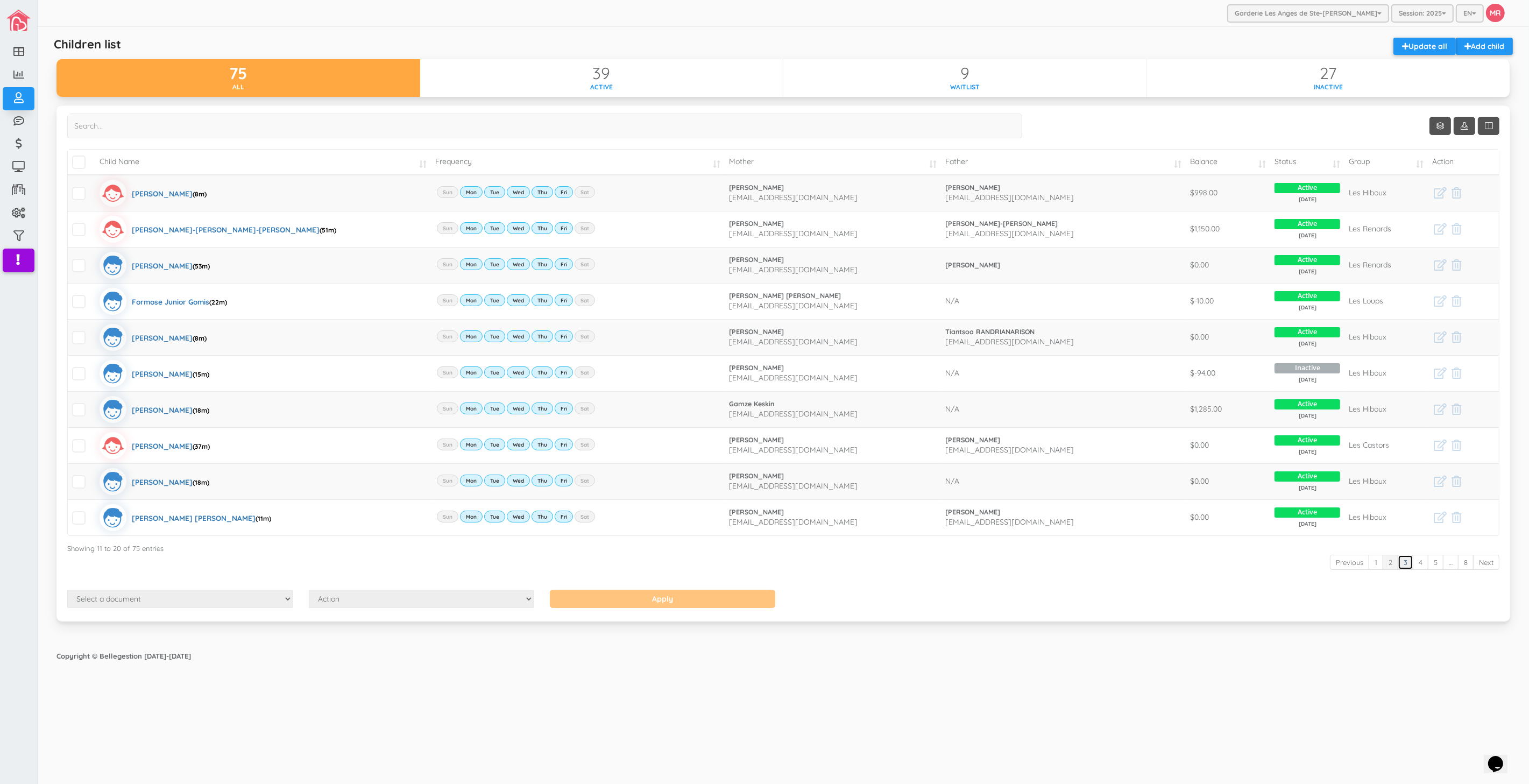
click at [1398, 567] on link "3" at bounding box center [1405, 562] width 15 height 15
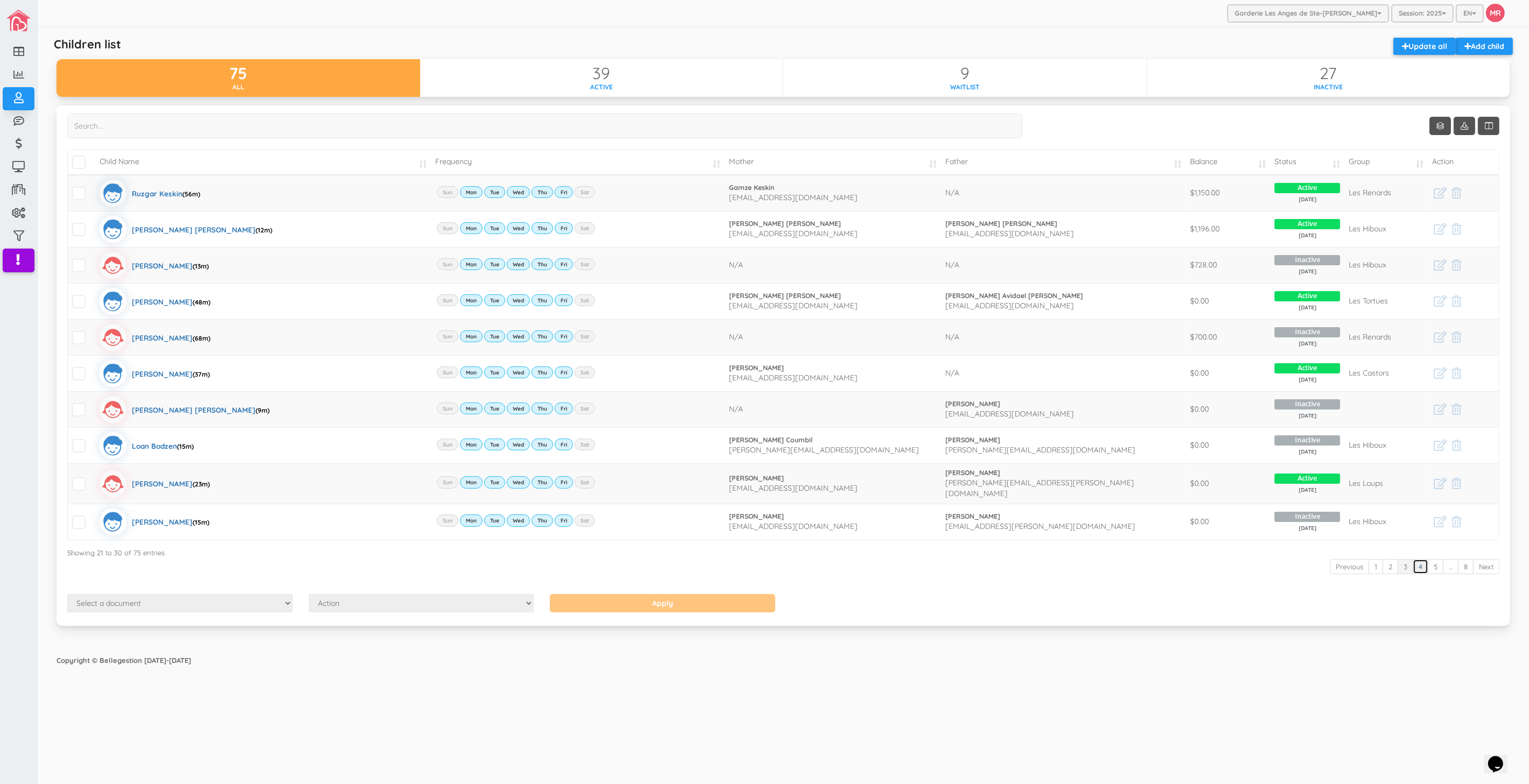
click at [1422, 565] on link "4" at bounding box center [1421, 566] width 15 height 15
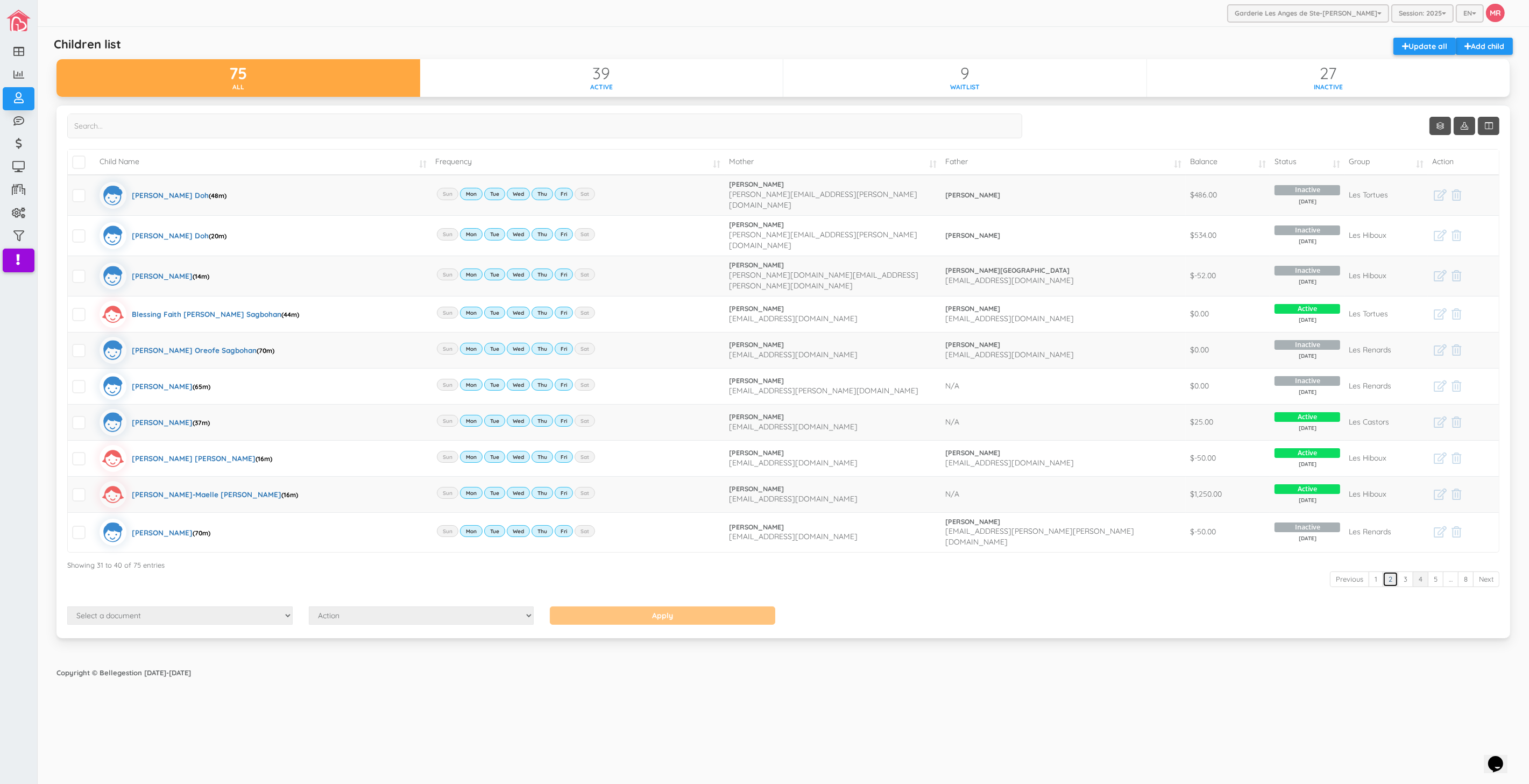
click at [1392, 572] on link "2" at bounding box center [1390, 579] width 15 height 15
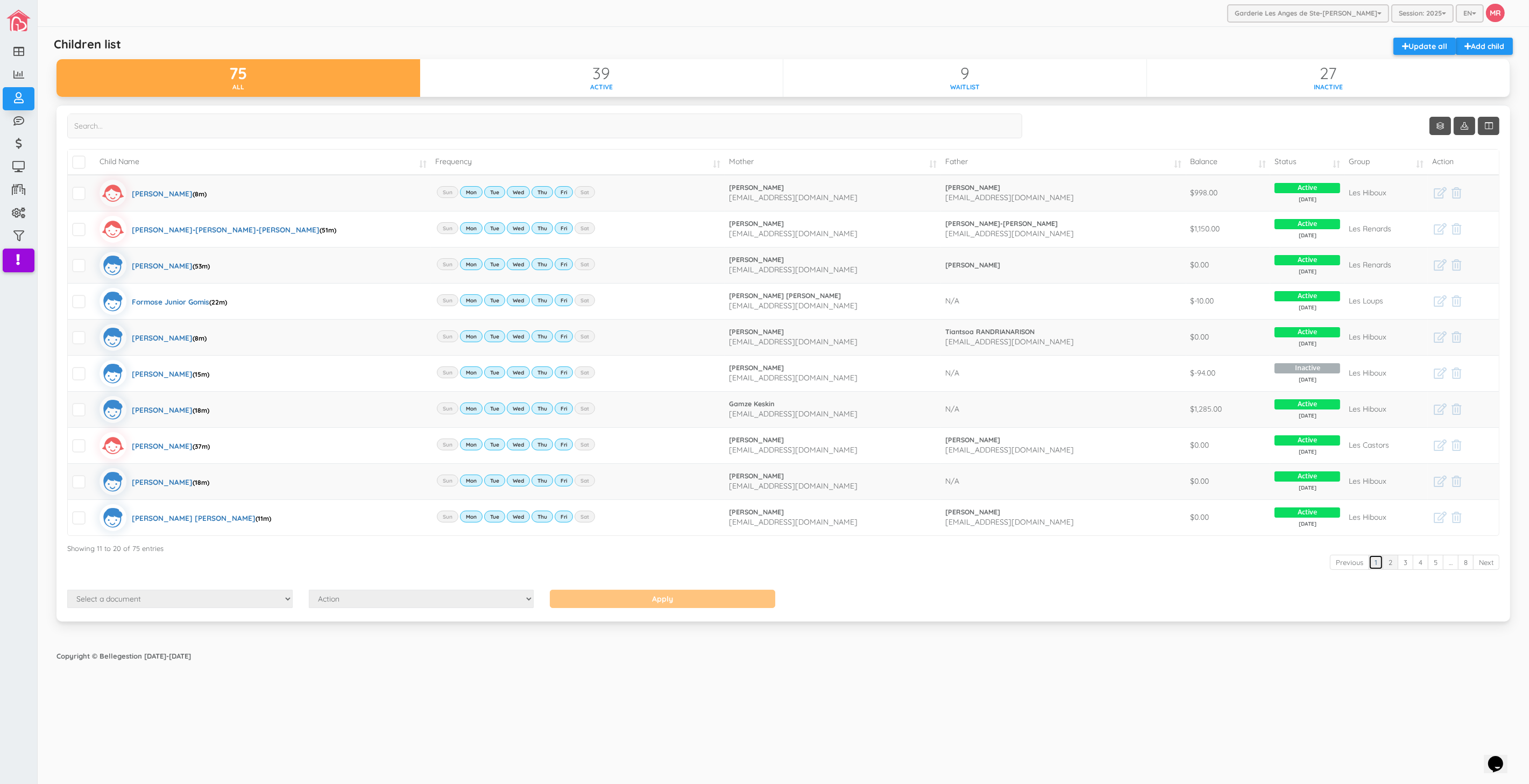
click at [1376, 567] on link "1" at bounding box center [1376, 562] width 15 height 15
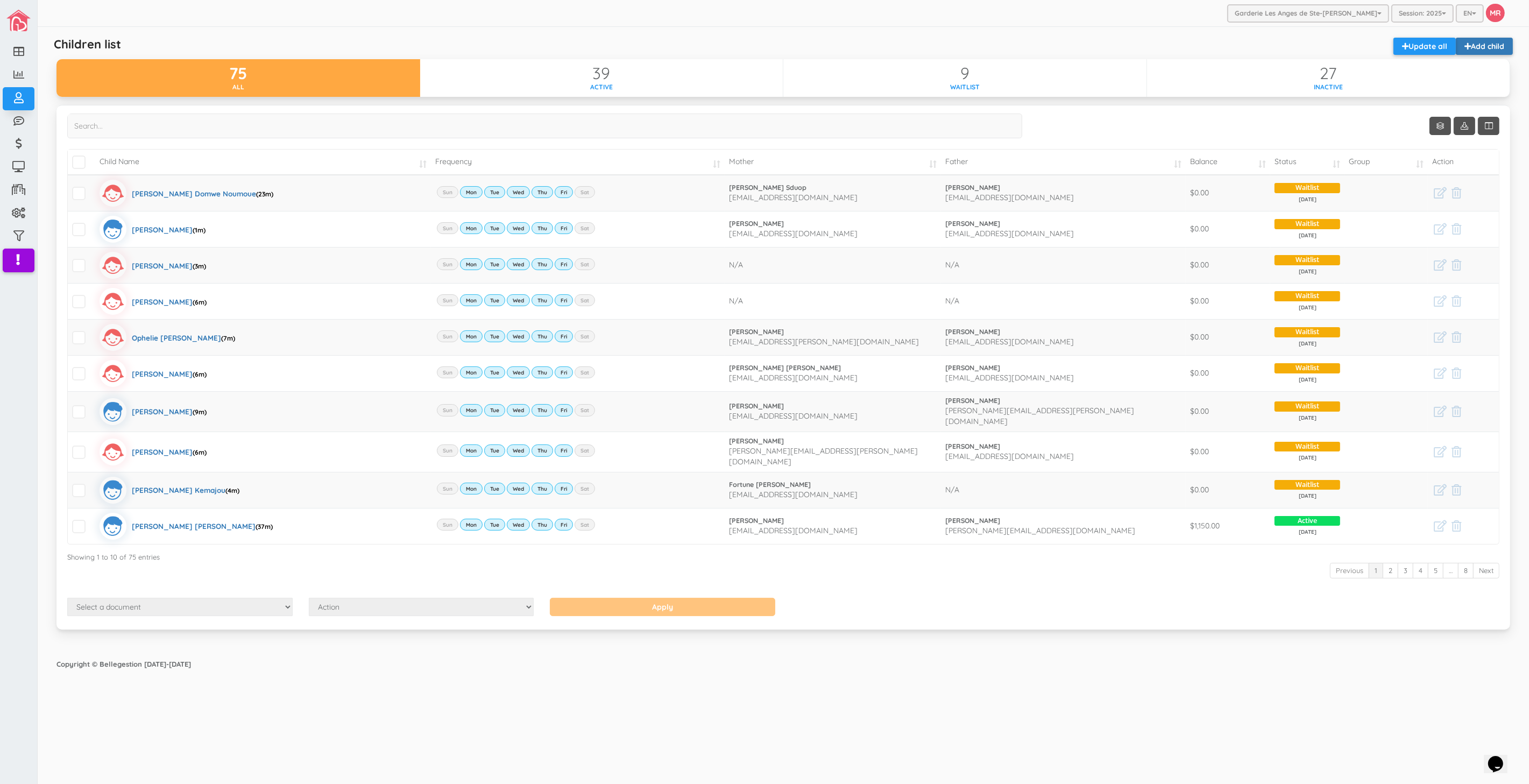
click at [1500, 41] on link "Add child" at bounding box center [1484, 46] width 57 height 17
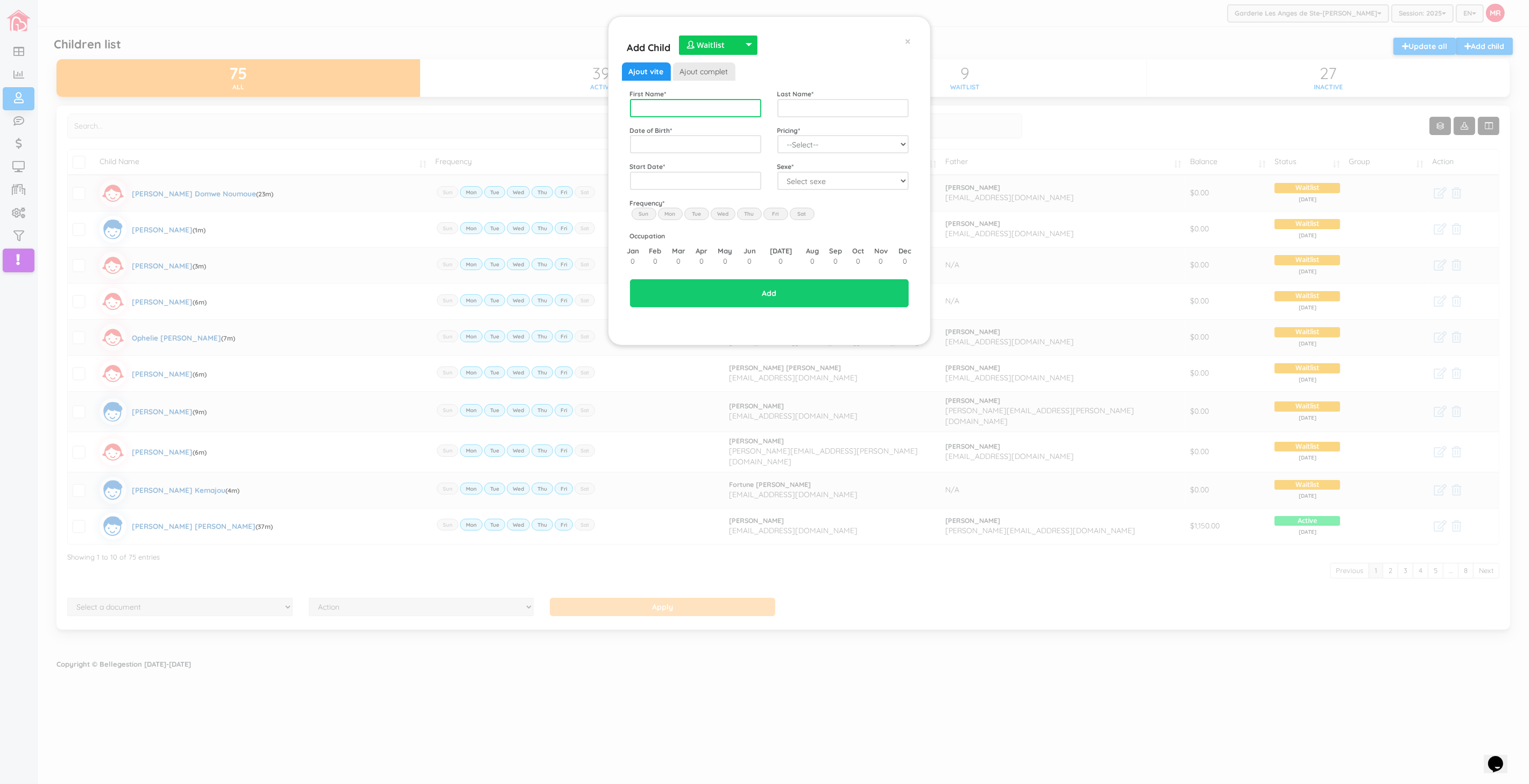
click at [729, 106] on input "text" at bounding box center [696, 108] width 131 height 18
click at [689, 107] on input "text" at bounding box center [696, 108] width 131 height 18
type input "Emilio"
type input "Tshibaka Bilamba"
click at [729, 212] on span "2026" at bounding box center [727, 222] width 24 height 29
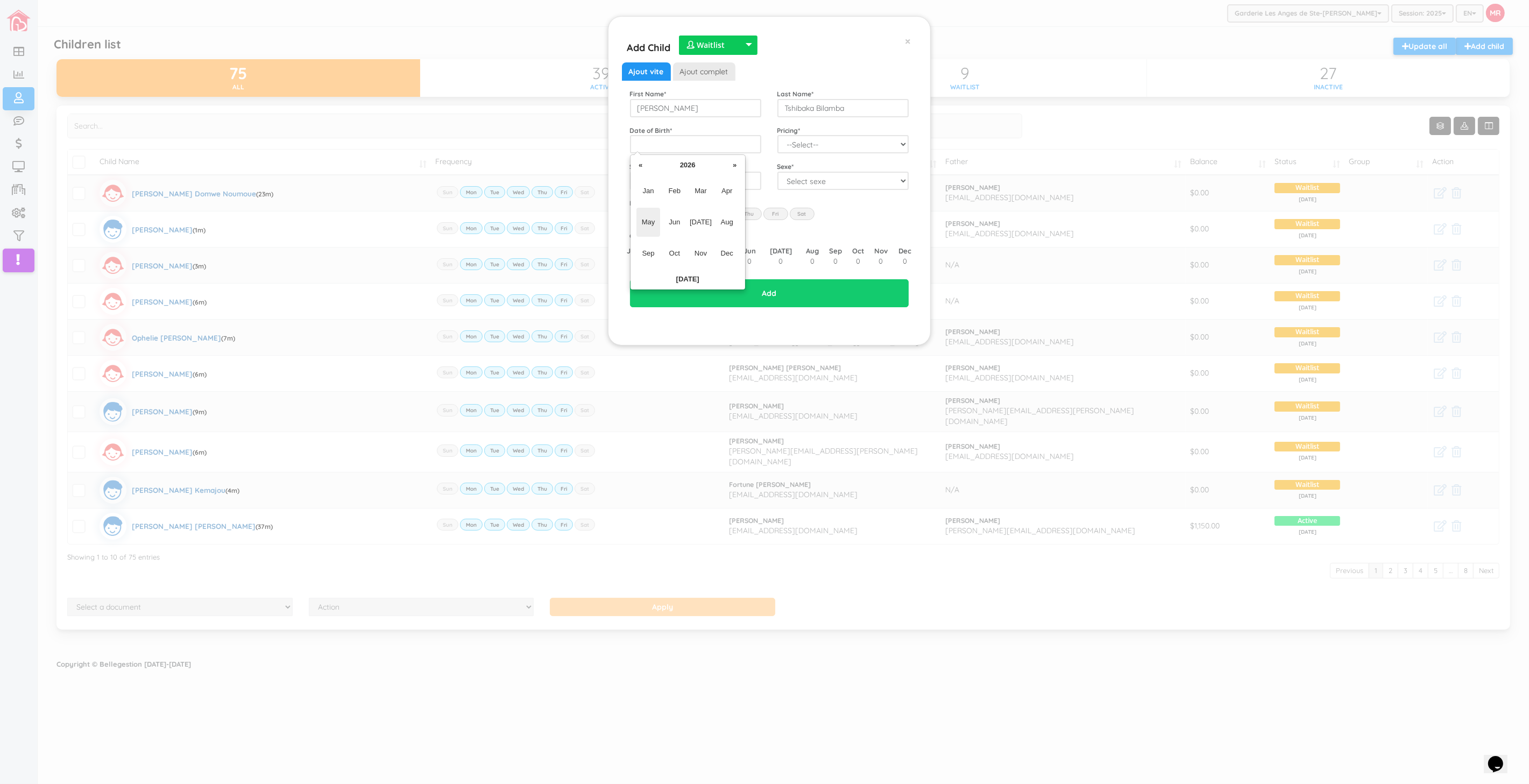
click at [646, 219] on span "May" at bounding box center [648, 222] width 24 height 29
click at [671, 217] on td "4" at bounding box center [668, 214] width 16 height 16
type input "2026-05-04"
click at [840, 149] on select "--Select-- Twins special 2024-2025 2023 FT 2022 FT" at bounding box center [843, 144] width 131 height 18
select select "100"
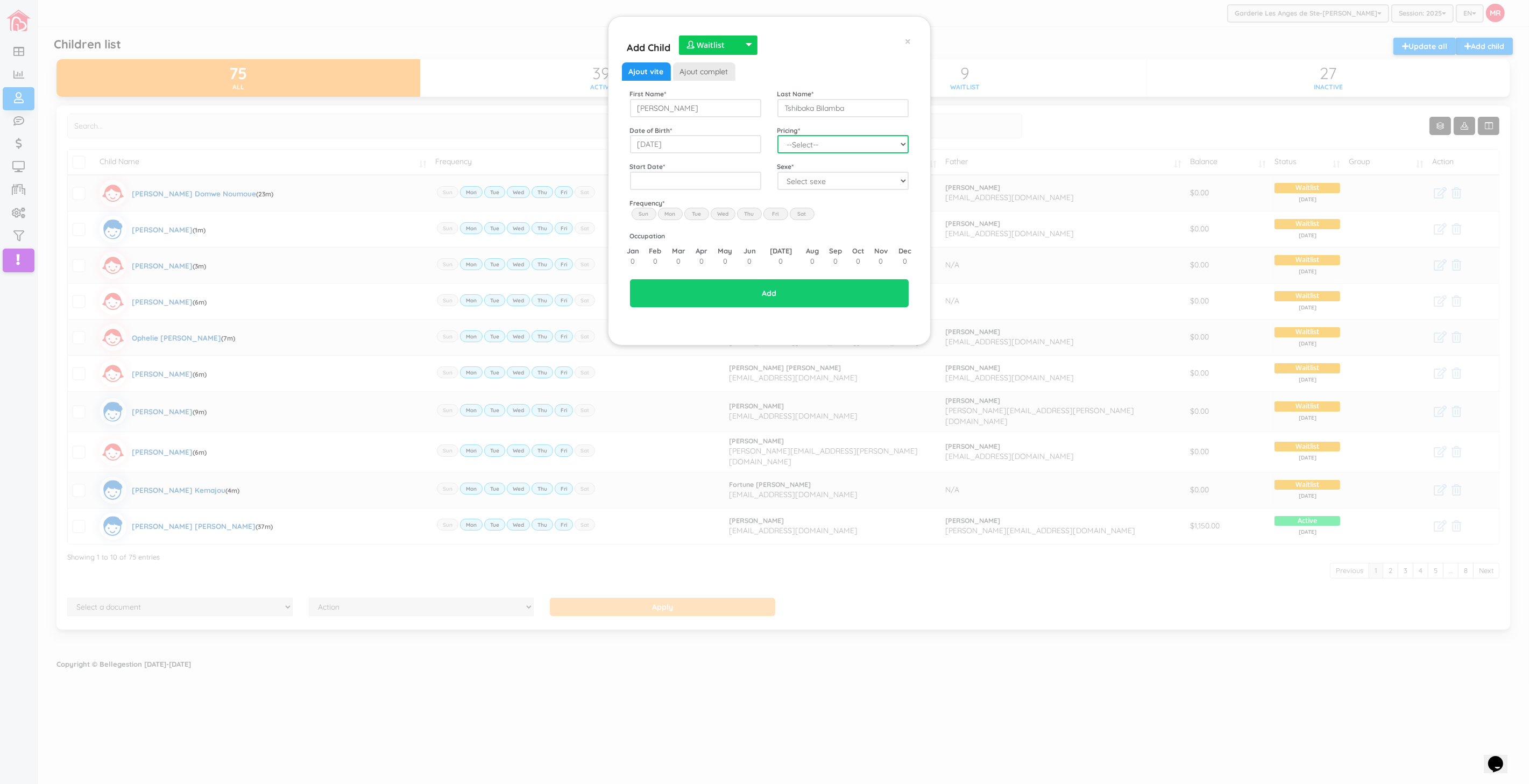
click at [777, 135] on select "--Select-- Twins special 2024-2025 2023 FT 2022 FT" at bounding box center [843, 144] width 131 height 18
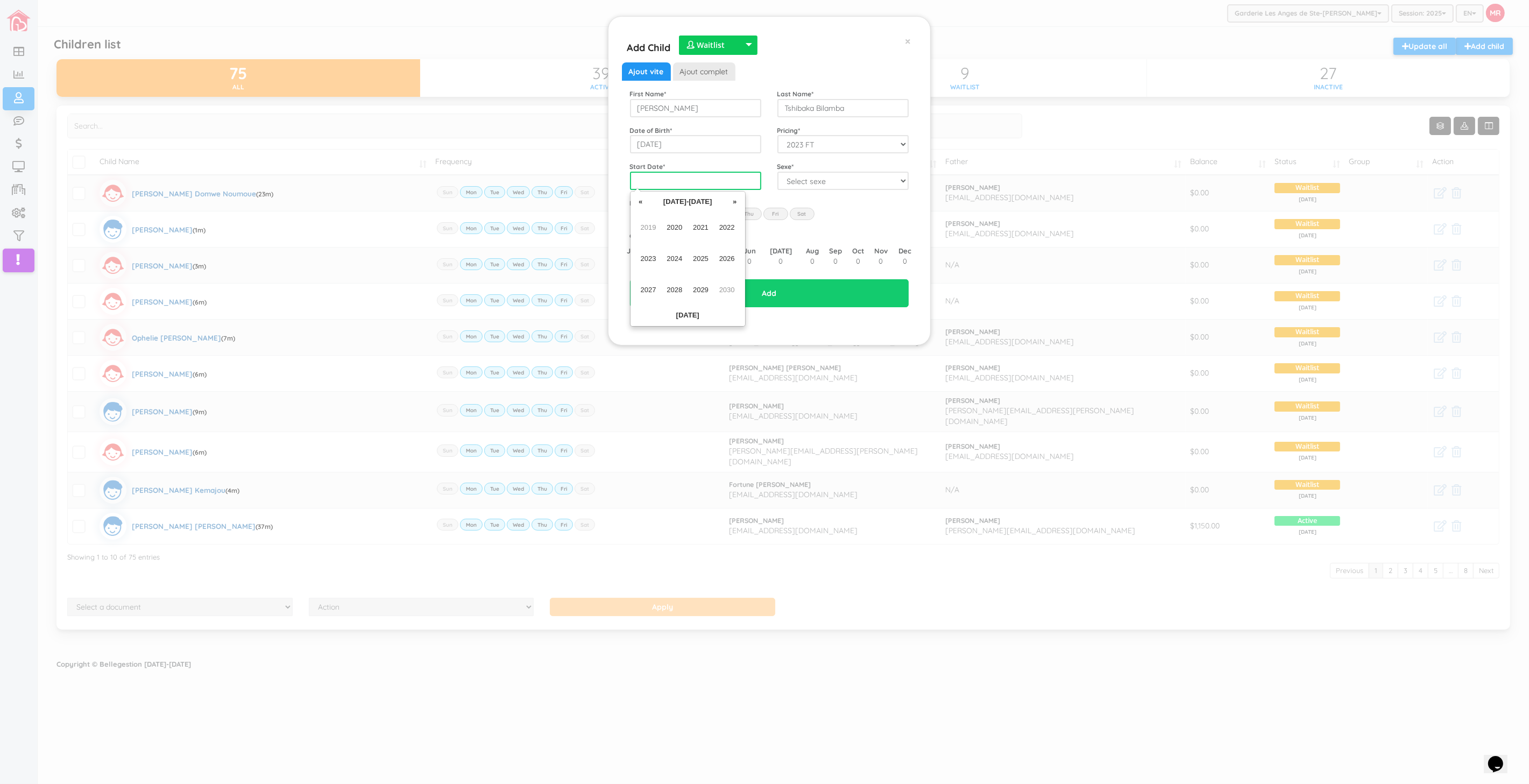
click at [743, 180] on input "text" at bounding box center [696, 181] width 131 height 18
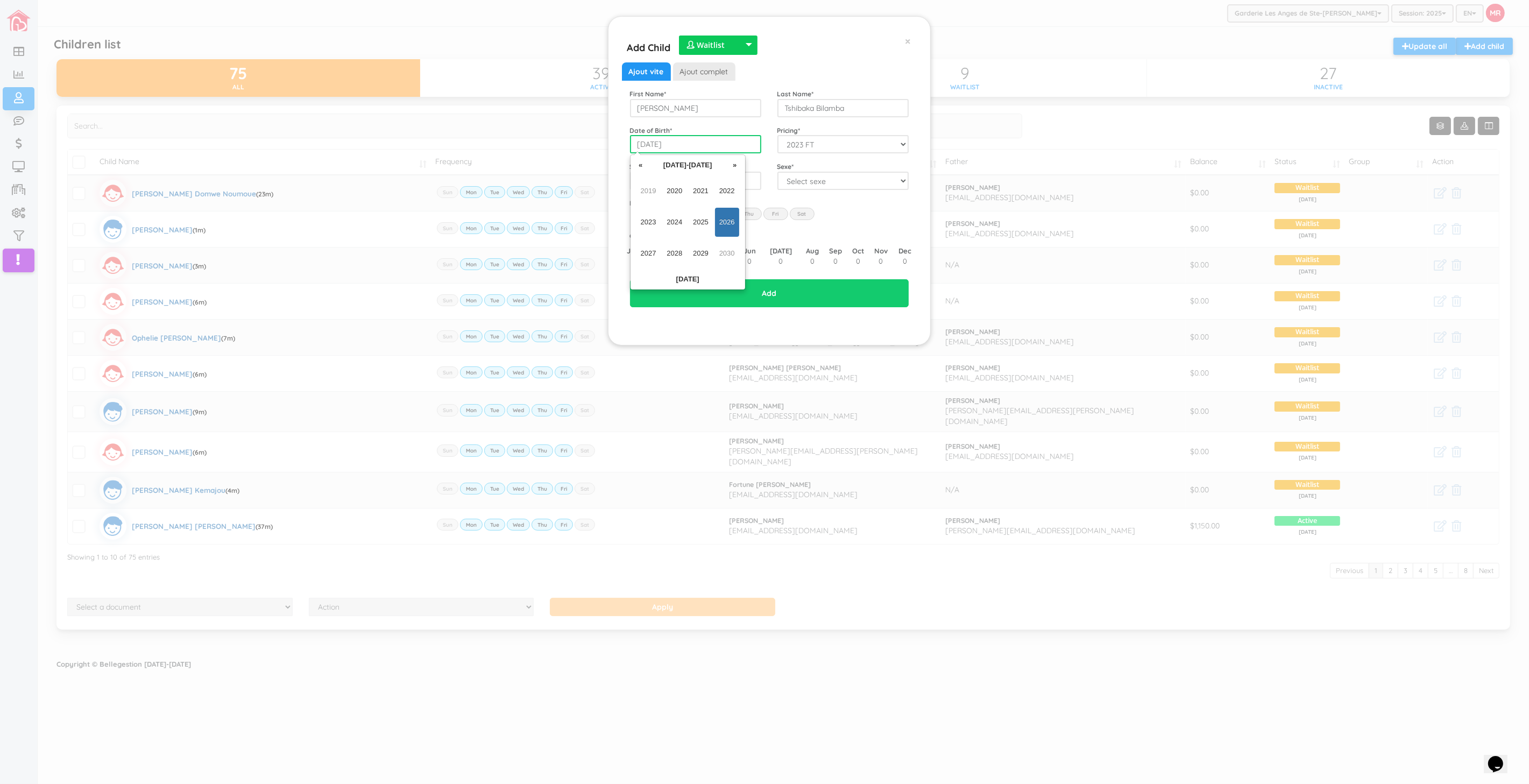
click at [705, 145] on input "2026-05-04" at bounding box center [696, 144] width 131 height 18
click at [740, 126] on div "Date of Birth * 2026-05-04" at bounding box center [696, 140] width 147 height 28
click at [724, 172] on input "text" at bounding box center [696, 181] width 131 height 18
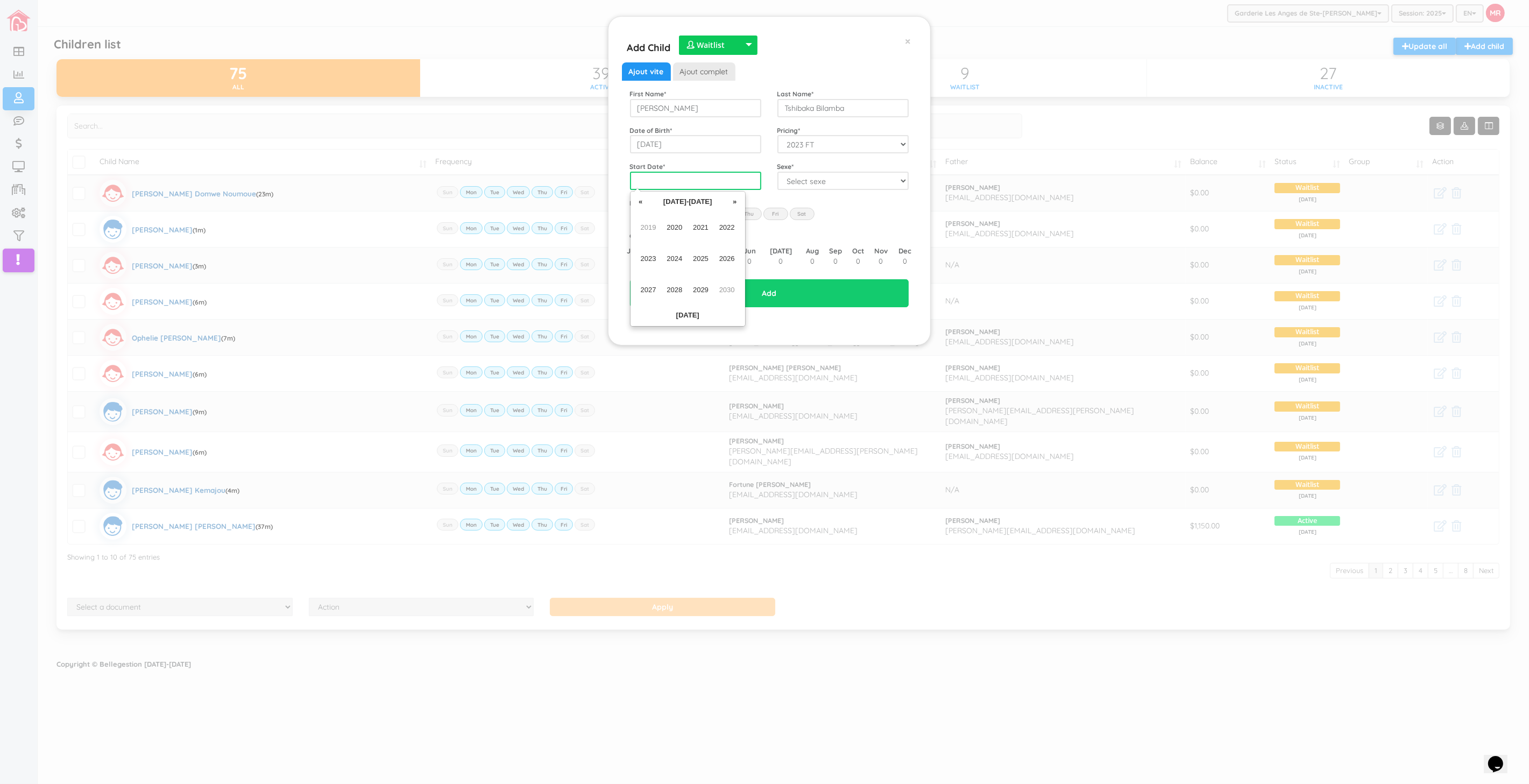
paste input "2026-05-04"
type input "2026-05-04"
click at [727, 152] on input "2026-05-04" at bounding box center [696, 144] width 131 height 18
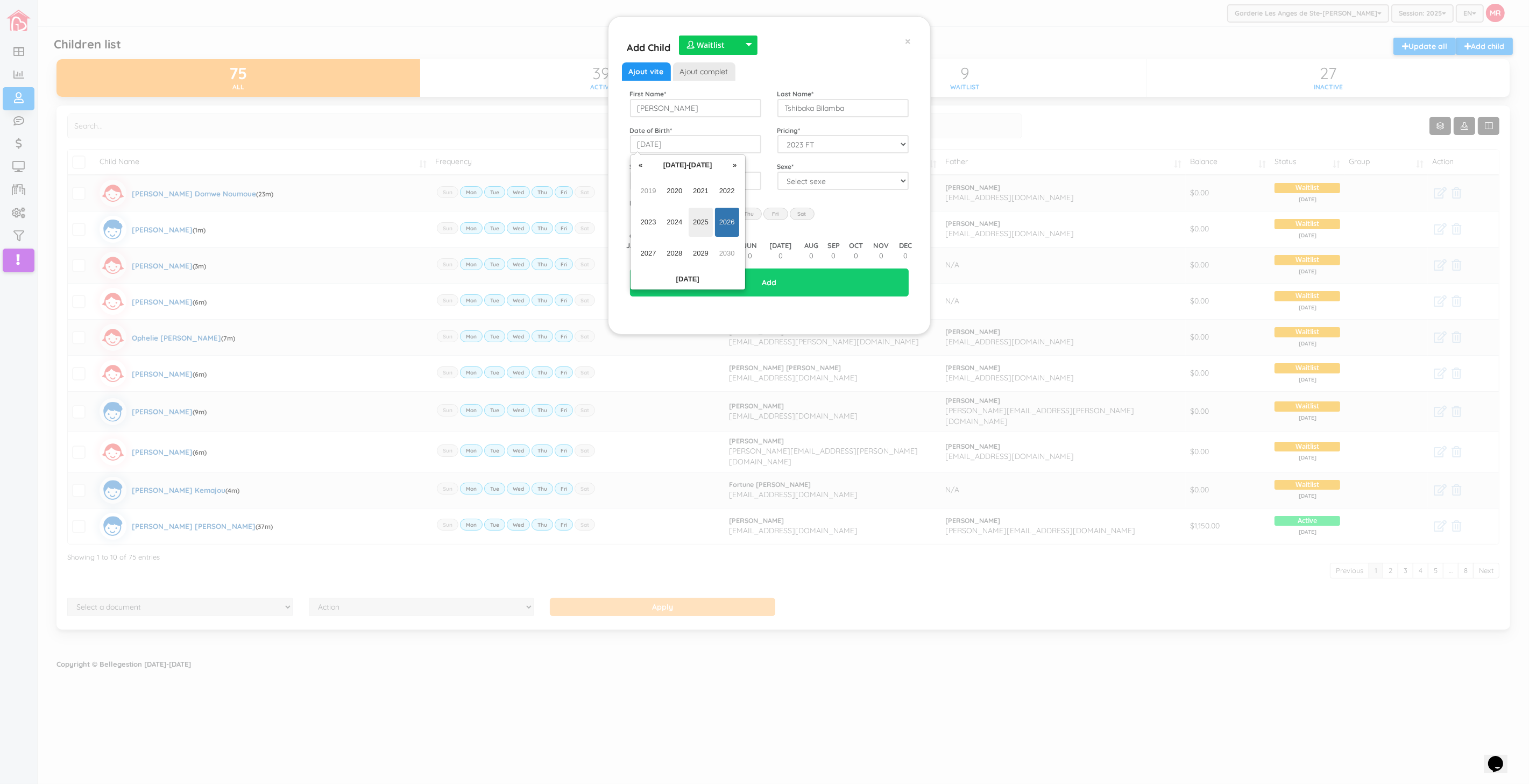
click at [697, 216] on span "2025" at bounding box center [700, 222] width 24 height 29
click at [702, 221] on span "Jul" at bounding box center [700, 222] width 24 height 29
drag, startPoint x: 686, startPoint y: 206, endPoint x: 699, endPoint y: 203, distance: 13.3
click at [686, 206] on td "8" at bounding box center [684, 214] width 16 height 16
type input "2025-07-08"
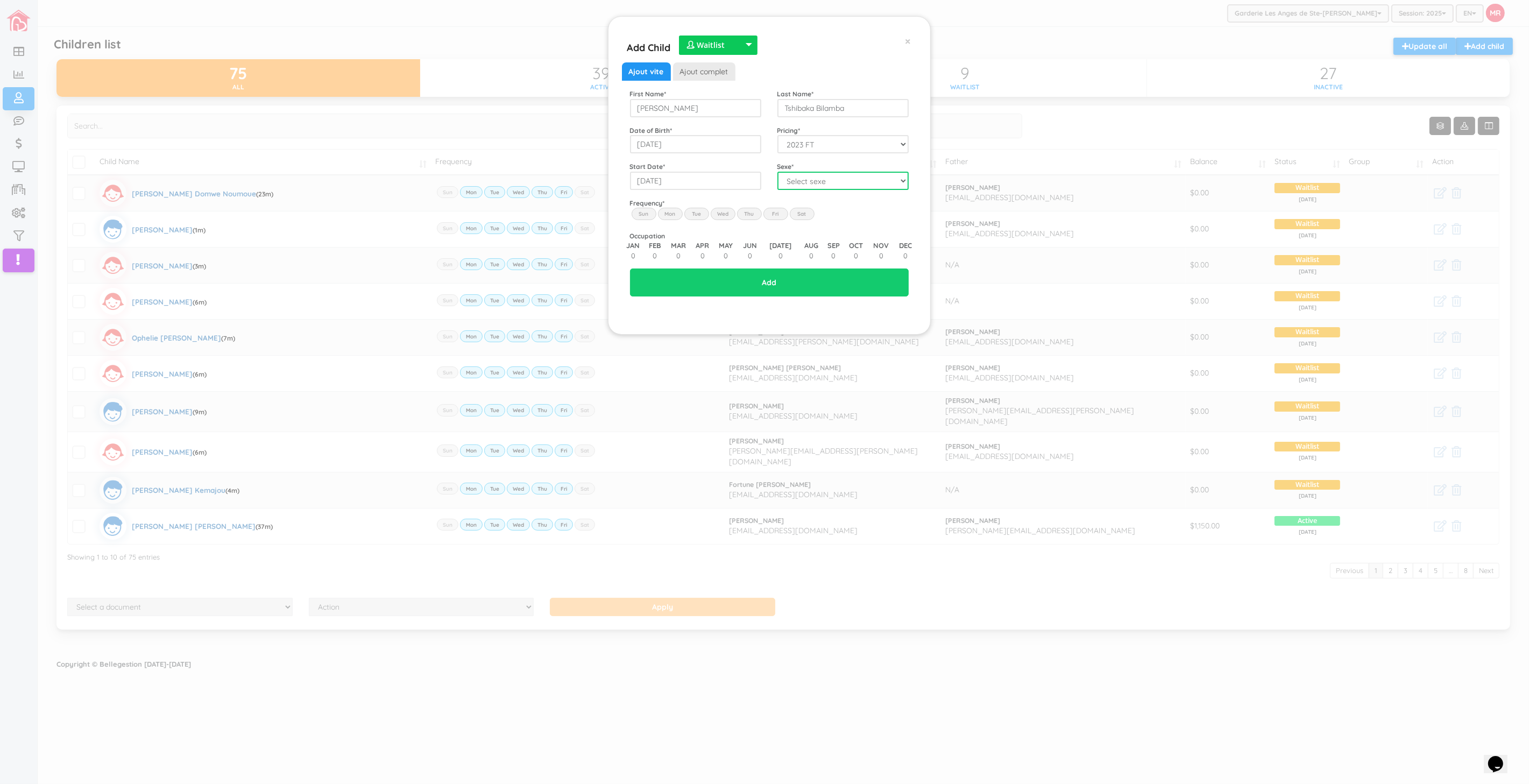
click at [810, 177] on select "Select sexe Boy Girl" at bounding box center [843, 181] width 131 height 18
select select "1"
click at [777, 172] on select "Select sexe Boy Girl" at bounding box center [843, 181] width 131 height 18
click at [670, 212] on label "Mon" at bounding box center [670, 213] width 25 height 12
click at [0, 0] on input "Mon" at bounding box center [0, 0] width 0 height 0
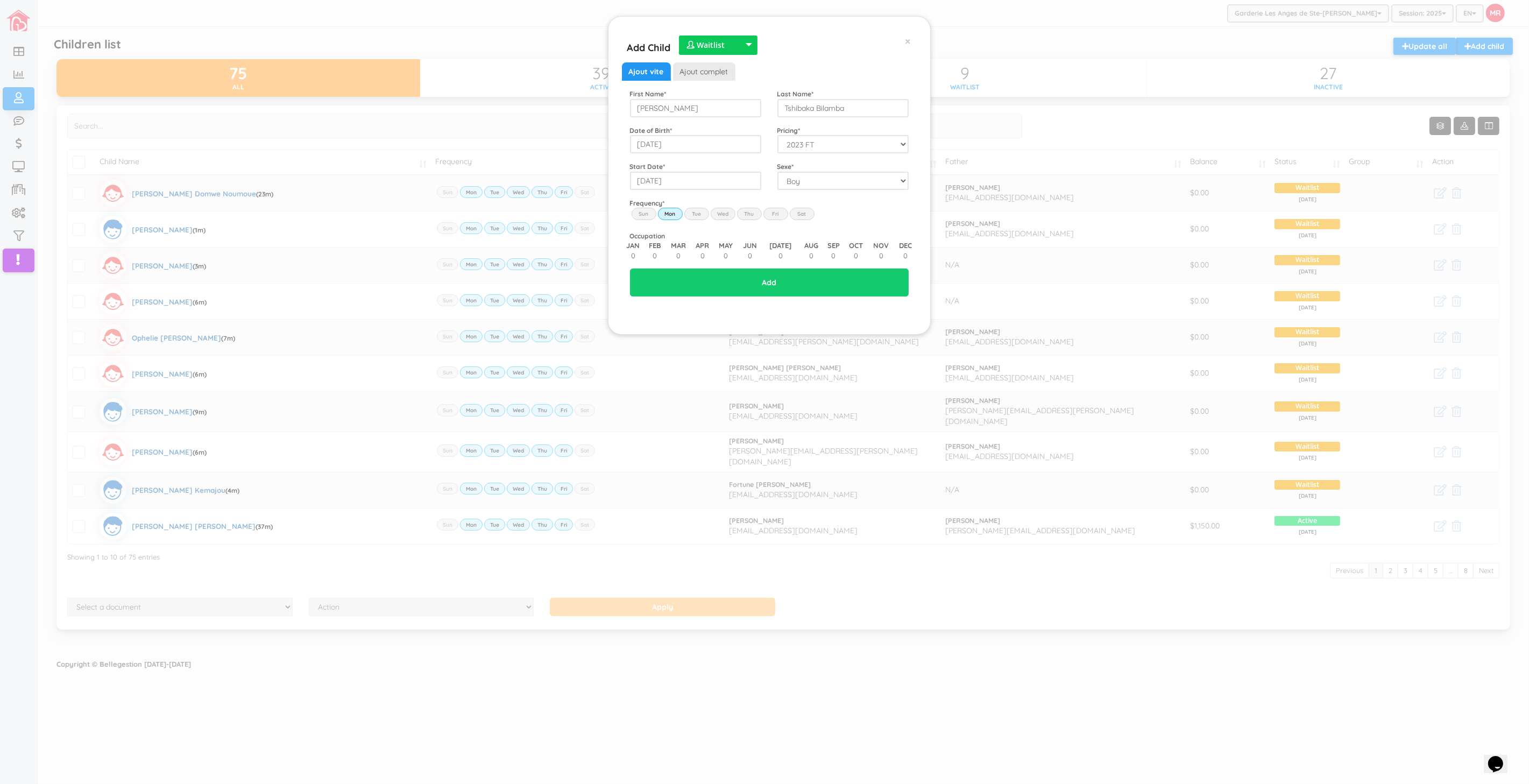
click at [695, 211] on label "Tue" at bounding box center [697, 213] width 25 height 12
click at [0, 0] on input "Tue" at bounding box center [0, 0] width 0 height 0
click at [733, 216] on label "Wed" at bounding box center [723, 213] width 25 height 12
click at [0, 0] on input "Wed" at bounding box center [0, 0] width 0 height 0
click at [749, 212] on label "Thu" at bounding box center [750, 213] width 25 height 12
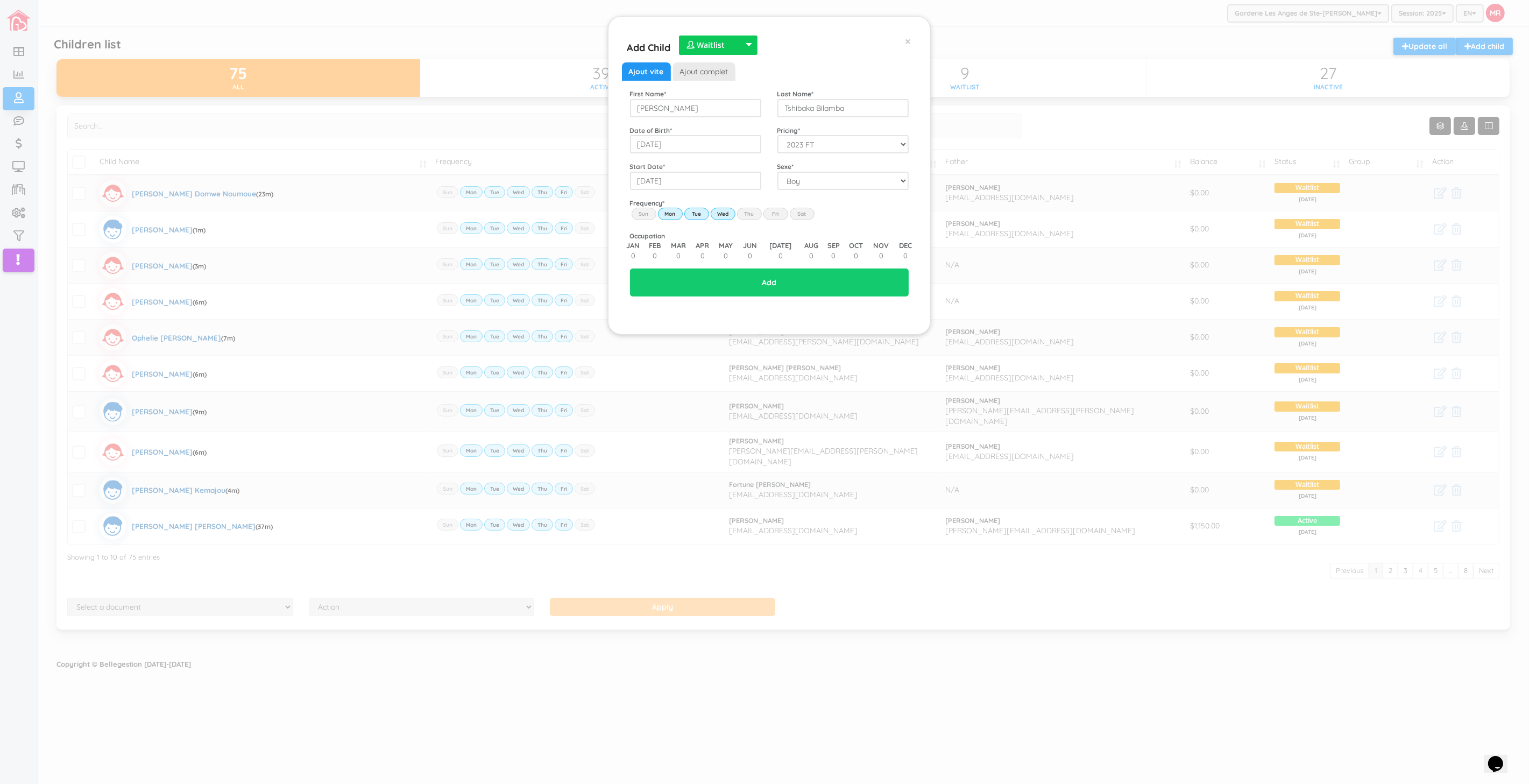
click at [0, 0] on input "Thu" at bounding box center [0, 0] width 0 height 0
click at [781, 215] on label "Fri" at bounding box center [776, 213] width 25 height 12
click at [0, 0] on input "Fri" at bounding box center [0, 0] width 0 height 0
click at [783, 280] on input "Add" at bounding box center [769, 282] width 278 height 28
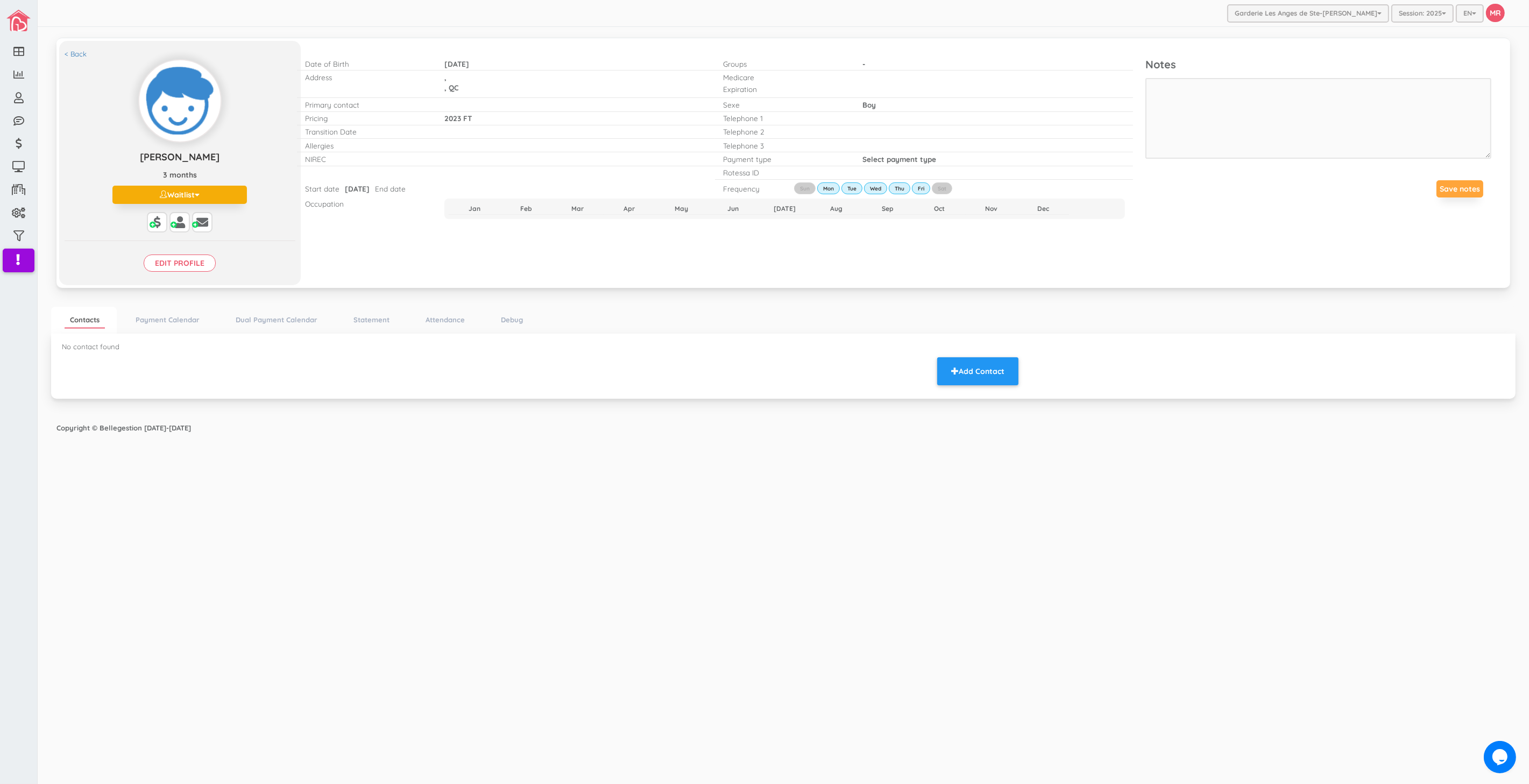
drag, startPoint x: 683, startPoint y: 508, endPoint x: 507, endPoint y: 390, distance: 211.9
click at [682, 507] on div "Garderie Les Anges de Ste-Therese Garderie Les Anges de Ste-Therese Garderie Le…" at bounding box center [783, 392] width 1491 height 784
click at [79, 52] on link "< Back" at bounding box center [76, 54] width 22 height 10
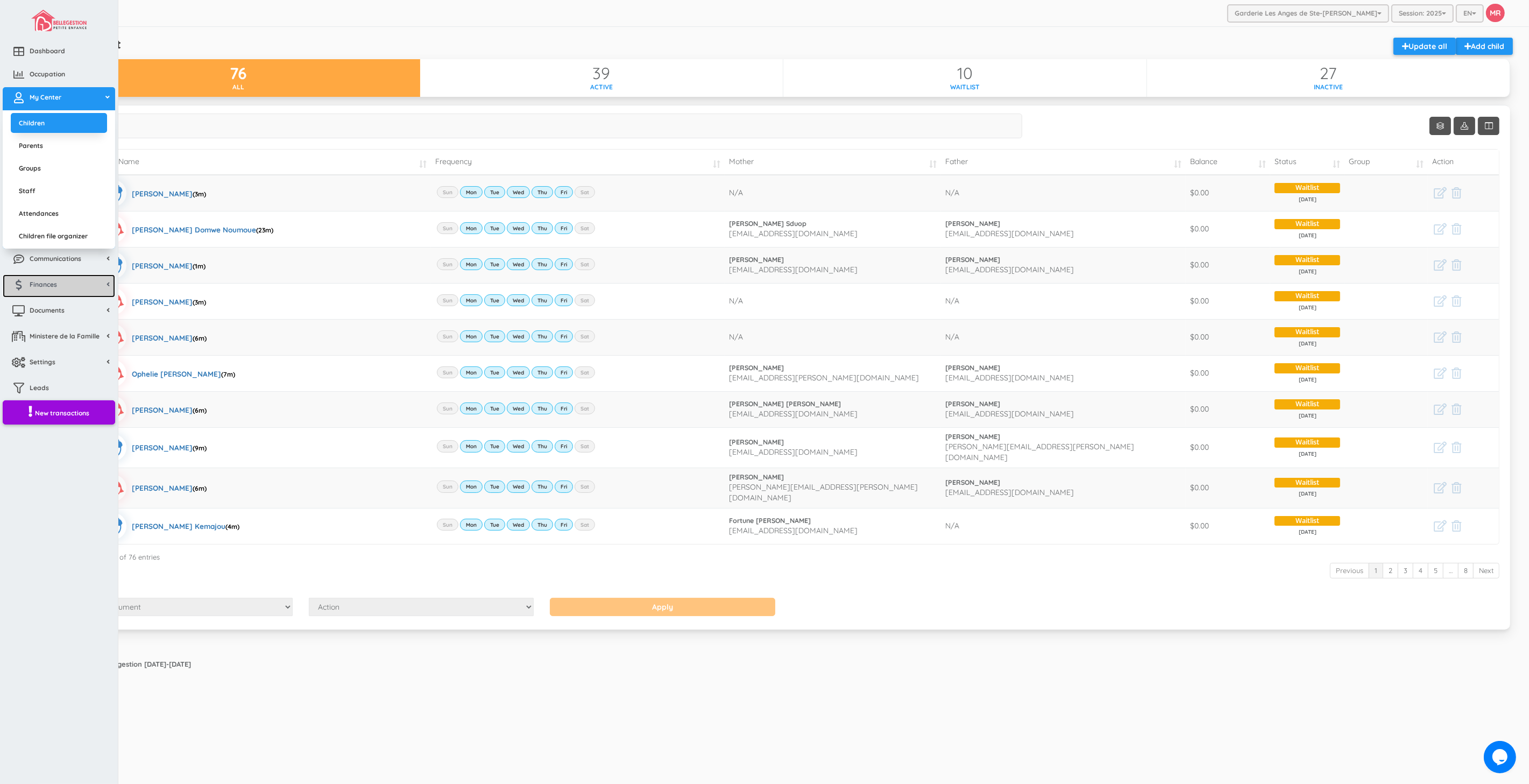
click at [66, 285] on link "Finances" at bounding box center [59, 286] width 113 height 23
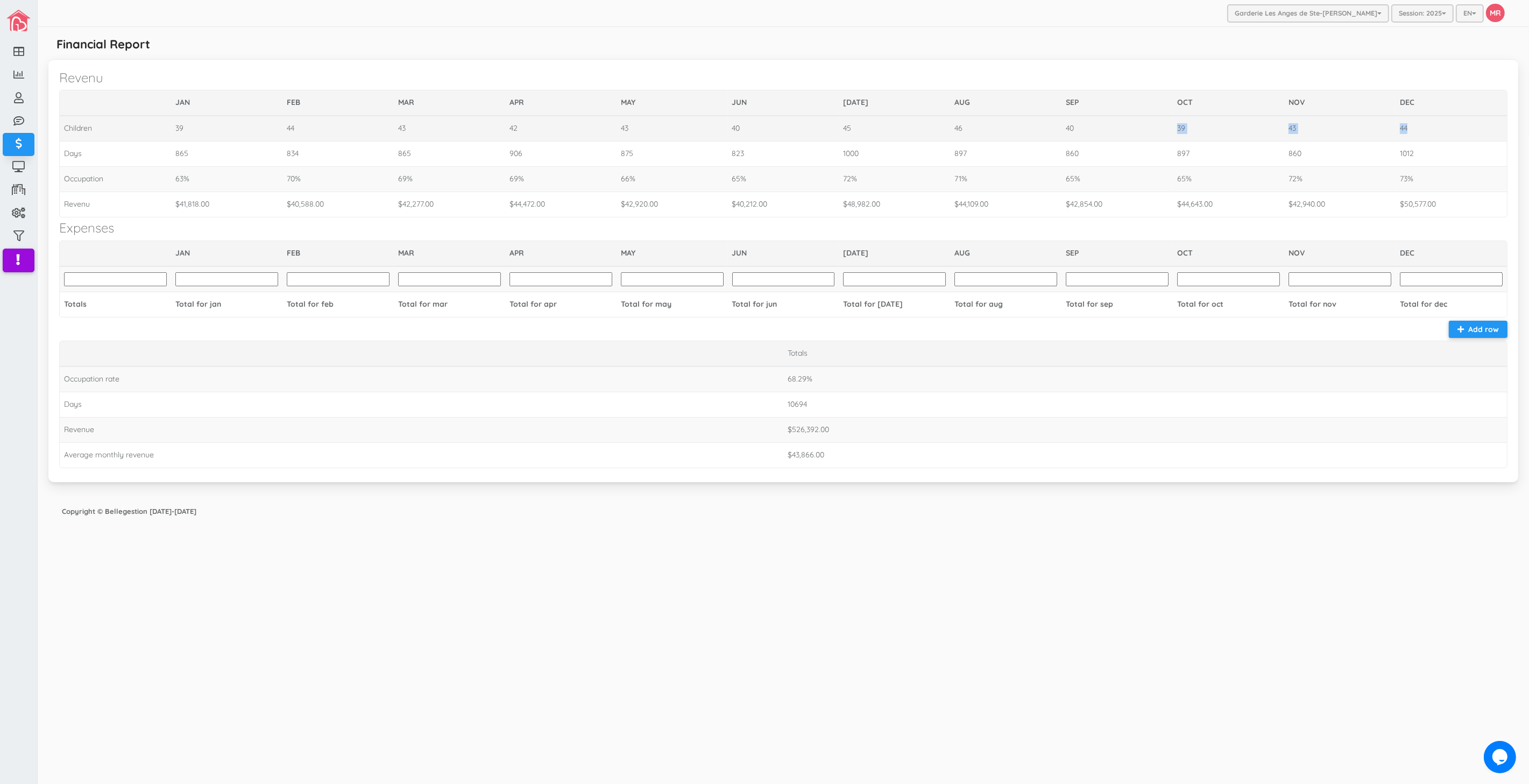
drag, startPoint x: 1166, startPoint y: 128, endPoint x: 1424, endPoint y: 128, distance: 258.0
click at [1424, 128] on tr "Children 39 44 43 42 43 40 45 46 40 39 43 44" at bounding box center [784, 128] width 1448 height 25
drag, startPoint x: 1424, startPoint y: 128, endPoint x: 1429, endPoint y: 94, distance: 34.4
click at [1424, 126] on td "44" at bounding box center [1451, 128] width 112 height 25
click at [1239, 97] on td "OCT" at bounding box center [1228, 103] width 112 height 25
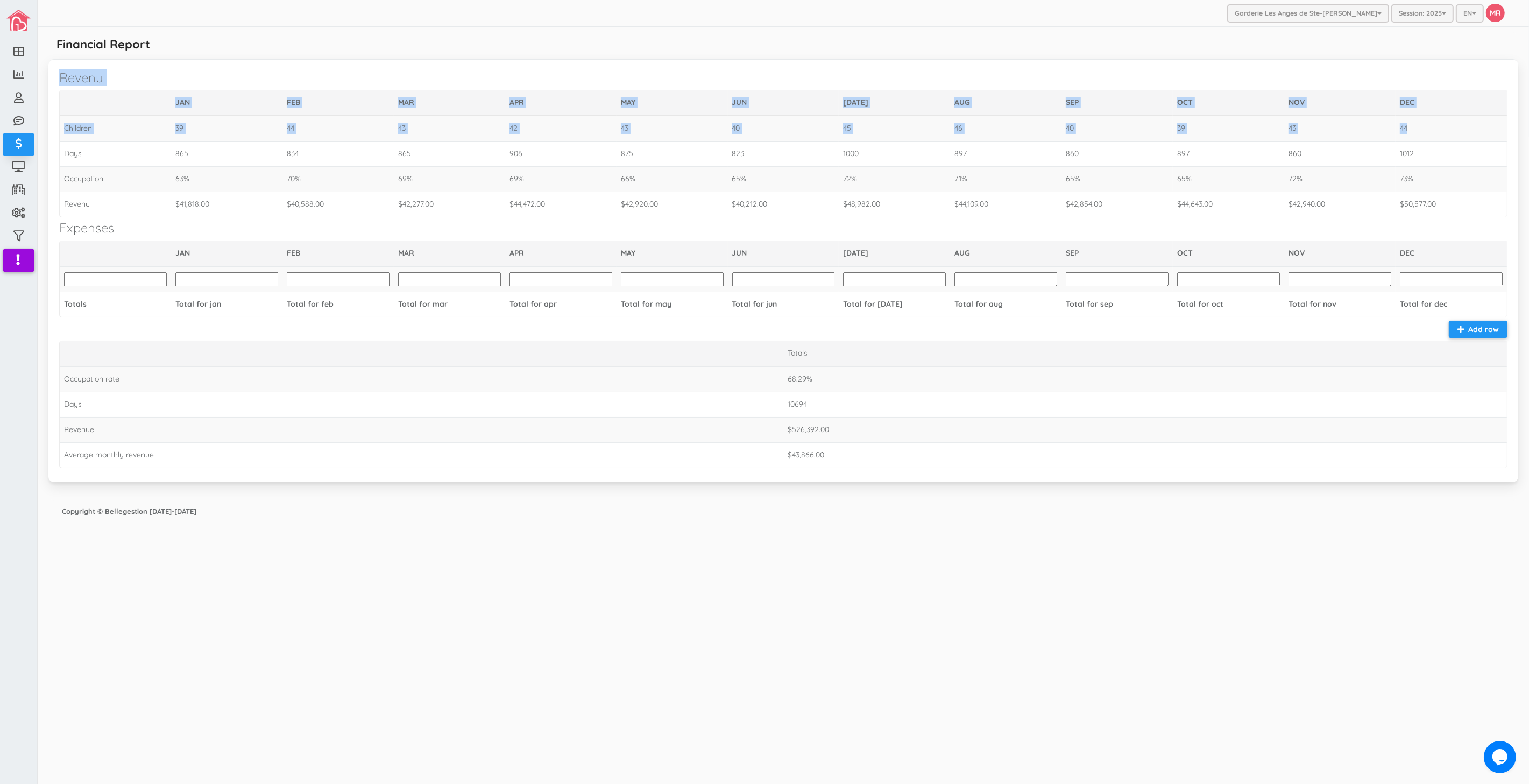
drag, startPoint x: 1339, startPoint y: 121, endPoint x: 63, endPoint y: 83, distance: 1276.6
click at [63, 83] on div "Revenu JAN FEB MAR APR MAY JUN JUL AUG SEP OCT NOV DEC Children 39 44 43 42 43 …" at bounding box center [784, 270] width 1470 height 423
click at [75, 95] on td at bounding box center [115, 103] width 112 height 25
drag, startPoint x: 875, startPoint y: 98, endPoint x: 901, endPoint y: 78, distance: 32.8
click at [875, 98] on td "JUL" at bounding box center [894, 103] width 112 height 25
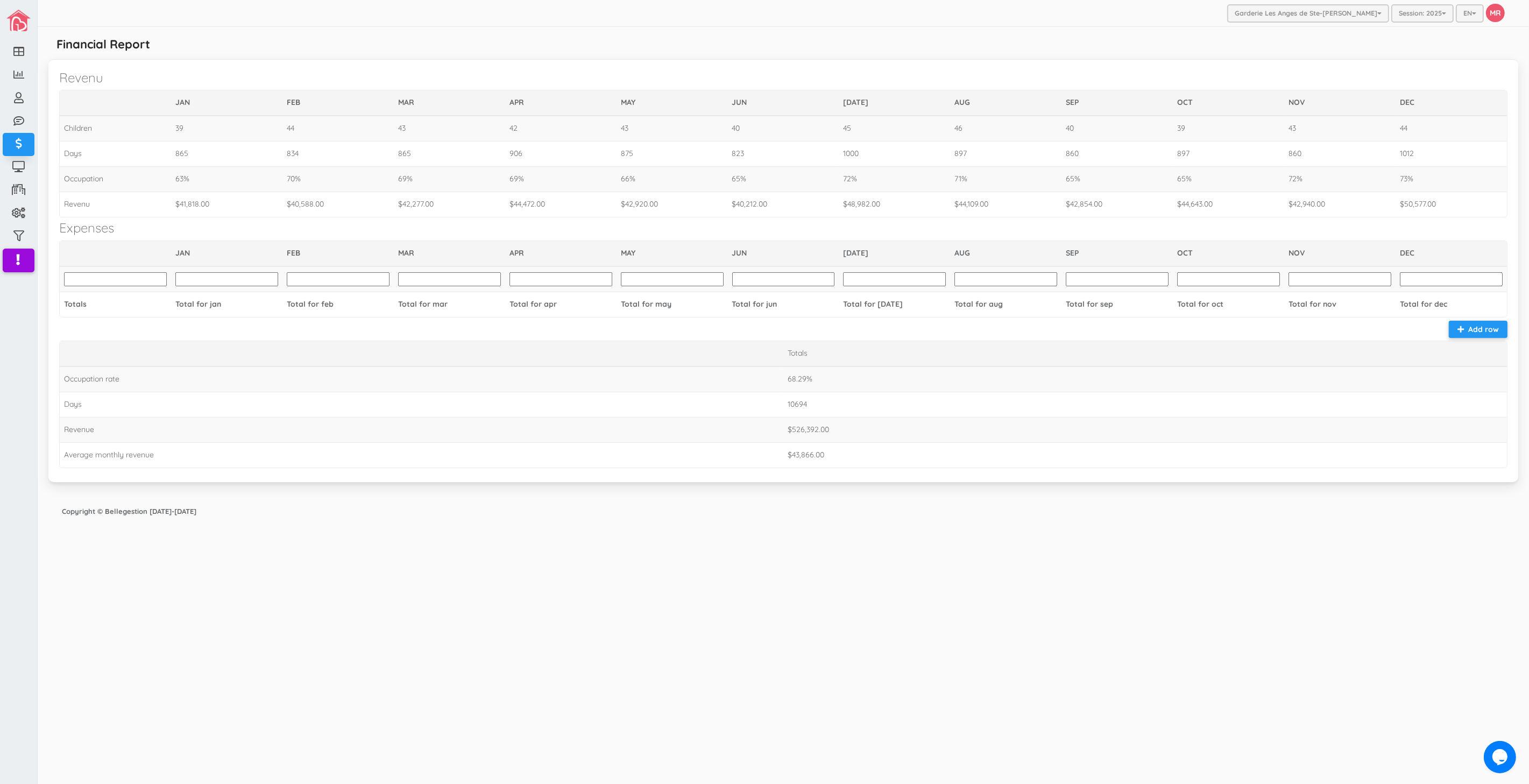
drag, startPoint x: 899, startPoint y: 701, endPoint x: 886, endPoint y: 710, distance: 15.8
click at [899, 701] on div "Garderie Les Anges de Ste-Therese Garderie Les Anges de Ste-Therese Garderie Le…" at bounding box center [783, 392] width 1491 height 784
click at [1025, 584] on div "Garderie Les Anges de Ste-Therese Garderie Les Anges de Ste-Therese Garderie Le…" at bounding box center [783, 392] width 1491 height 784
